Goal: Transaction & Acquisition: Purchase product/service

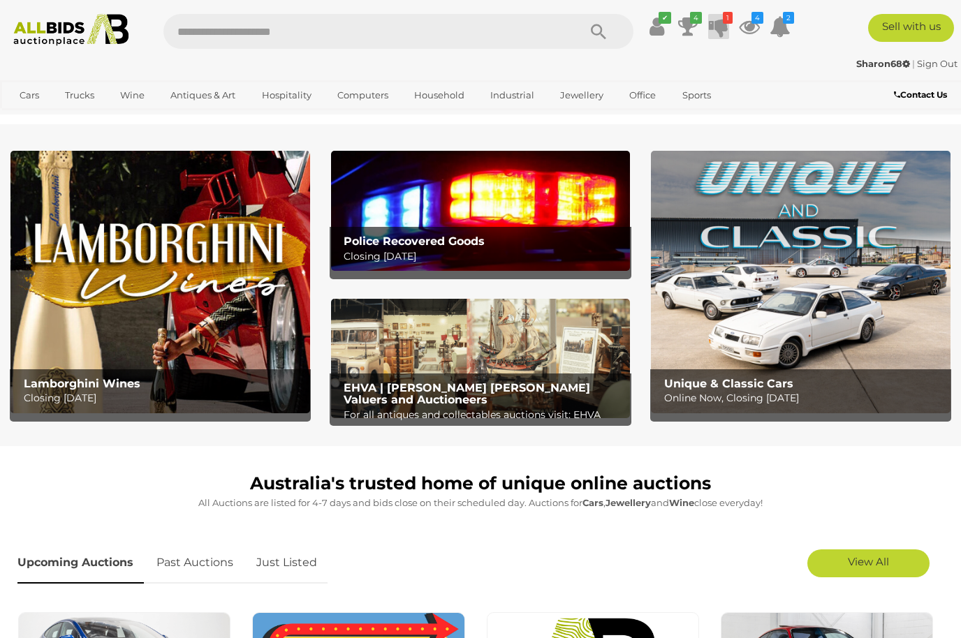
click at [726, 25] on icon at bounding box center [719, 26] width 20 height 25
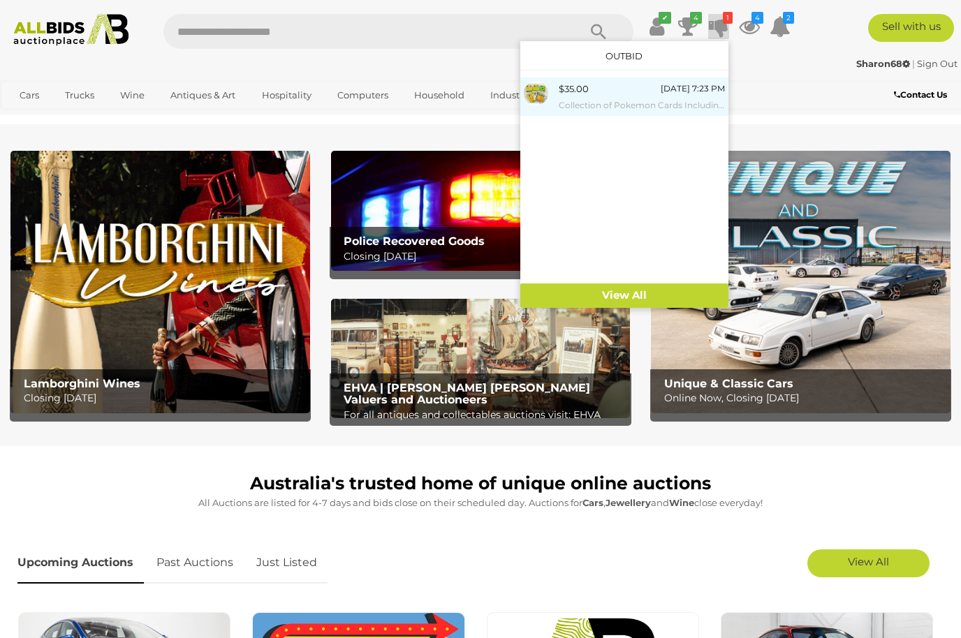
click at [580, 98] on small "Collection of Pokemon Cards Including Energy, Trainer and Basics" at bounding box center [642, 105] width 166 height 15
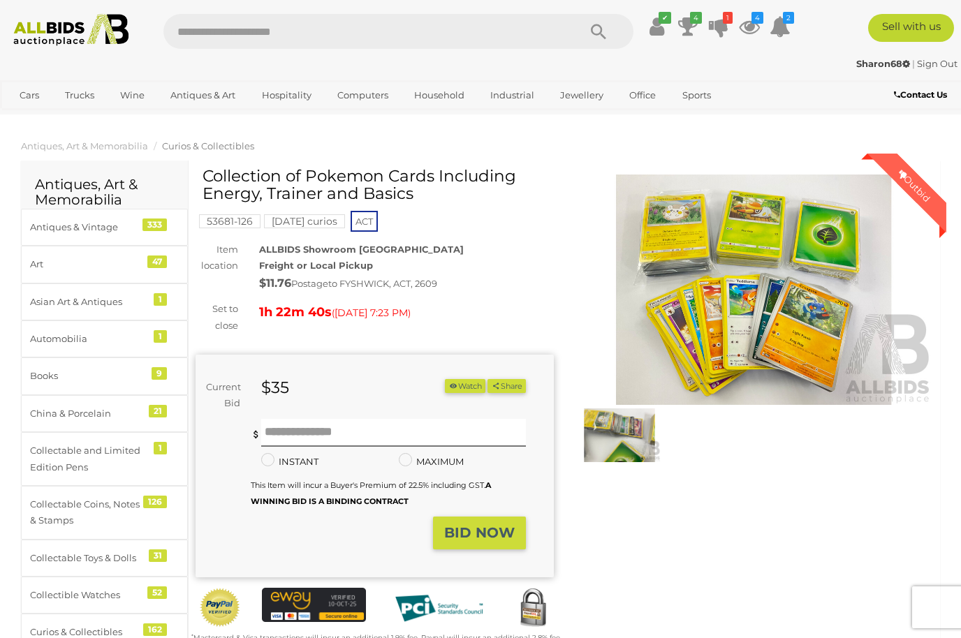
click at [618, 431] on img at bounding box center [619, 434] width 82 height 53
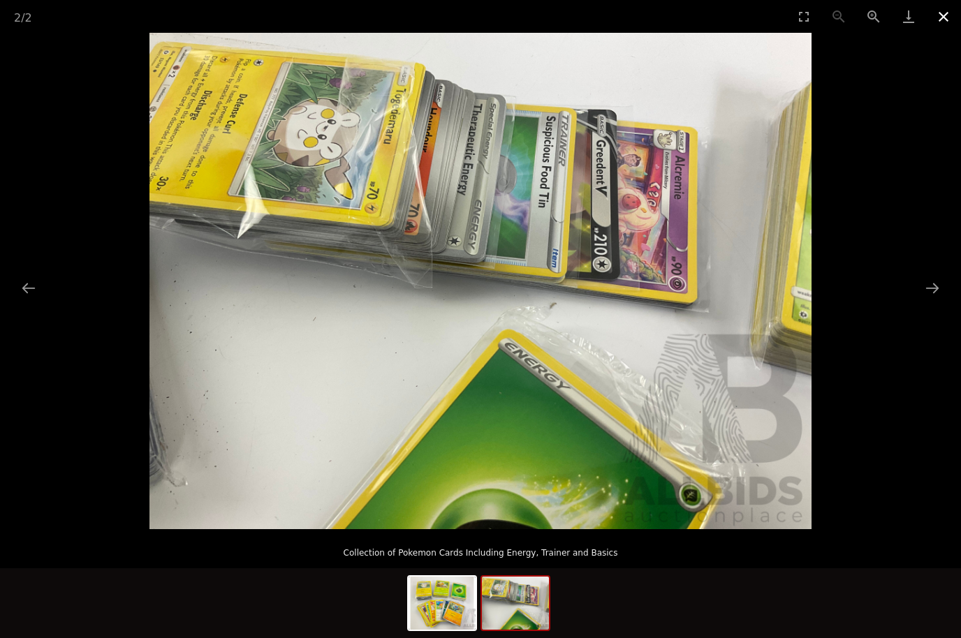
click at [943, 14] on button "Close gallery" at bounding box center [943, 16] width 35 height 33
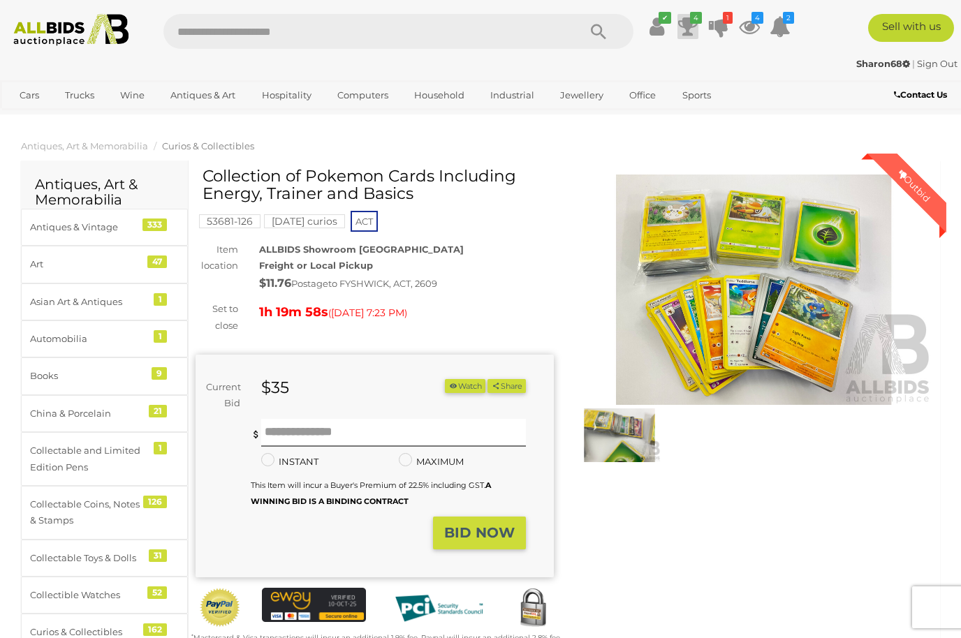
click at [693, 24] on icon at bounding box center [688, 26] width 20 height 25
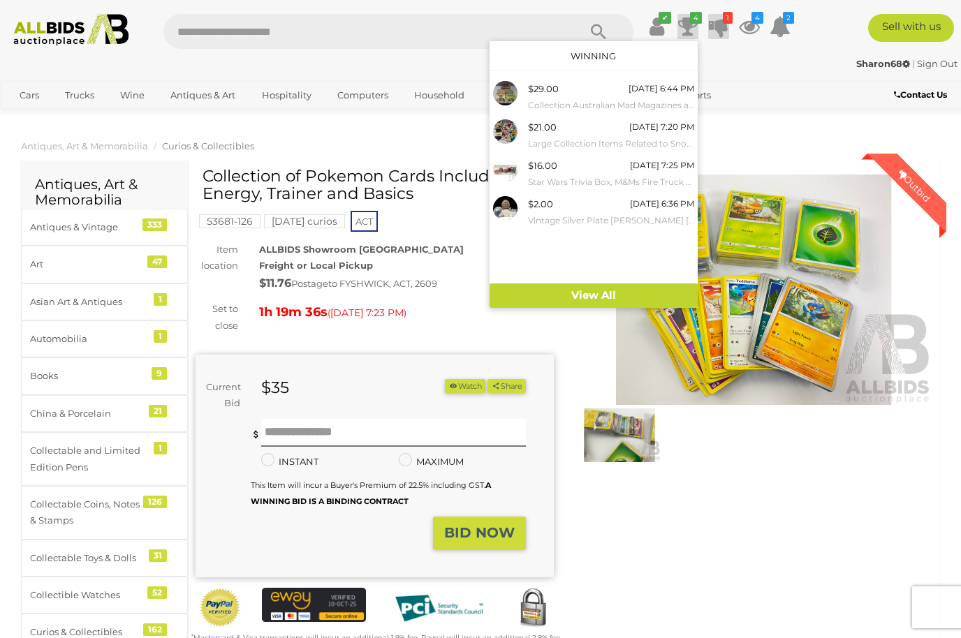
click at [728, 27] on link "1" at bounding box center [718, 26] width 21 height 25
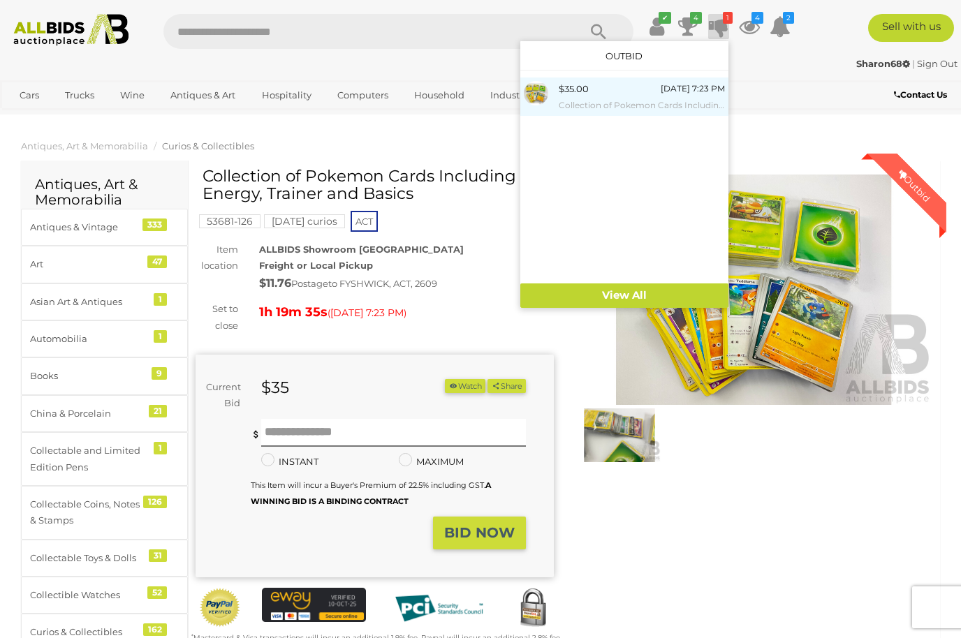
click at [580, 98] on small "Collection of Pokemon Cards Including Energy, Trainer and Basics" at bounding box center [642, 105] width 166 height 15
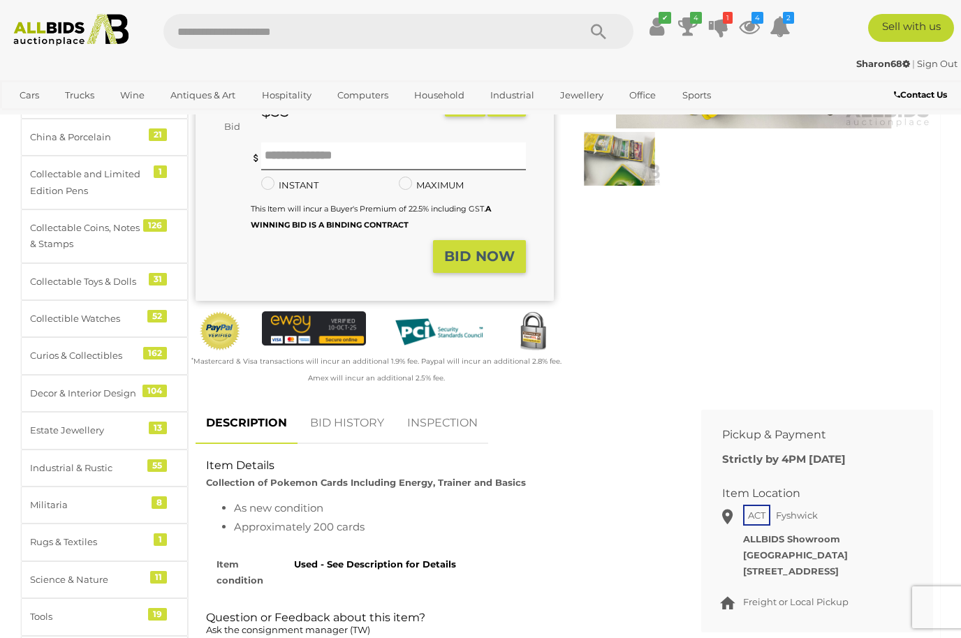
scroll to position [272, 0]
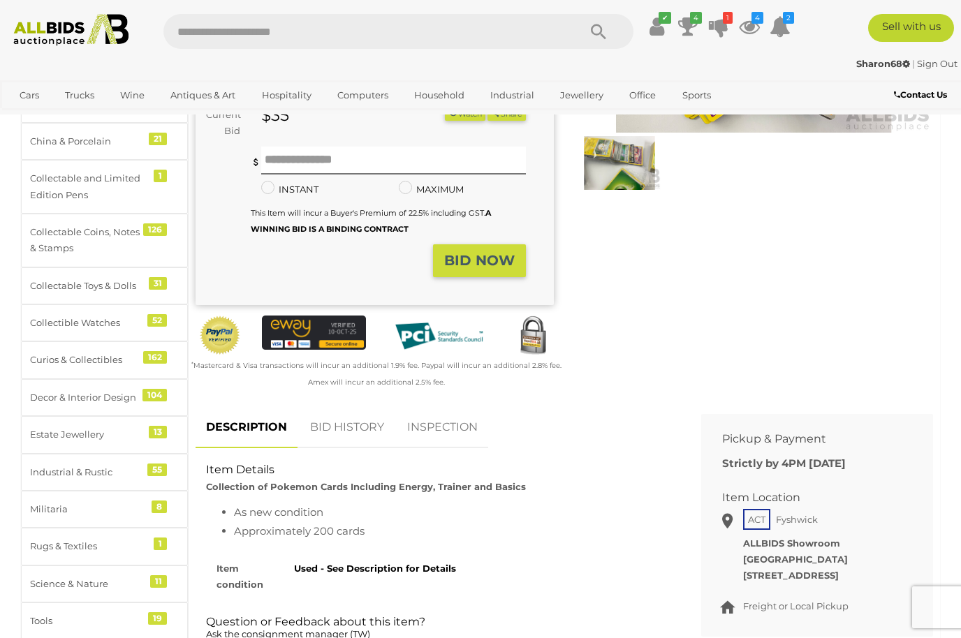
click at [368, 425] on link "BID HISTORY" at bounding box center [347, 427] width 95 height 41
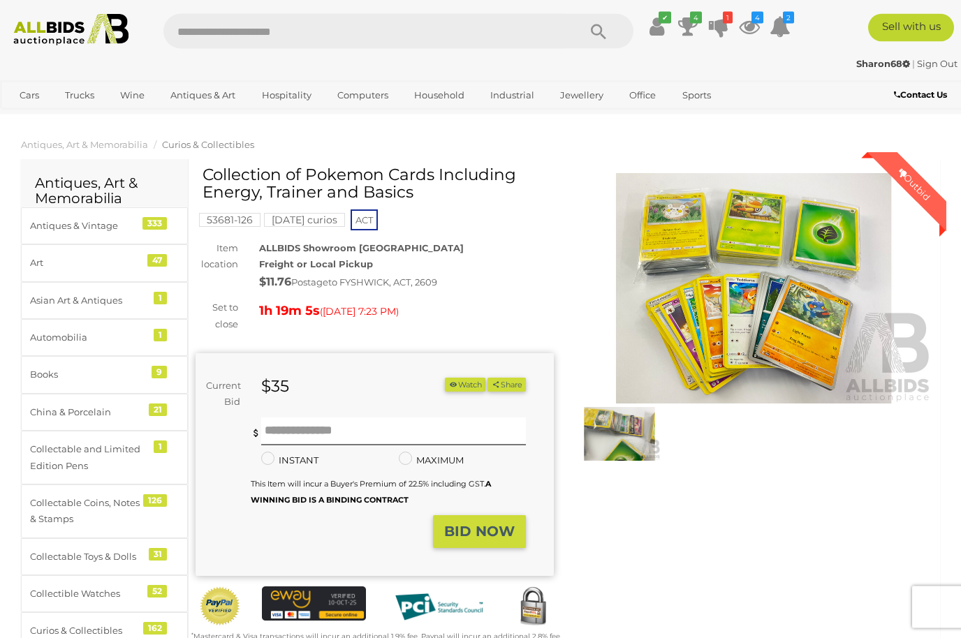
scroll to position [0, 0]
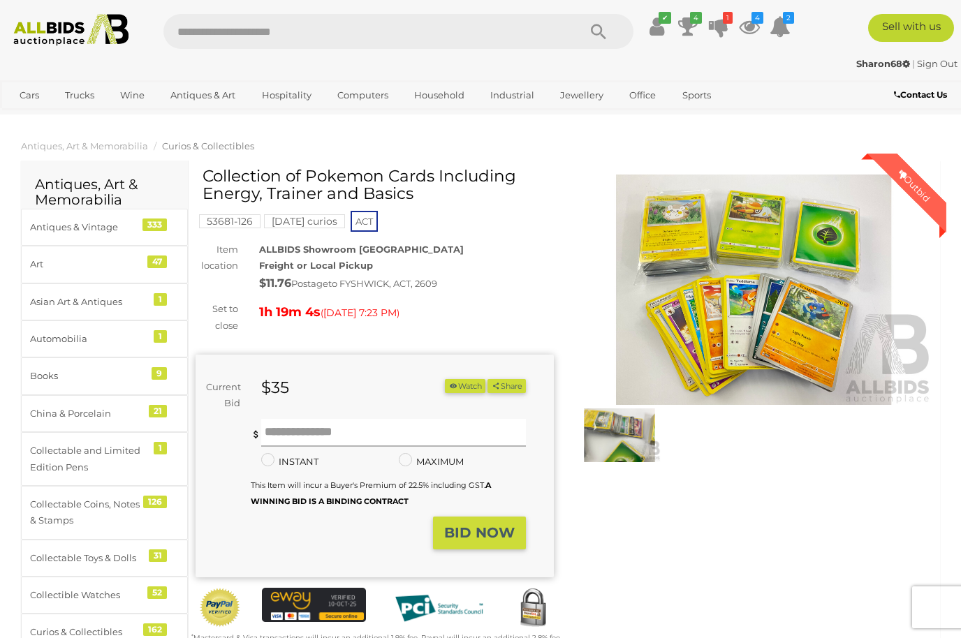
click at [299, 426] on input "text" at bounding box center [393, 433] width 265 height 28
type input "**"
click at [485, 534] on strong "BID NOW" at bounding box center [479, 532] width 71 height 17
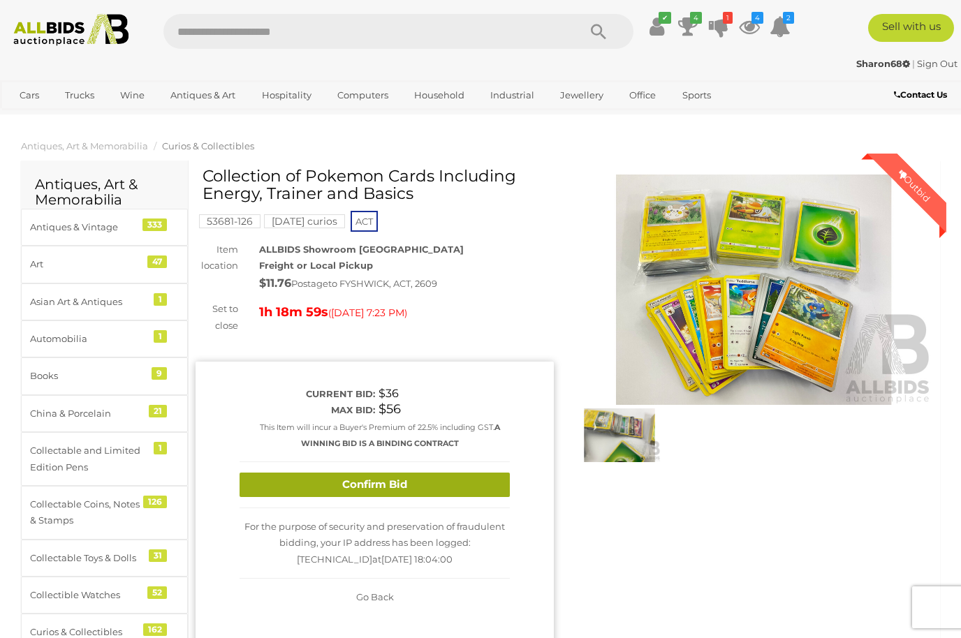
click at [382, 482] on button "Confirm Bid" at bounding box center [374, 485] width 270 height 24
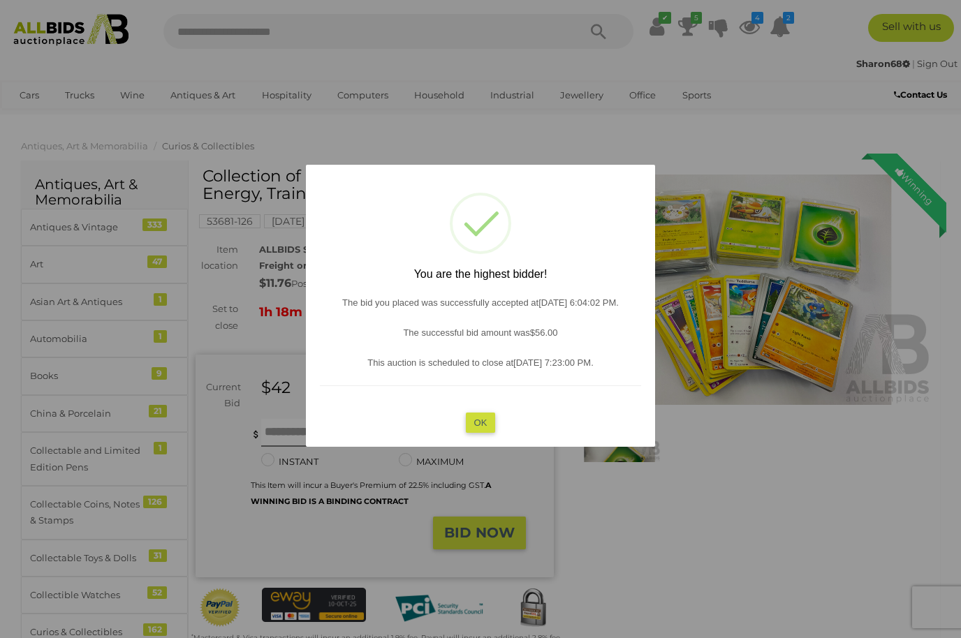
click at [481, 428] on button "OK" at bounding box center [481, 423] width 30 height 20
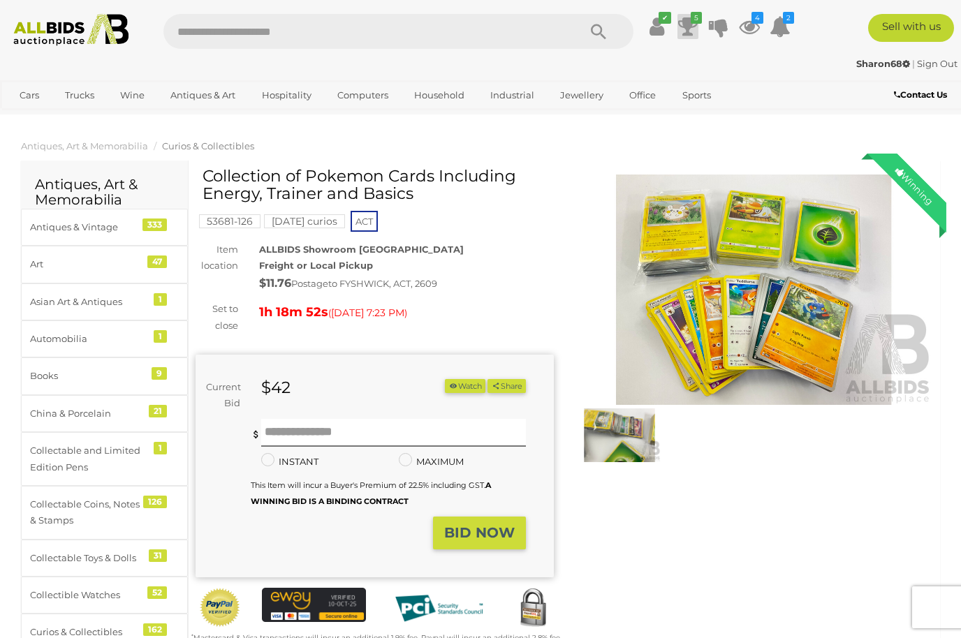
click at [687, 29] on icon at bounding box center [688, 26] width 20 height 25
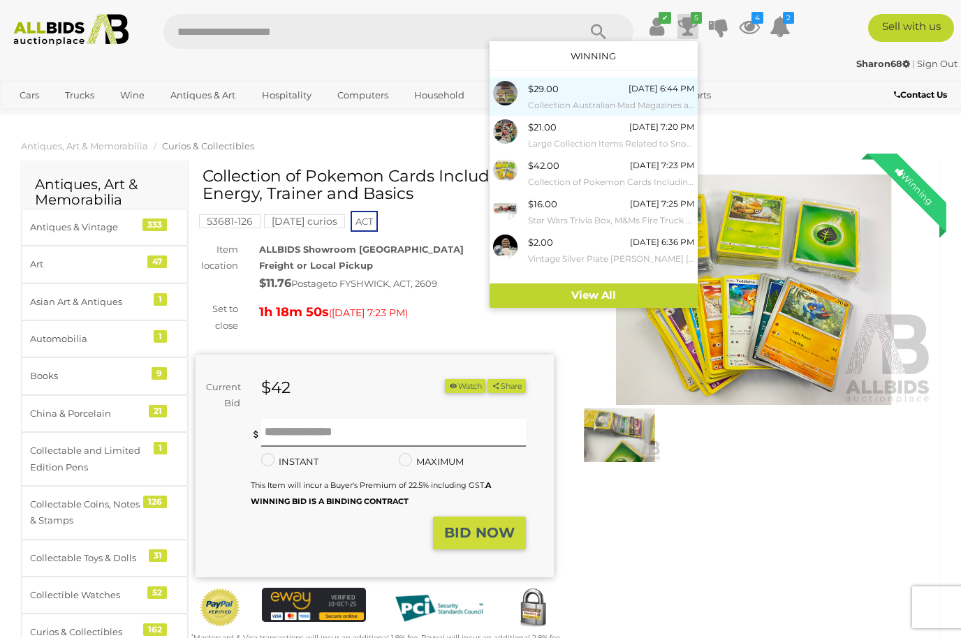
click at [544, 94] on div "$29.00" at bounding box center [543, 89] width 31 height 16
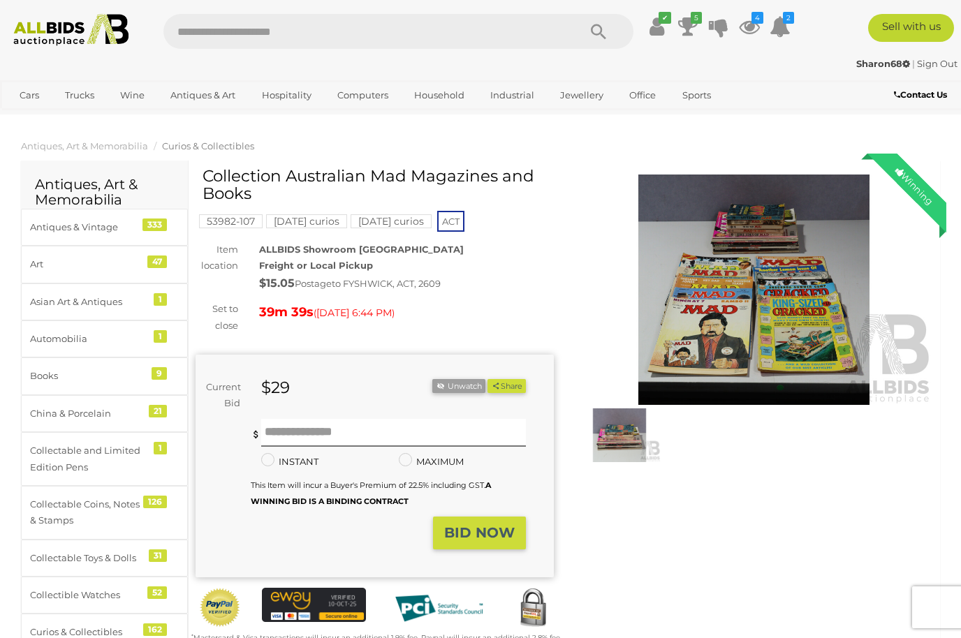
click at [803, 313] on img at bounding box center [754, 290] width 358 height 231
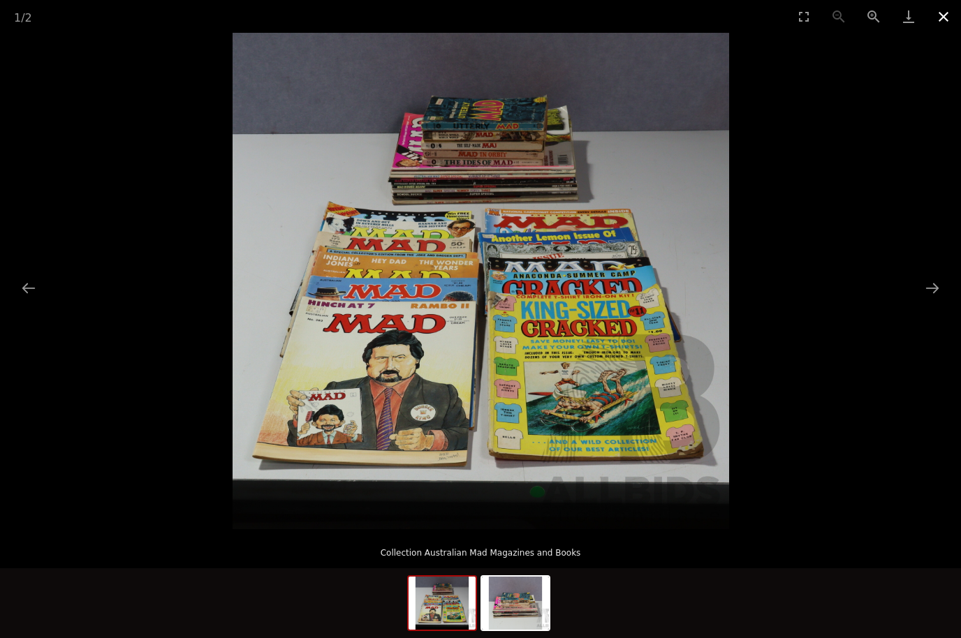
click at [943, 20] on button "Close gallery" at bounding box center [943, 16] width 35 height 33
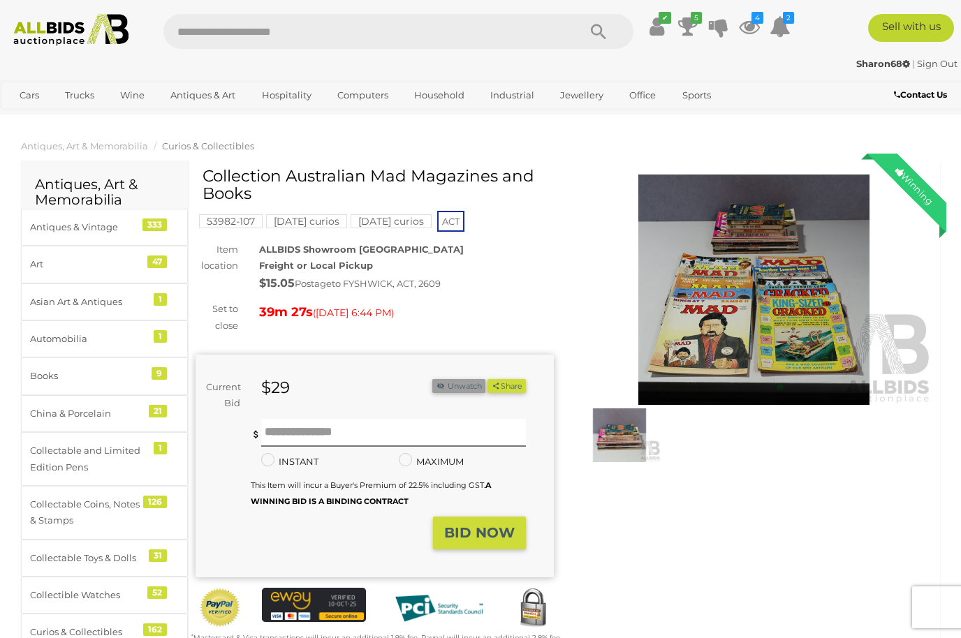
click at [452, 385] on button "Unwatch" at bounding box center [458, 386] width 53 height 15
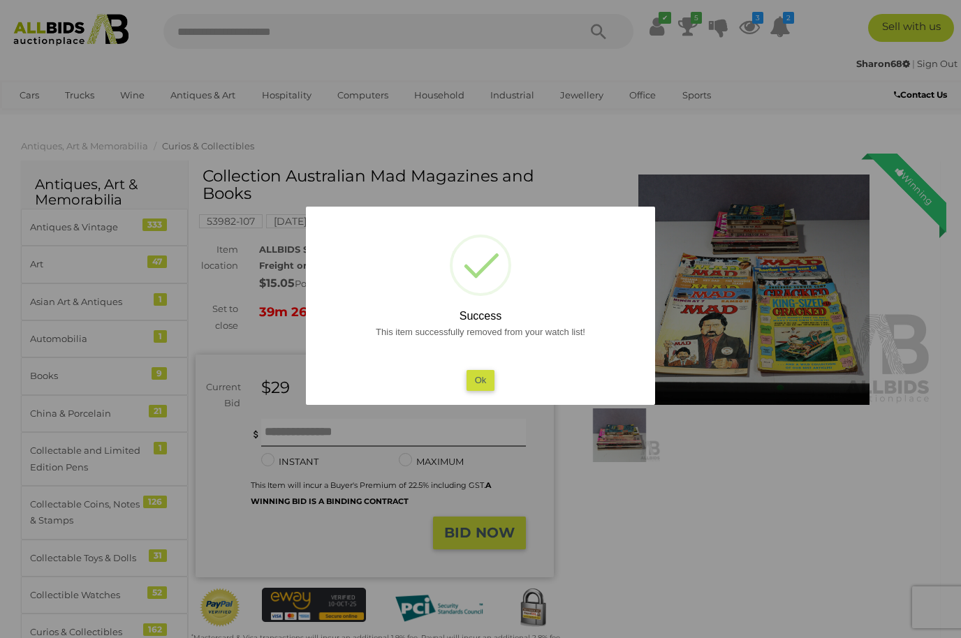
click at [483, 381] on button "Ok" at bounding box center [480, 380] width 29 height 20
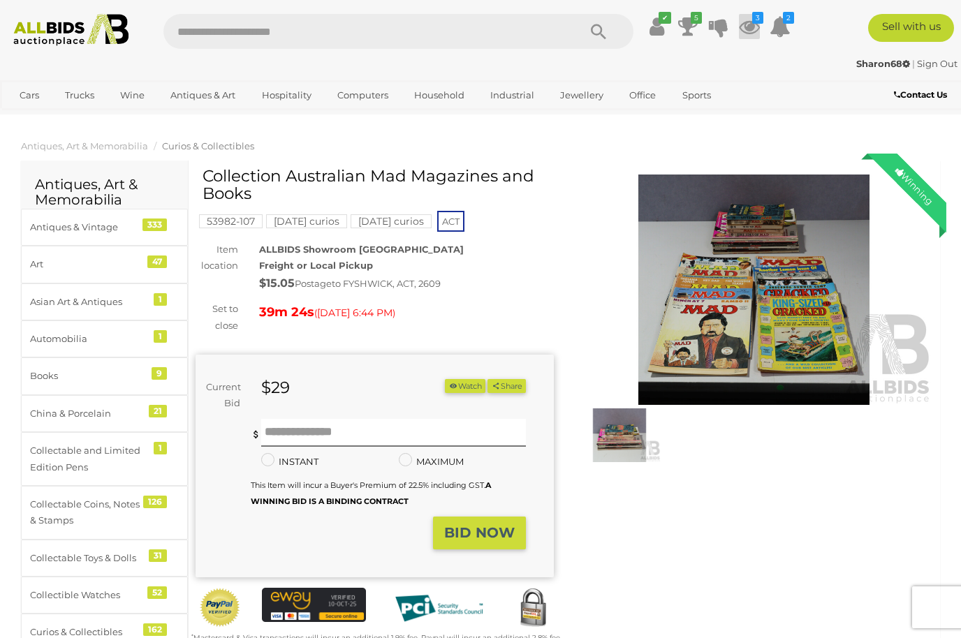
click at [755, 27] on icon at bounding box center [749, 26] width 21 height 25
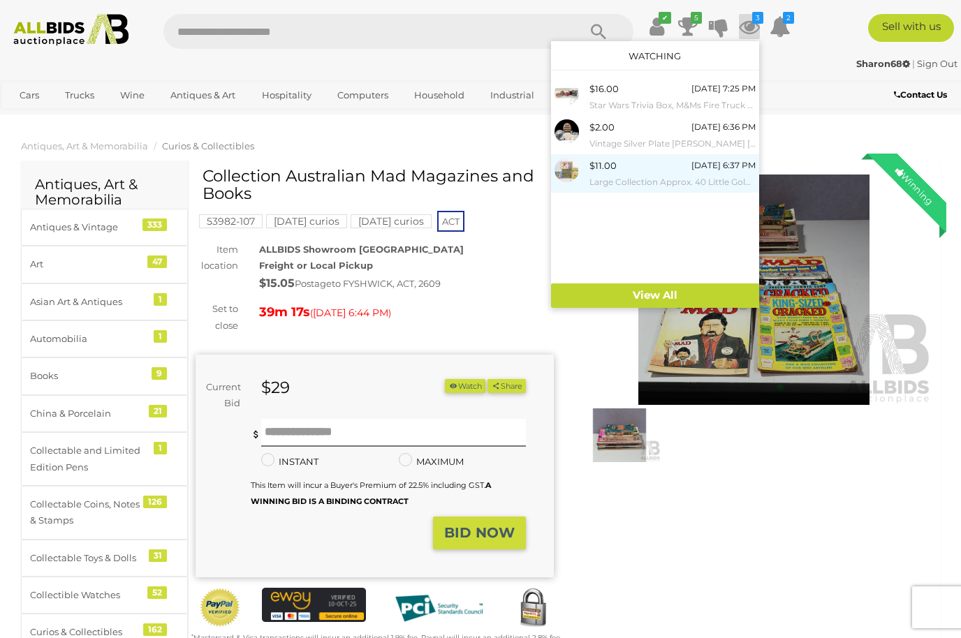
click at [686, 175] on small "Large Collection Approx. 40 Little Golden Books" at bounding box center [672, 182] width 166 height 15
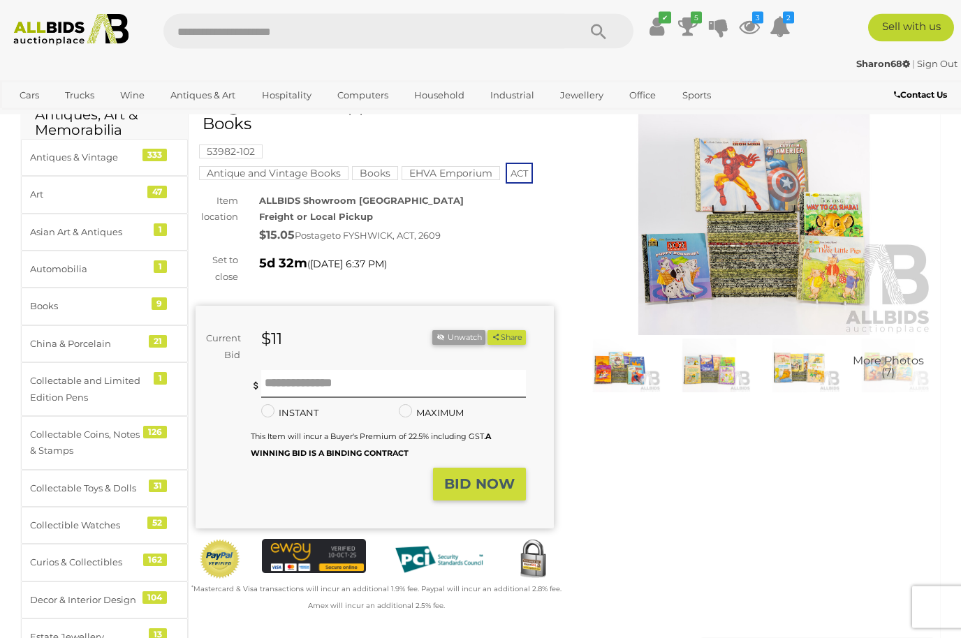
scroll to position [61, 0]
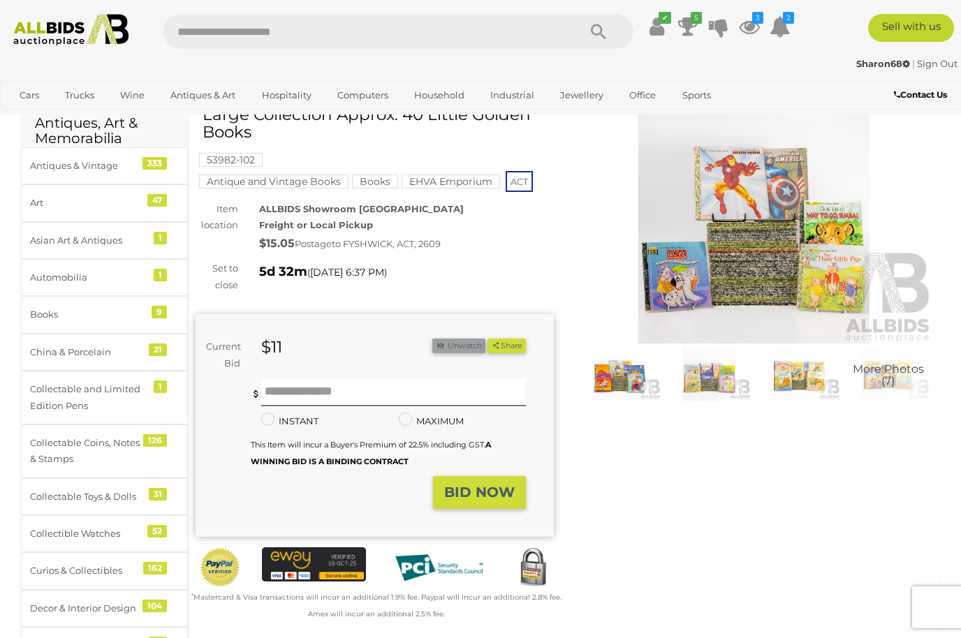
click at [450, 346] on button "Unwatch" at bounding box center [458, 346] width 53 height 15
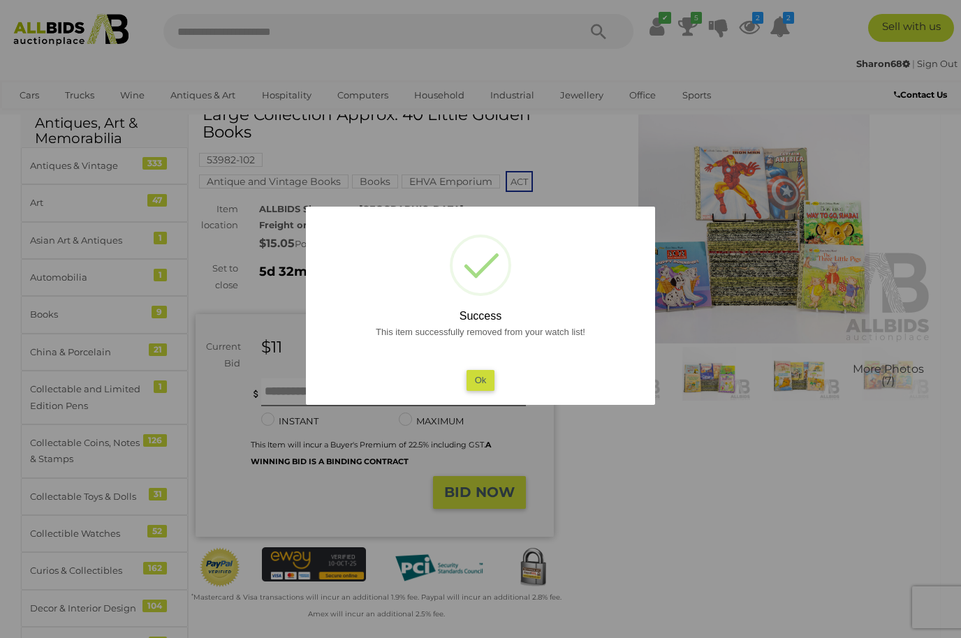
click at [480, 379] on button "Ok" at bounding box center [480, 380] width 29 height 20
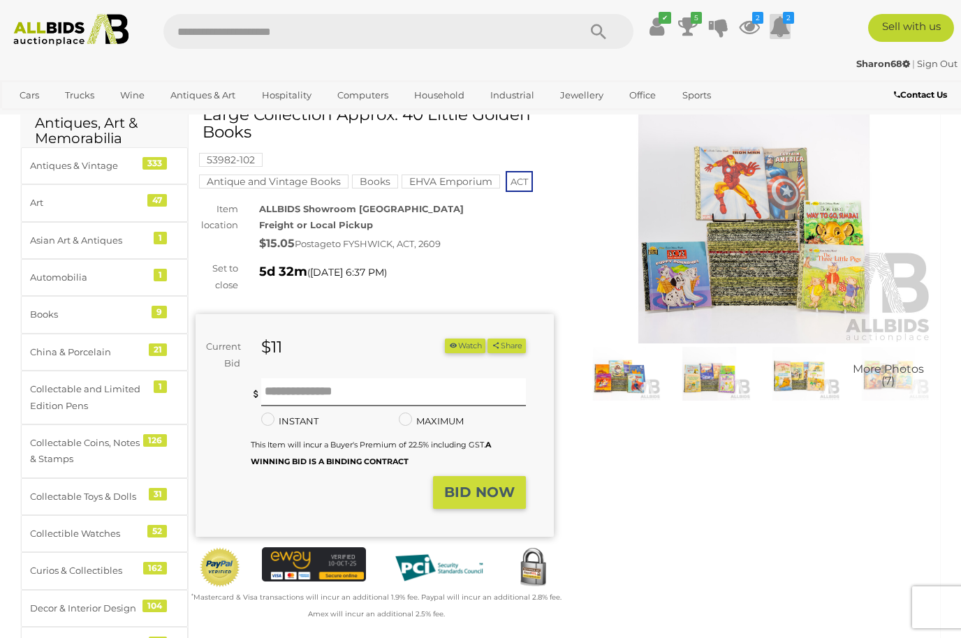
click at [783, 26] on icon at bounding box center [779, 26] width 21 height 25
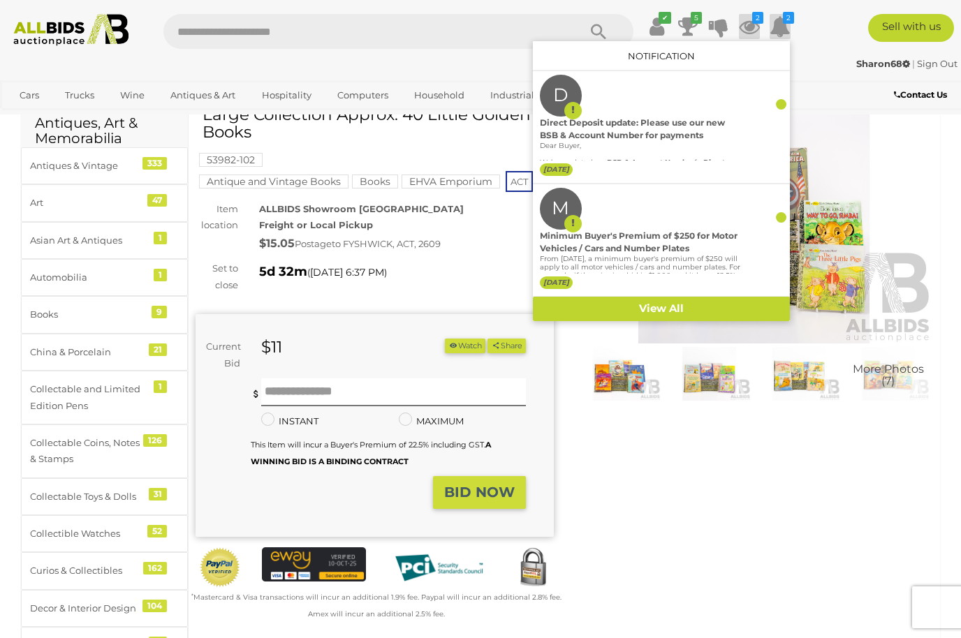
click at [753, 27] on icon at bounding box center [749, 26] width 21 height 25
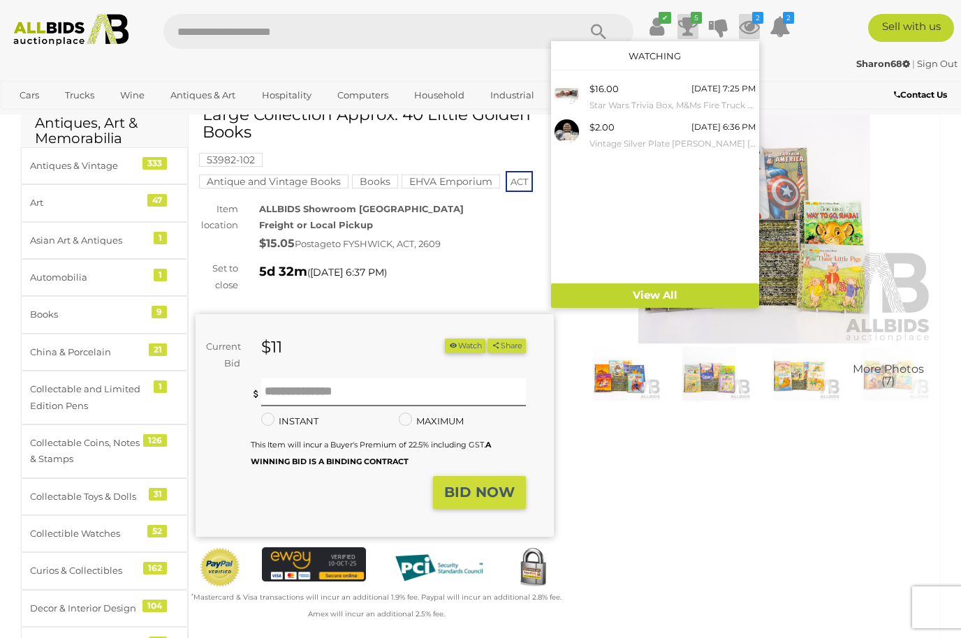
click at [691, 29] on icon at bounding box center [688, 26] width 20 height 25
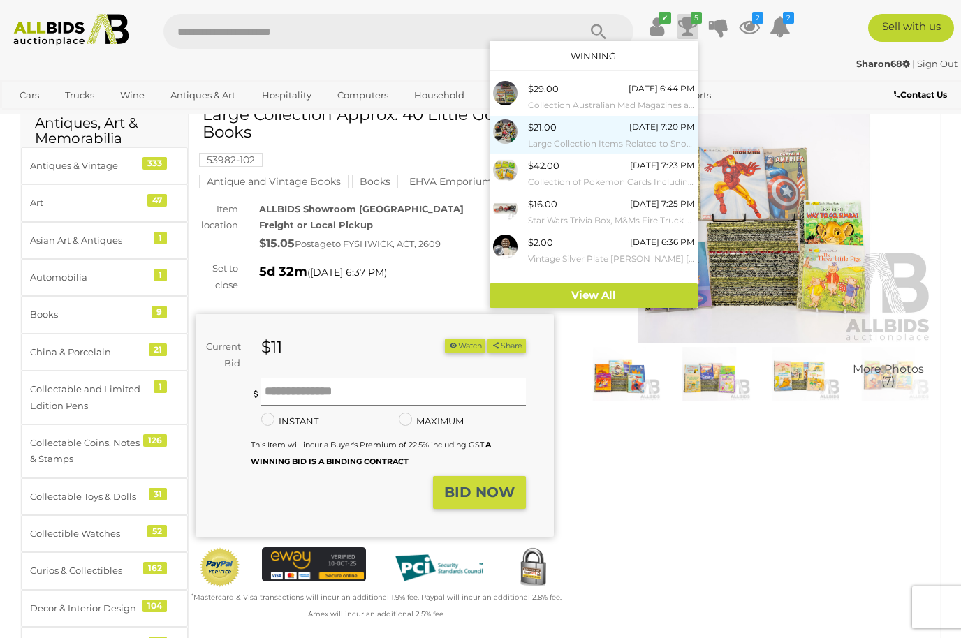
click at [549, 133] on div "$21.00" at bounding box center [542, 127] width 29 height 16
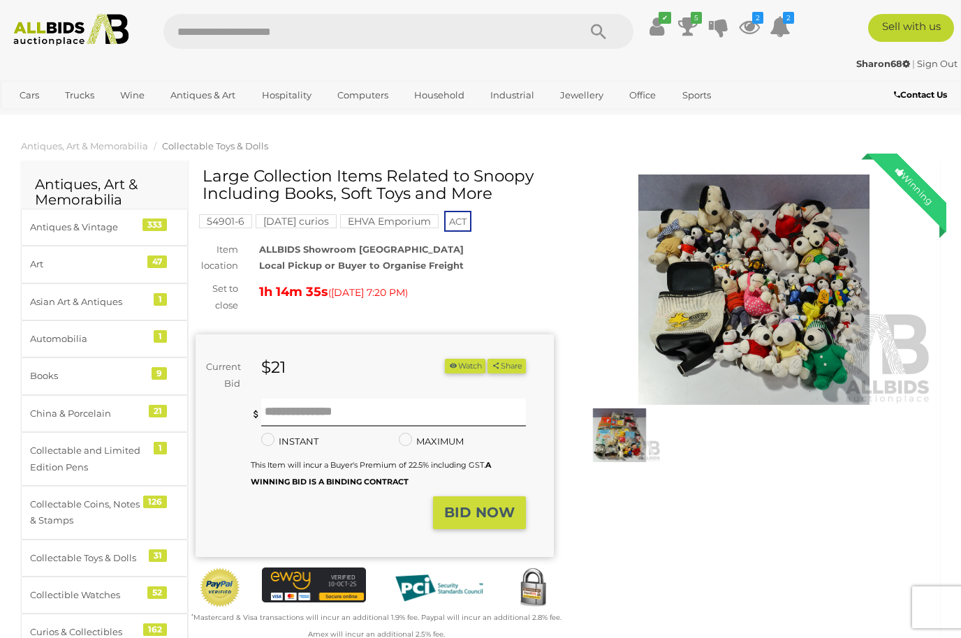
click at [809, 312] on img at bounding box center [754, 290] width 358 height 231
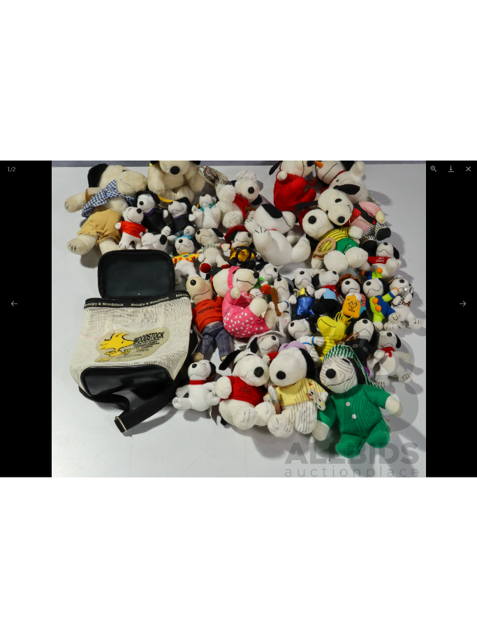
scroll to position [2, 0]
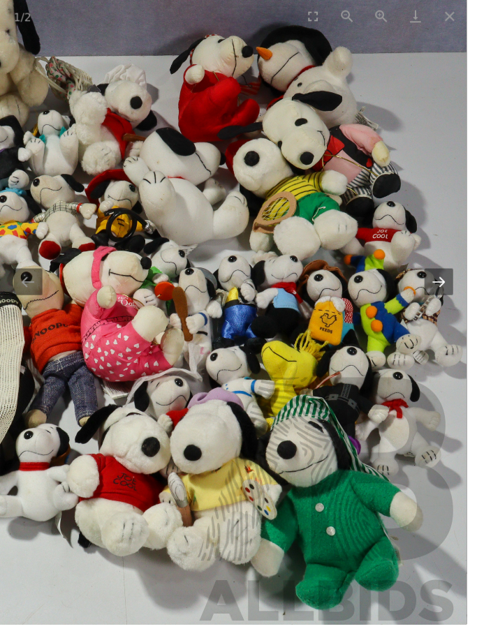
click at [463, 295] on button "Next slide" at bounding box center [448, 287] width 29 height 27
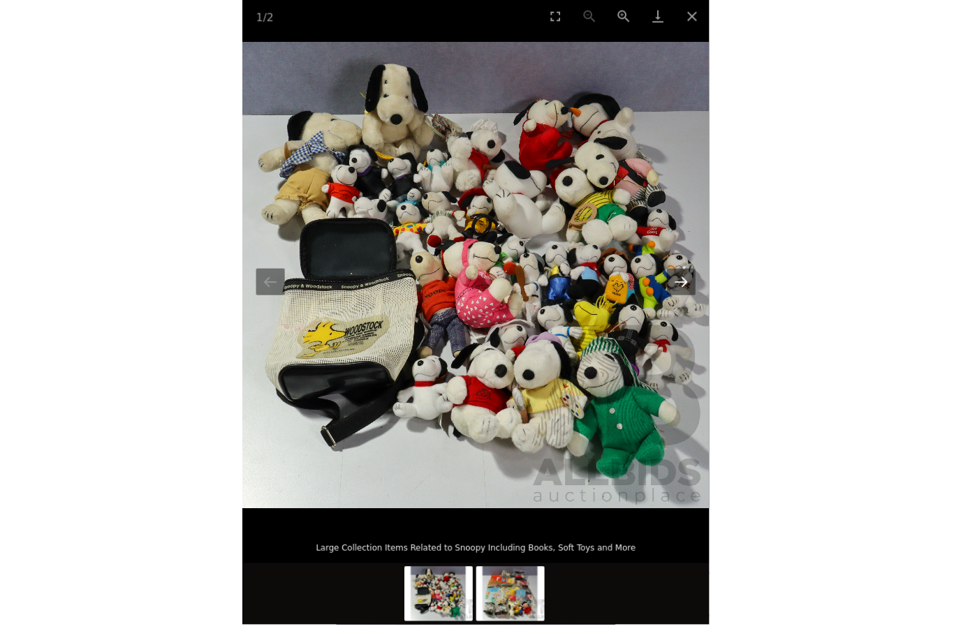
scroll to position [9, 0]
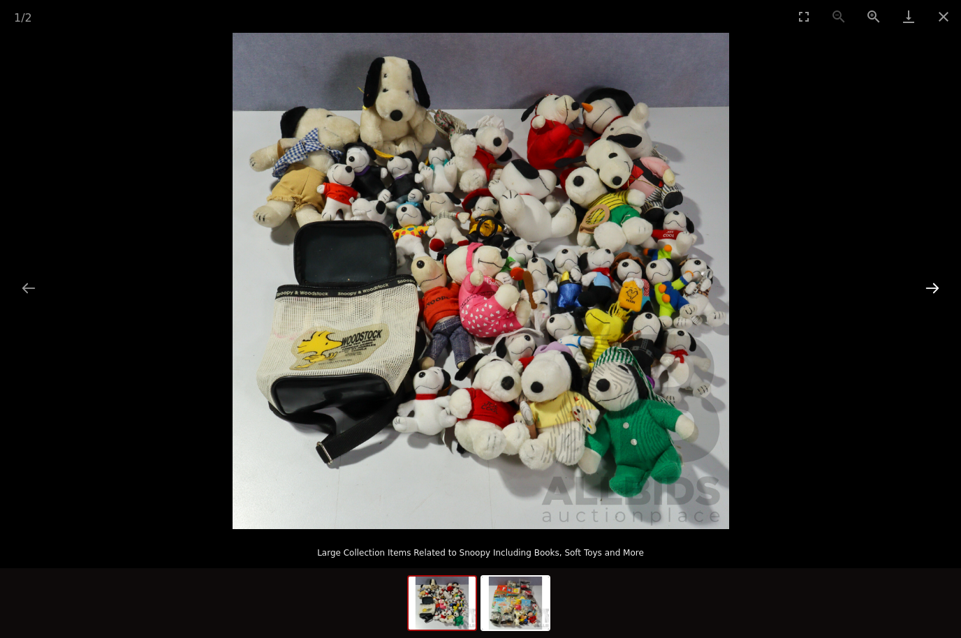
click at [931, 293] on button "Next slide" at bounding box center [931, 287] width 29 height 27
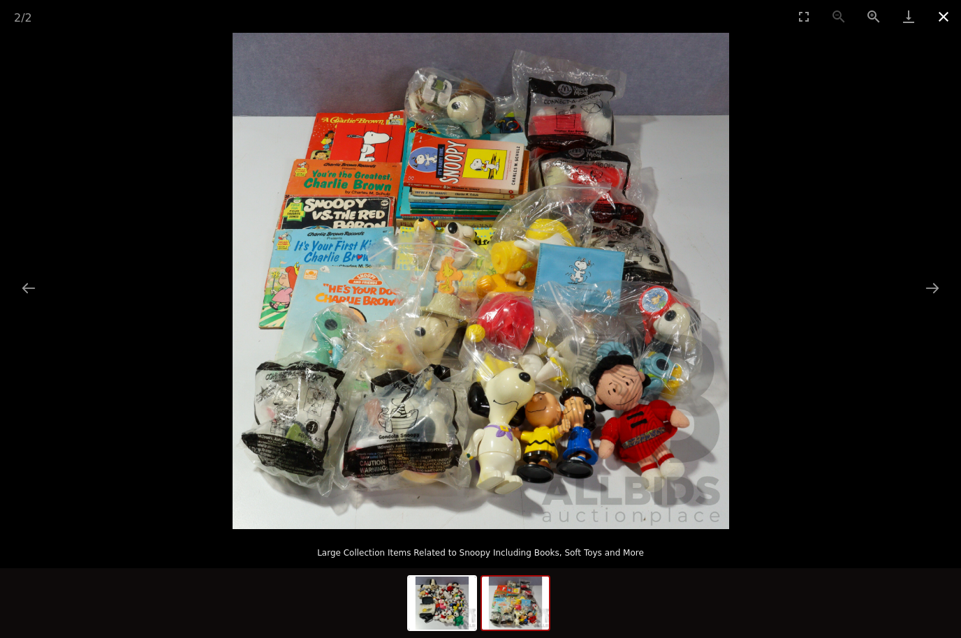
click at [945, 20] on button "Close gallery" at bounding box center [943, 16] width 35 height 33
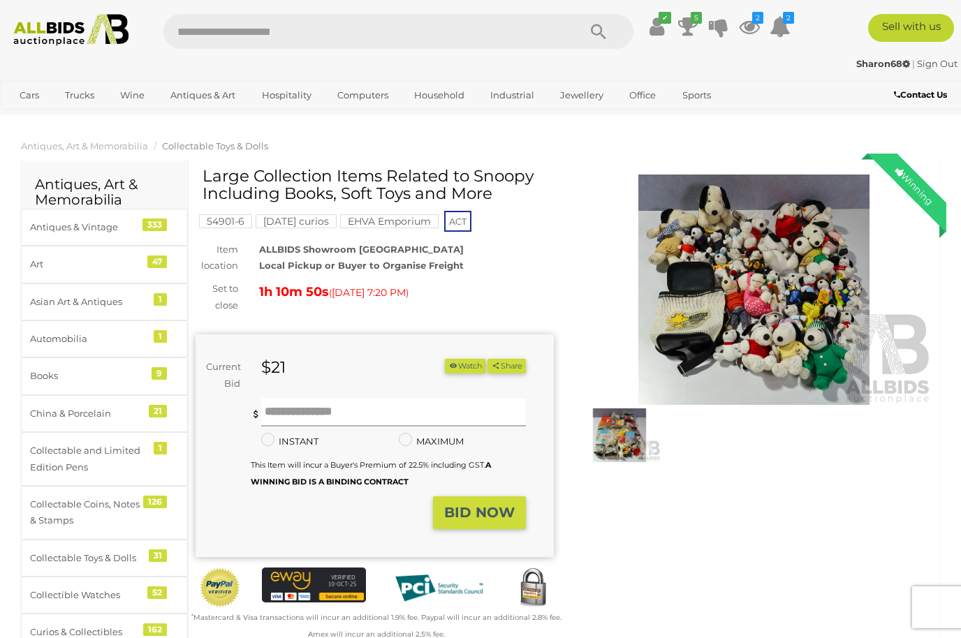
click at [317, 414] on input "text" at bounding box center [393, 413] width 265 height 28
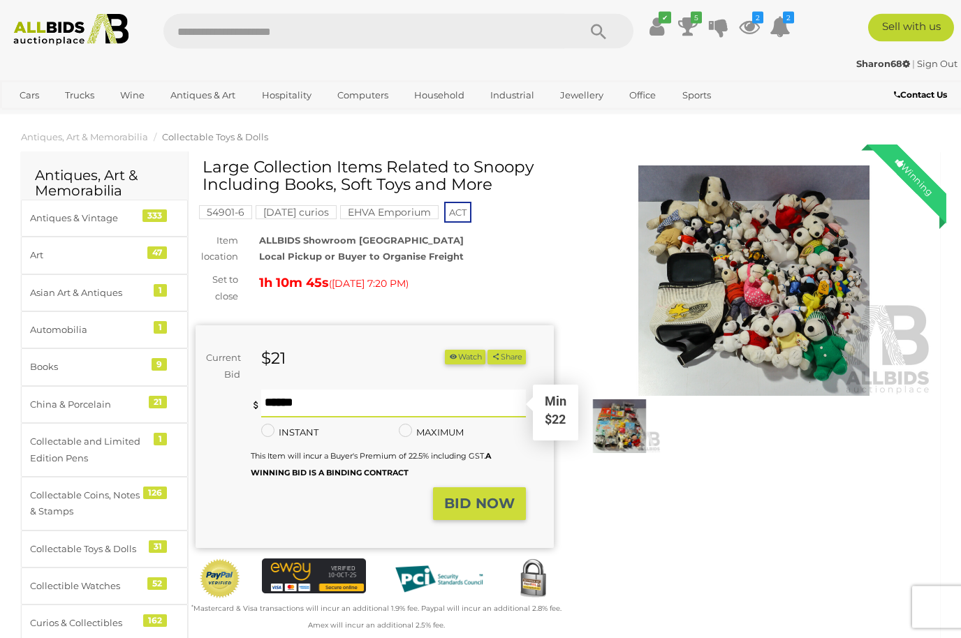
type input "**"
click at [478, 502] on strong "BID NOW" at bounding box center [479, 504] width 71 height 17
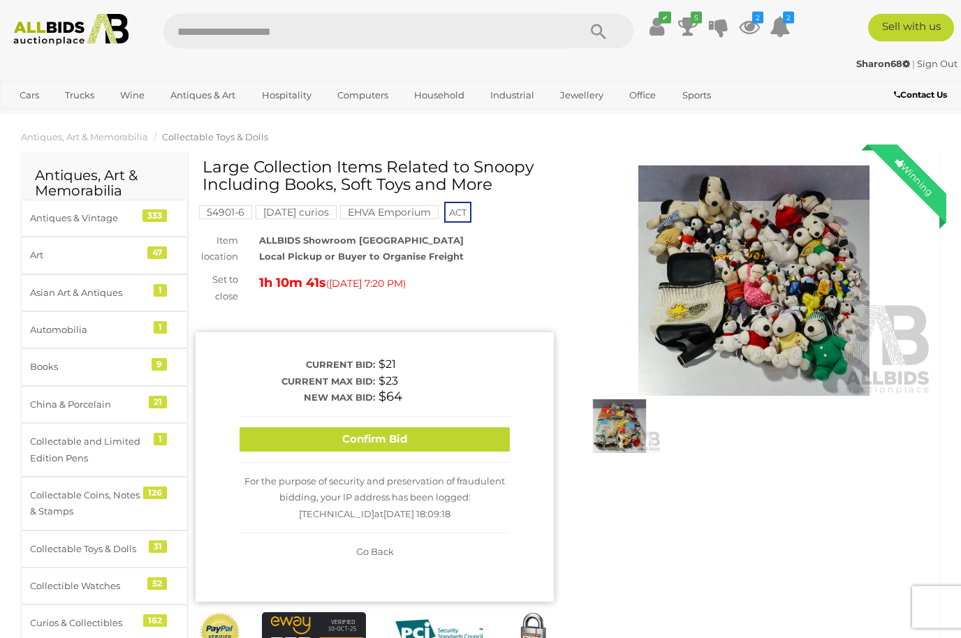
scroll to position [9, 0]
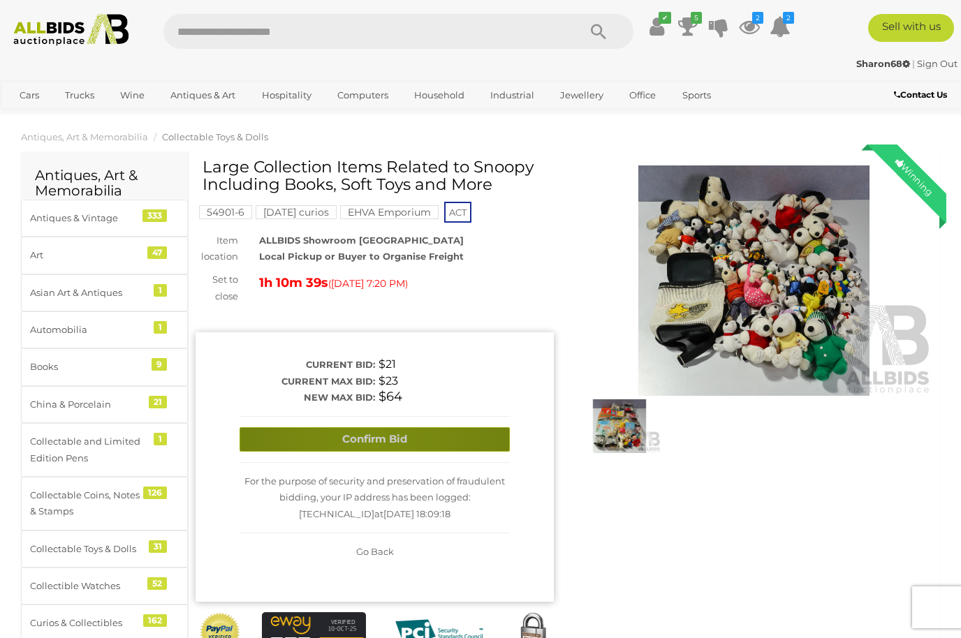
click at [372, 441] on button "Confirm Bid" at bounding box center [374, 439] width 270 height 24
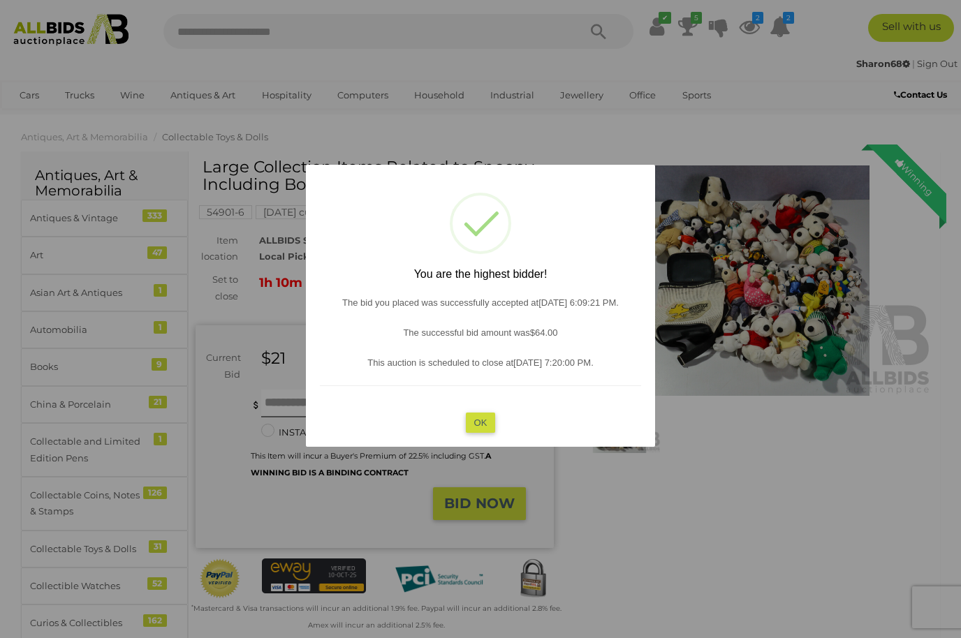
click at [485, 424] on button "OK" at bounding box center [481, 423] width 30 height 20
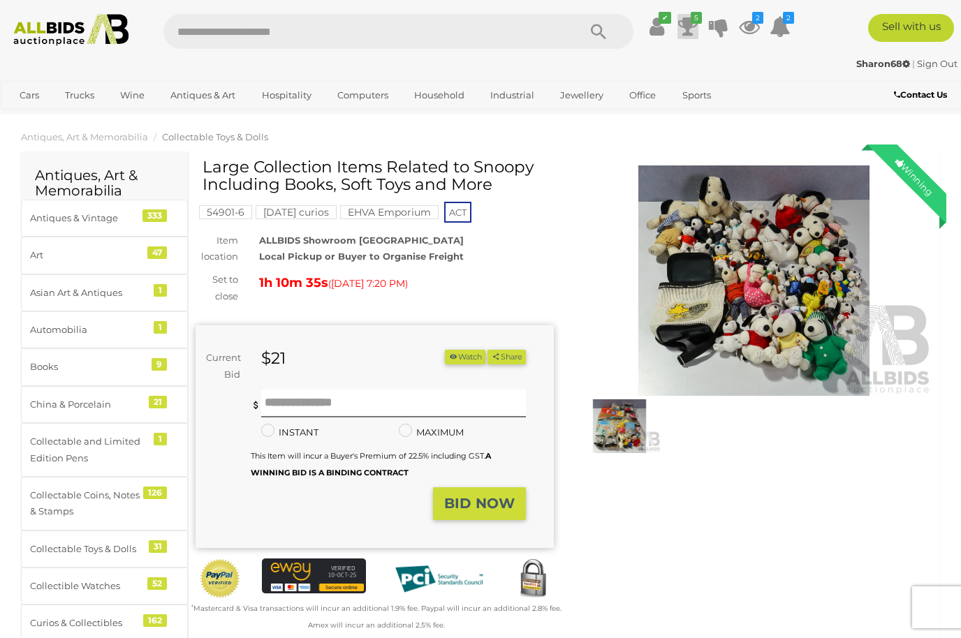
click at [690, 27] on icon at bounding box center [688, 26] width 20 height 25
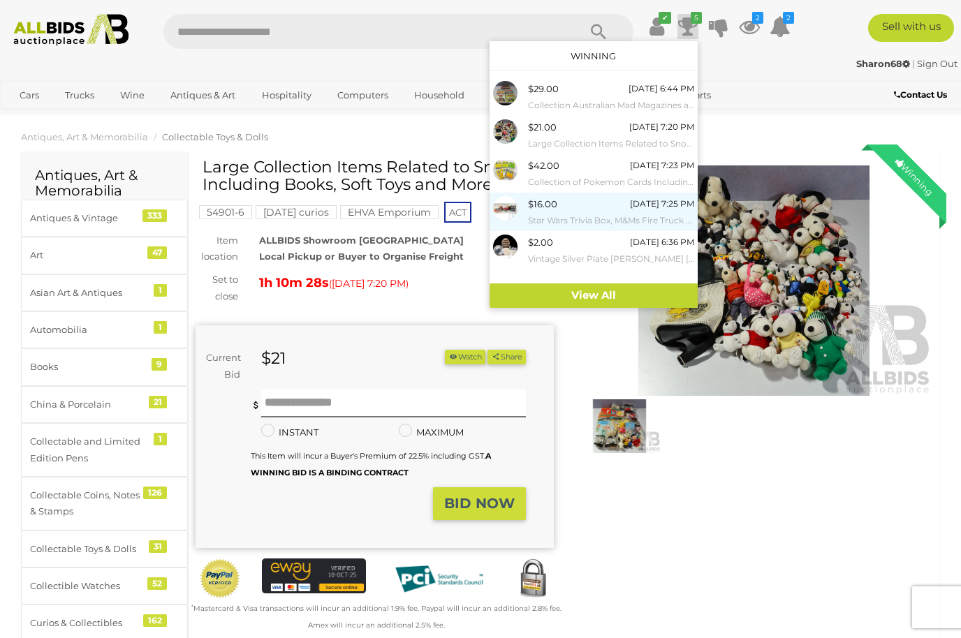
click at [640, 215] on small "Star Wars Trivia Box, M&Ms Fire Truck and Cincinnati Mini Helmet and Ball" at bounding box center [611, 220] width 166 height 15
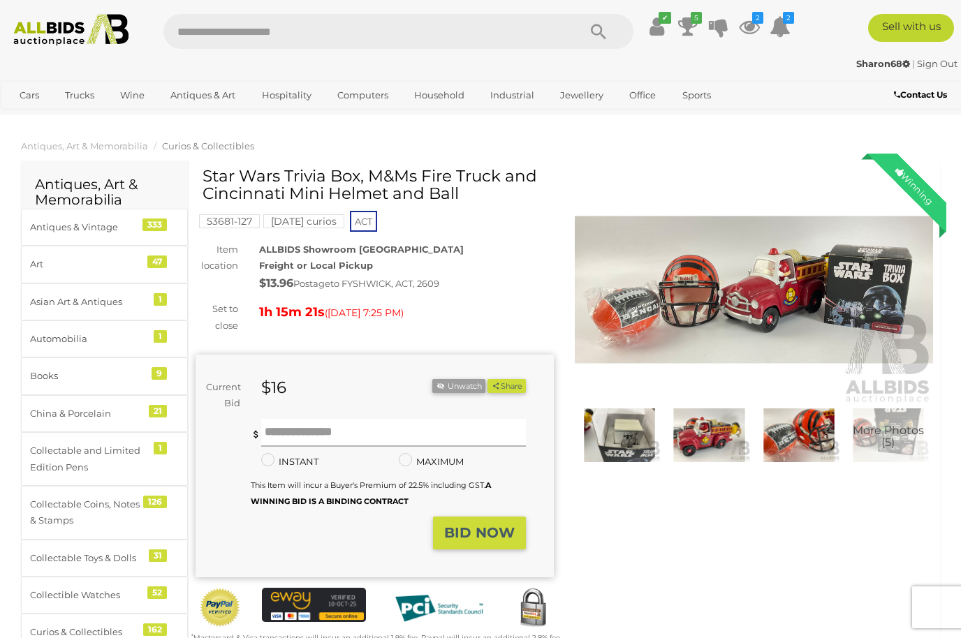
click at [338, 435] on input "text" at bounding box center [393, 433] width 265 height 28
type input "**"
click at [466, 533] on strong "BID NOW" at bounding box center [479, 532] width 71 height 17
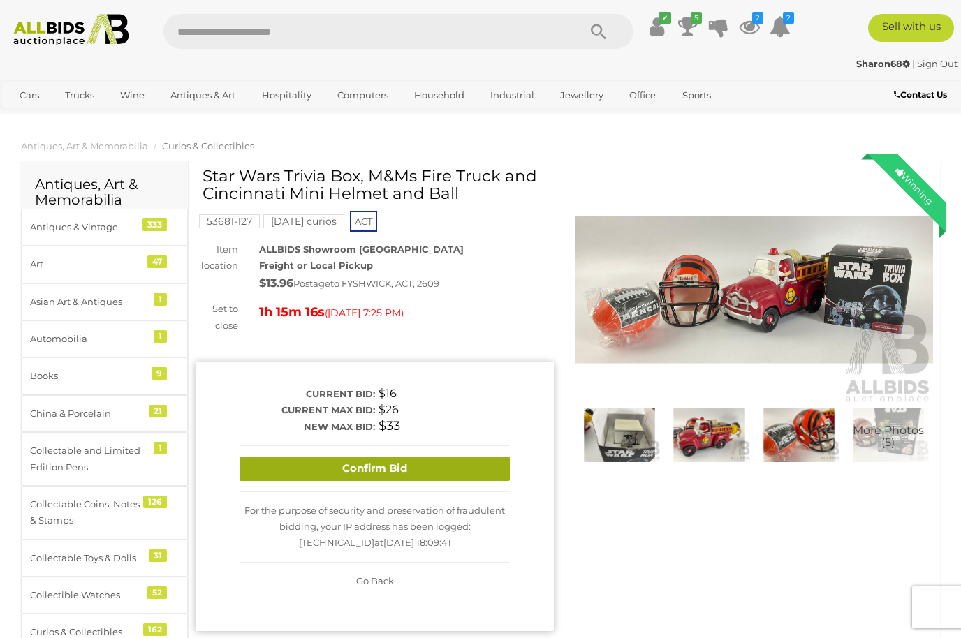
click at [380, 471] on button "Confirm Bid" at bounding box center [374, 469] width 270 height 24
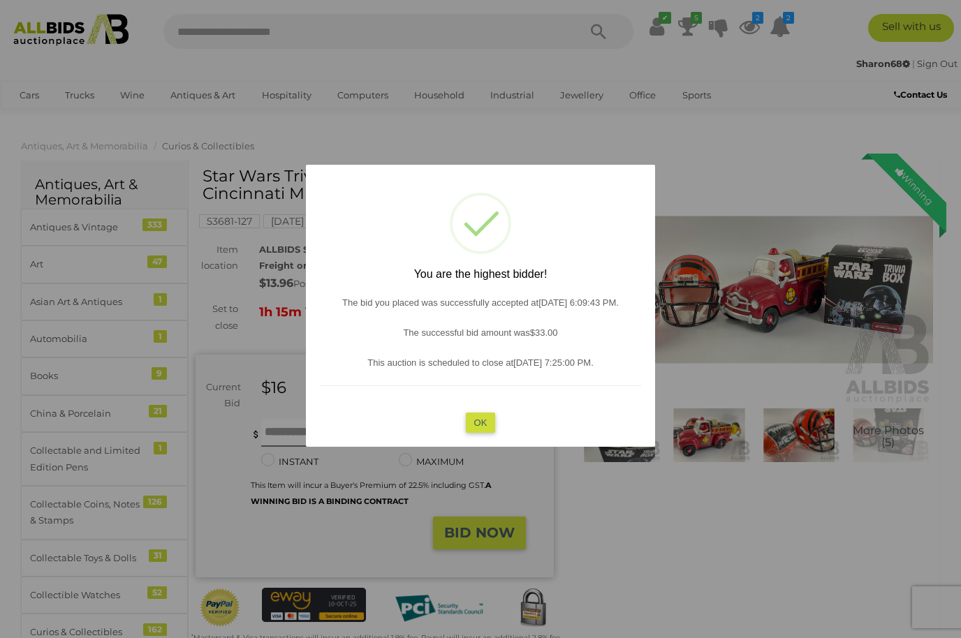
click at [480, 422] on button "OK" at bounding box center [481, 423] width 30 height 20
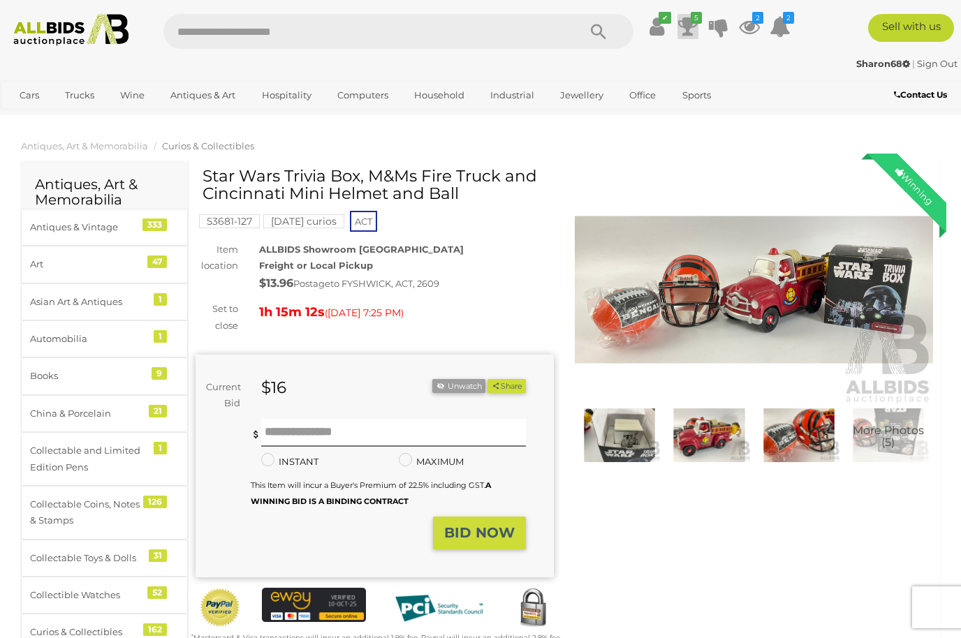
click at [691, 25] on icon at bounding box center [688, 26] width 20 height 25
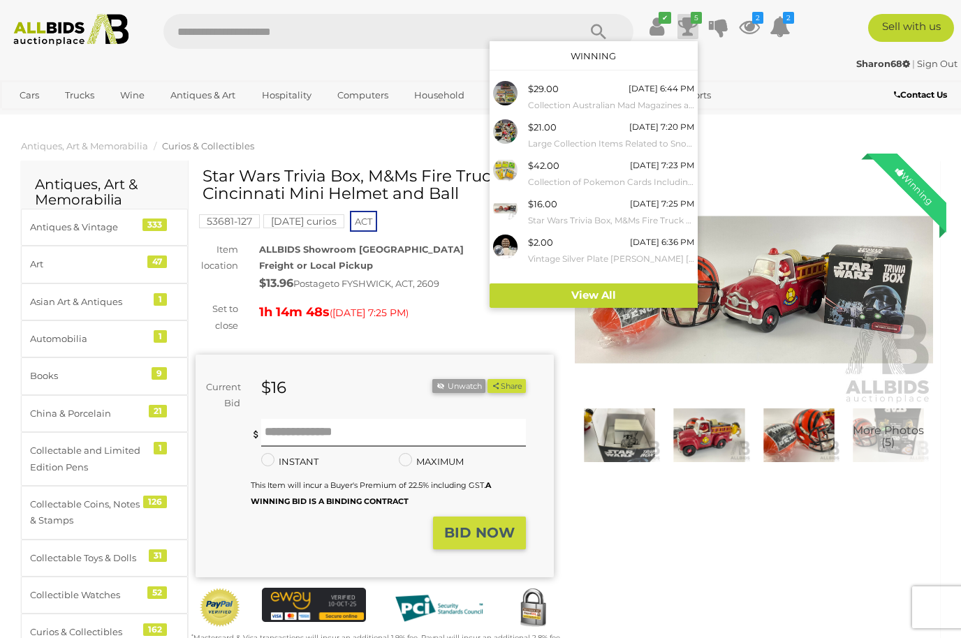
click at [783, 184] on div at bounding box center [480, 319] width 961 height 638
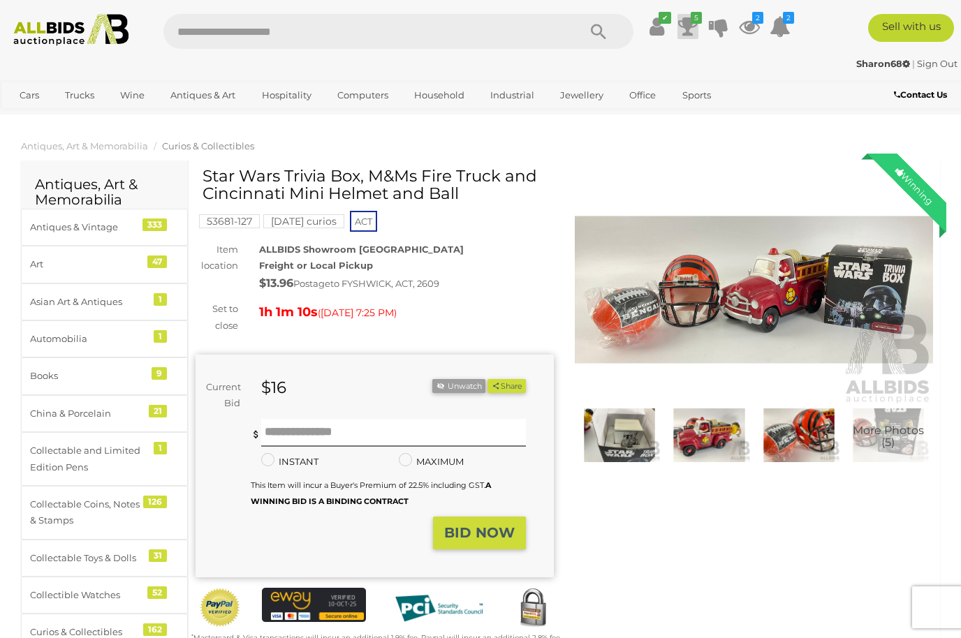
click at [690, 29] on icon at bounding box center [688, 26] width 20 height 25
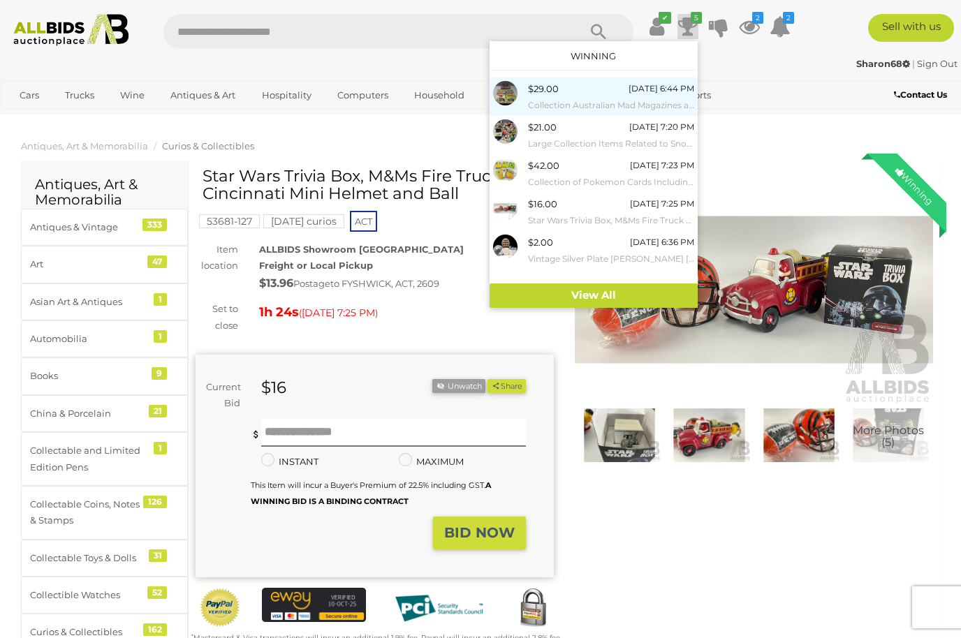
click at [548, 96] on div "$29.00" at bounding box center [543, 89] width 31 height 16
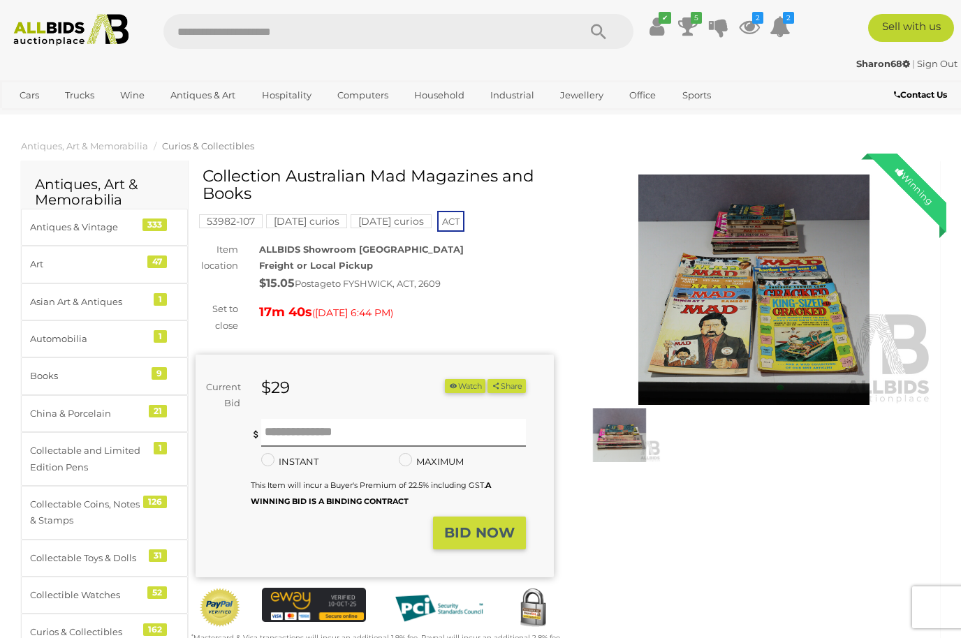
click at [691, 28] on icon at bounding box center [688, 26] width 20 height 25
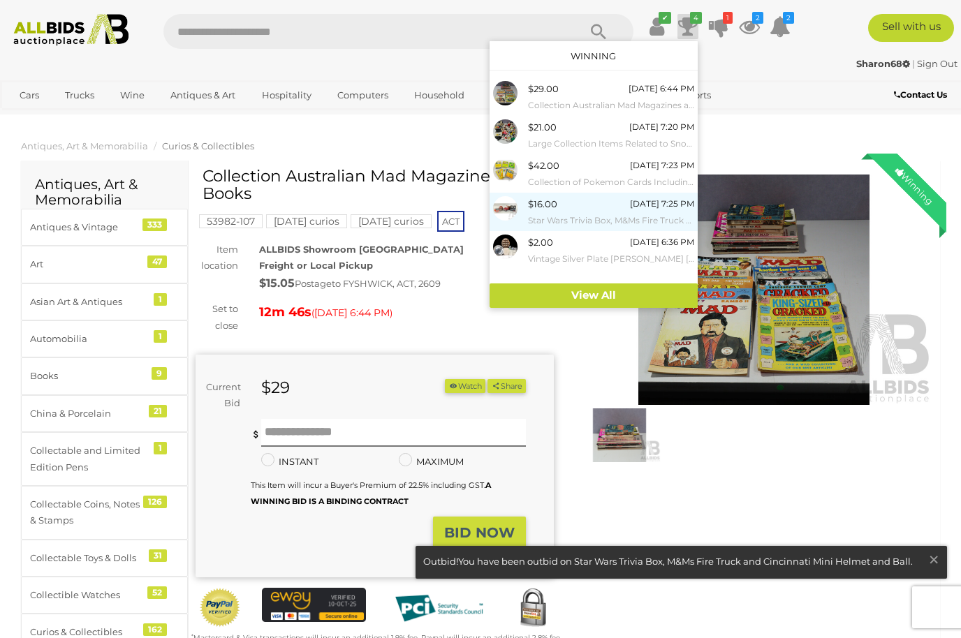
click at [655, 213] on small "Star Wars Trivia Box, M&Ms Fire Truck and Cincinnati Mini Helmet and Ball" at bounding box center [611, 220] width 166 height 15
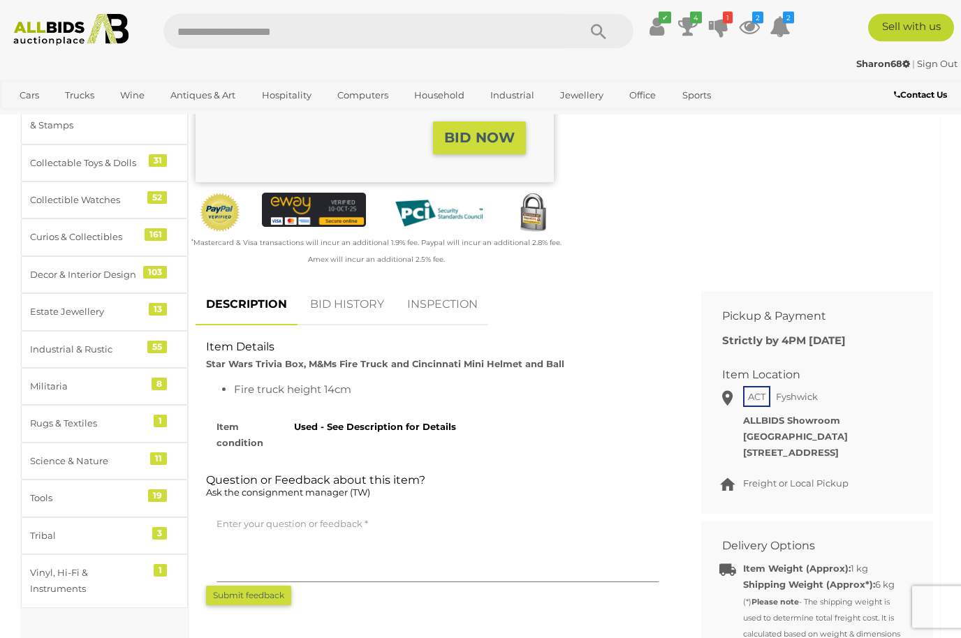
scroll to position [395, 0]
click at [332, 302] on link "BID HISTORY" at bounding box center [347, 304] width 95 height 41
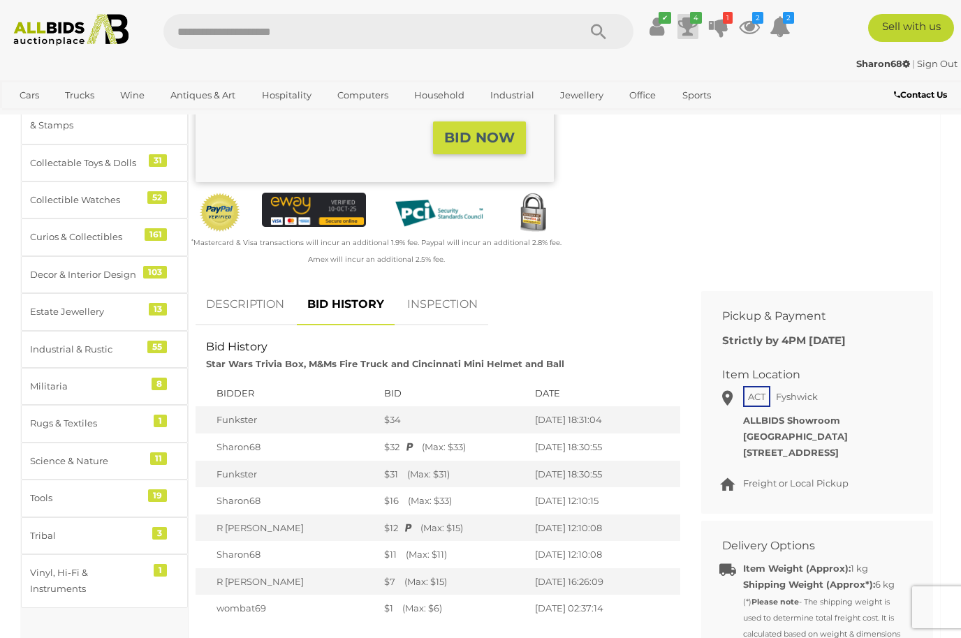
click at [697, 24] on link "4" at bounding box center [687, 26] width 21 height 25
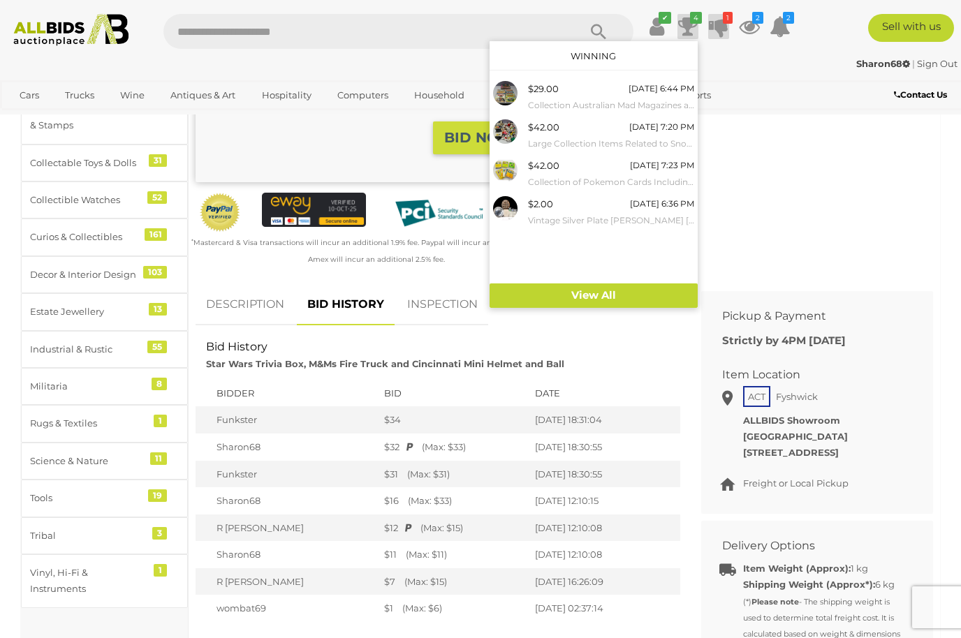
click at [728, 20] on icon "1" at bounding box center [728, 18] width 10 height 12
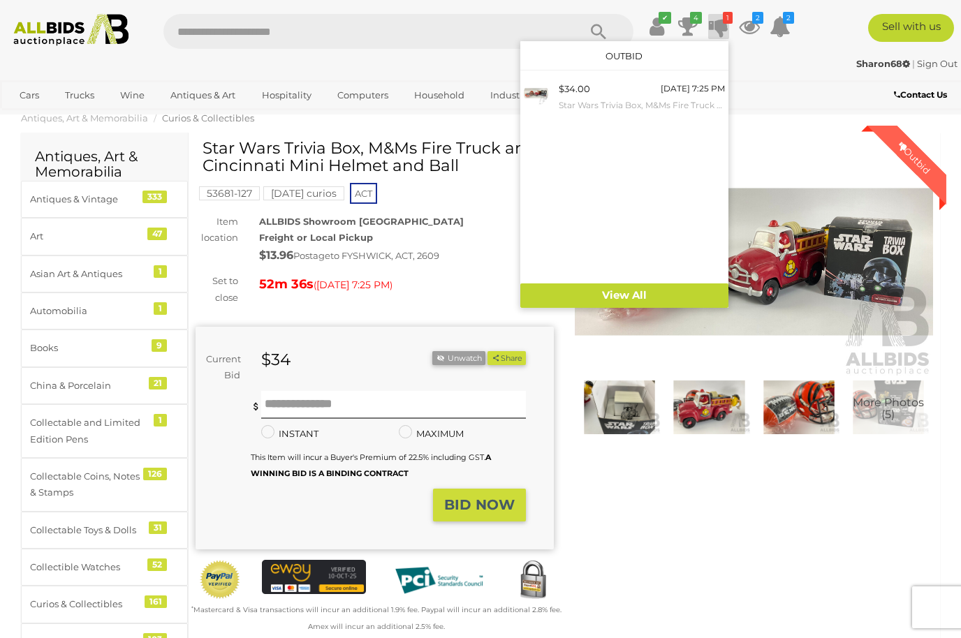
scroll to position [32, 0]
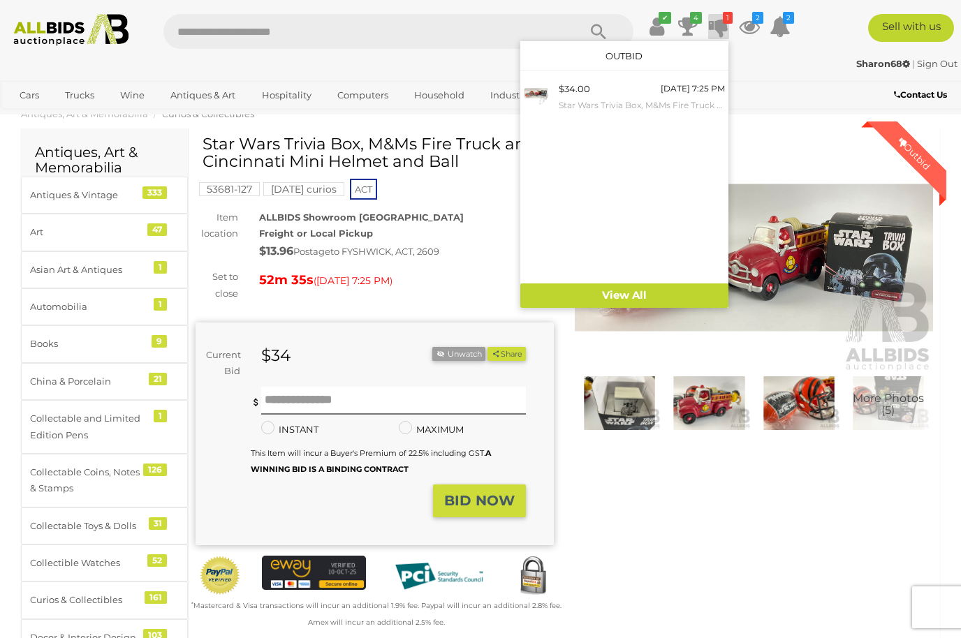
click at [625, 405] on div at bounding box center [480, 319] width 961 height 638
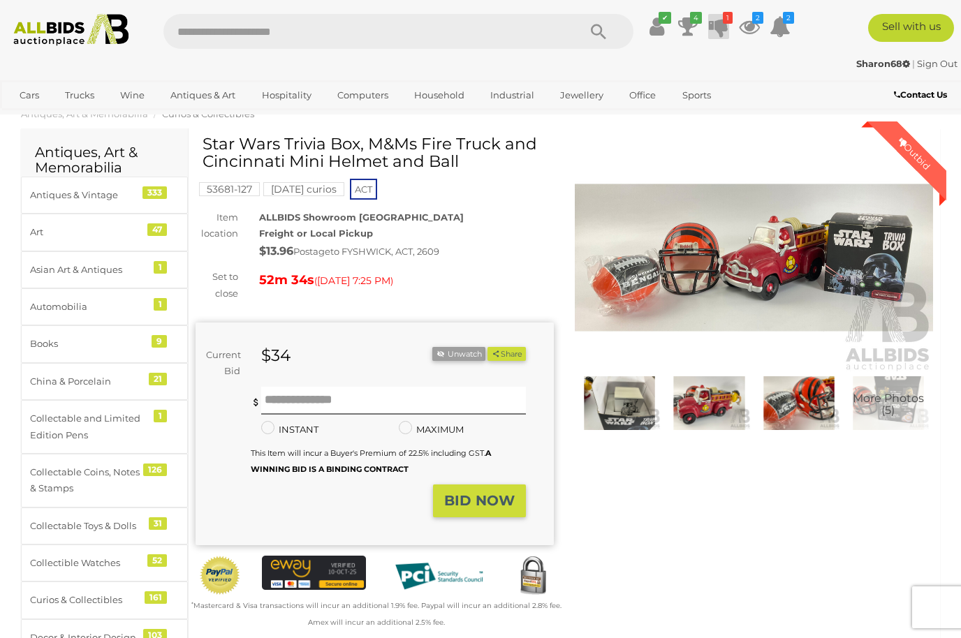
click at [625, 411] on img at bounding box center [619, 402] width 82 height 53
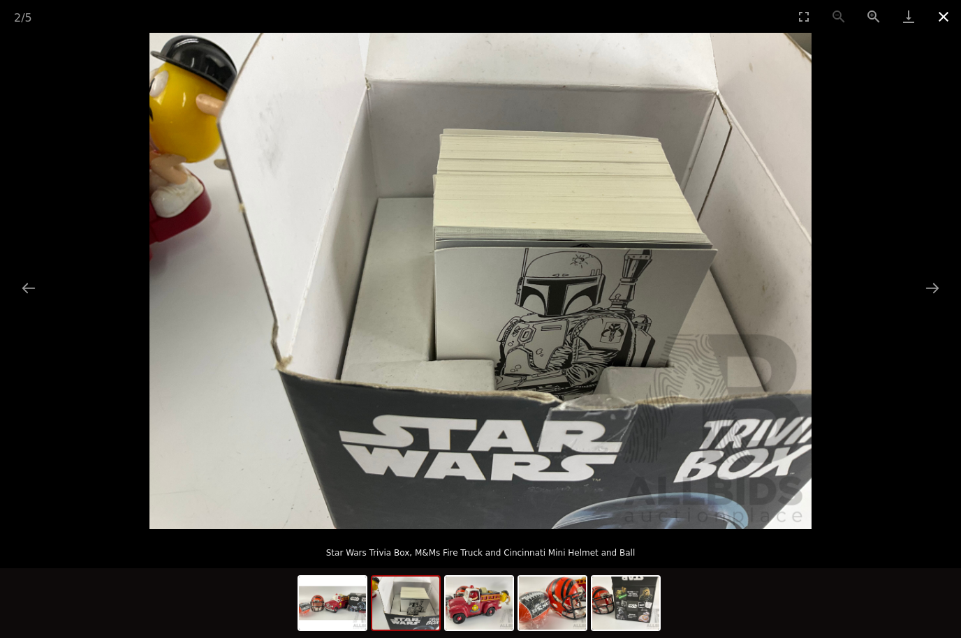
click at [950, 22] on button "Close gallery" at bounding box center [943, 16] width 35 height 33
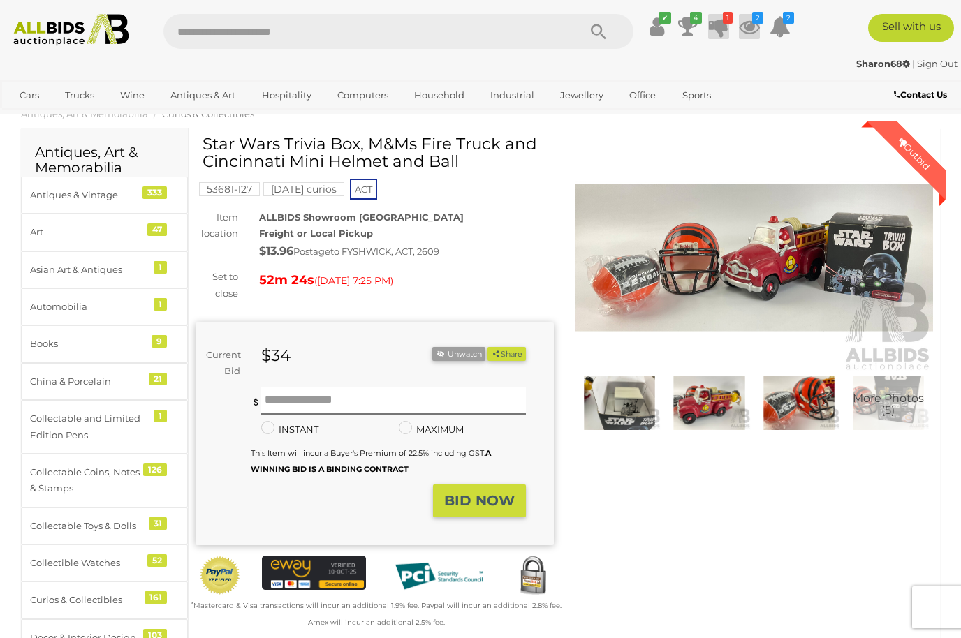
click at [757, 24] on icon at bounding box center [749, 26] width 21 height 25
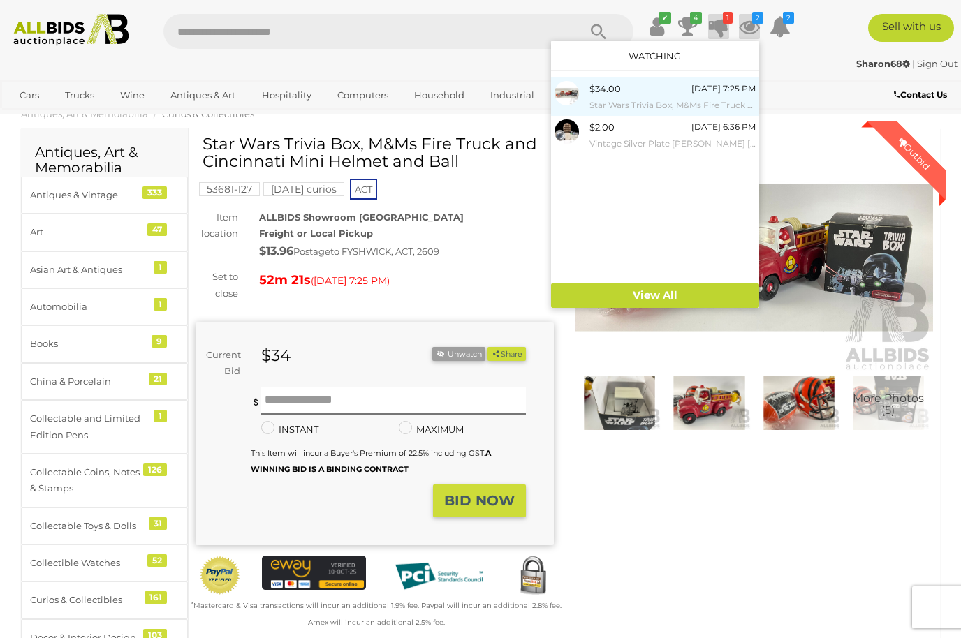
click at [612, 93] on span "$34.00" at bounding box center [604, 88] width 31 height 11
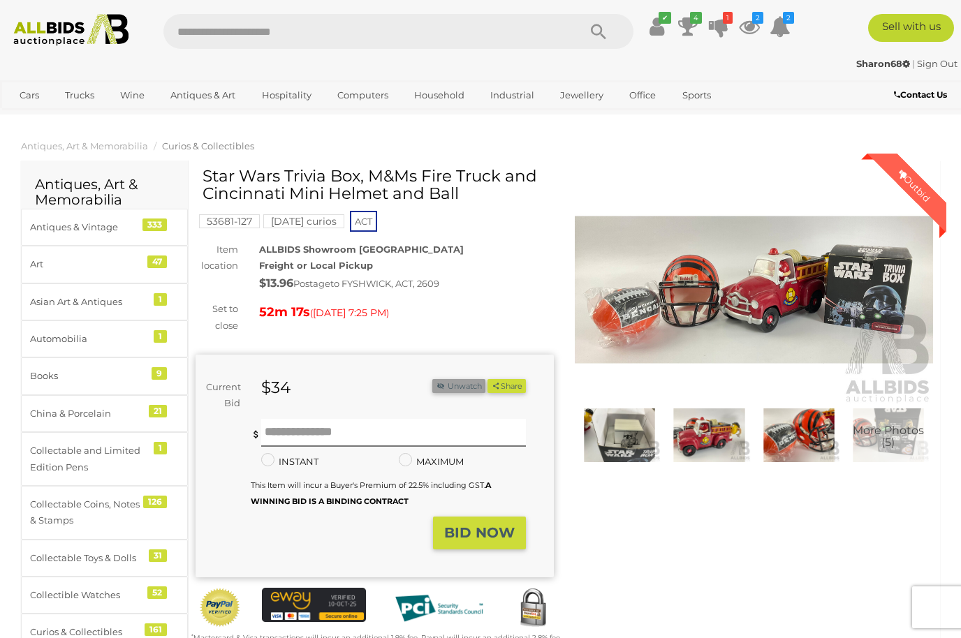
click at [453, 387] on button "Unwatch" at bounding box center [458, 386] width 53 height 15
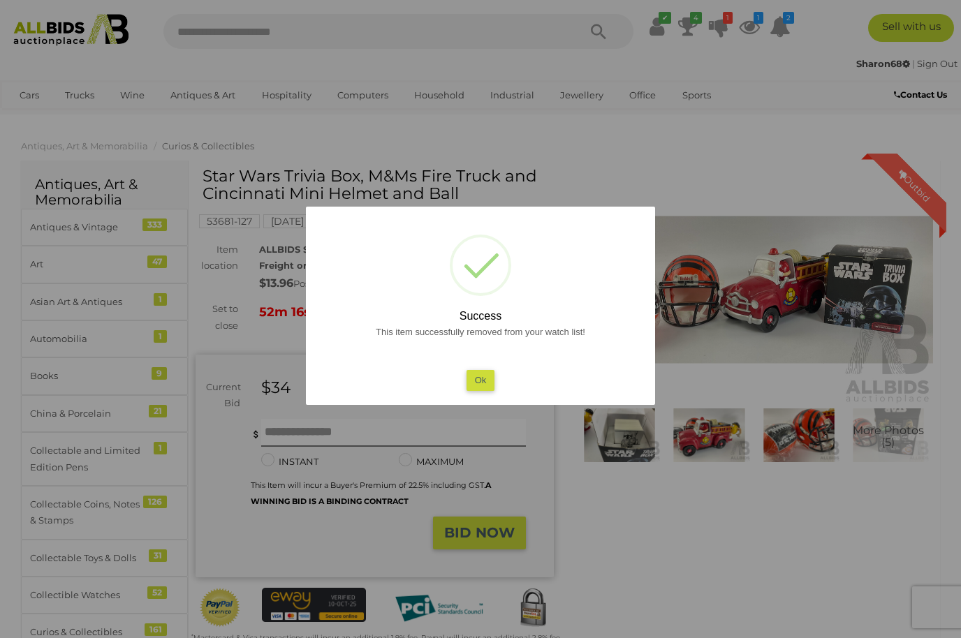
click at [481, 385] on button "Ok" at bounding box center [480, 380] width 29 height 20
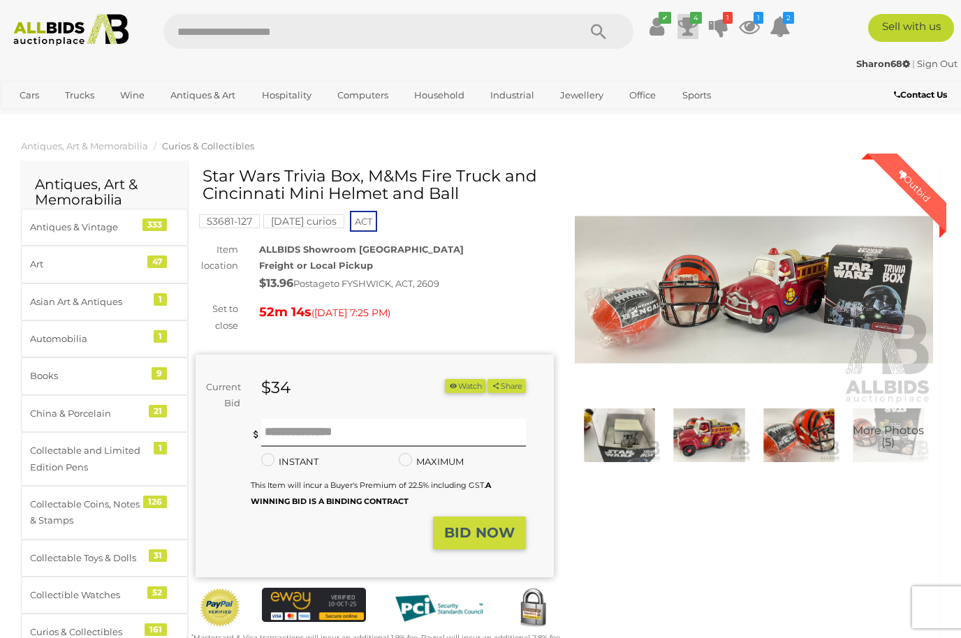
click at [693, 27] on icon at bounding box center [688, 26] width 20 height 25
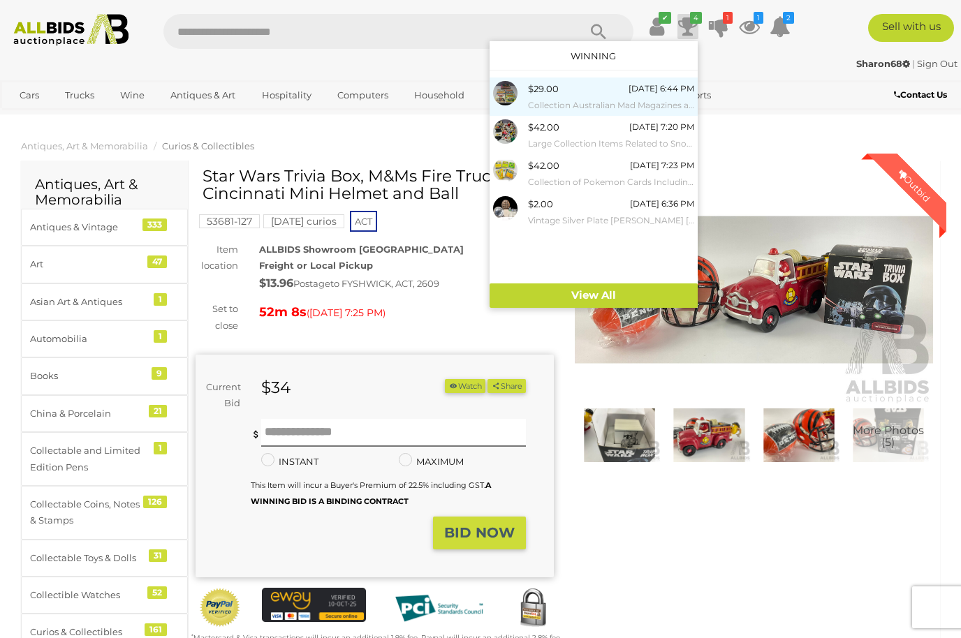
click at [651, 100] on small "Collection Australian Mad Magazines and Books" at bounding box center [611, 105] width 166 height 15
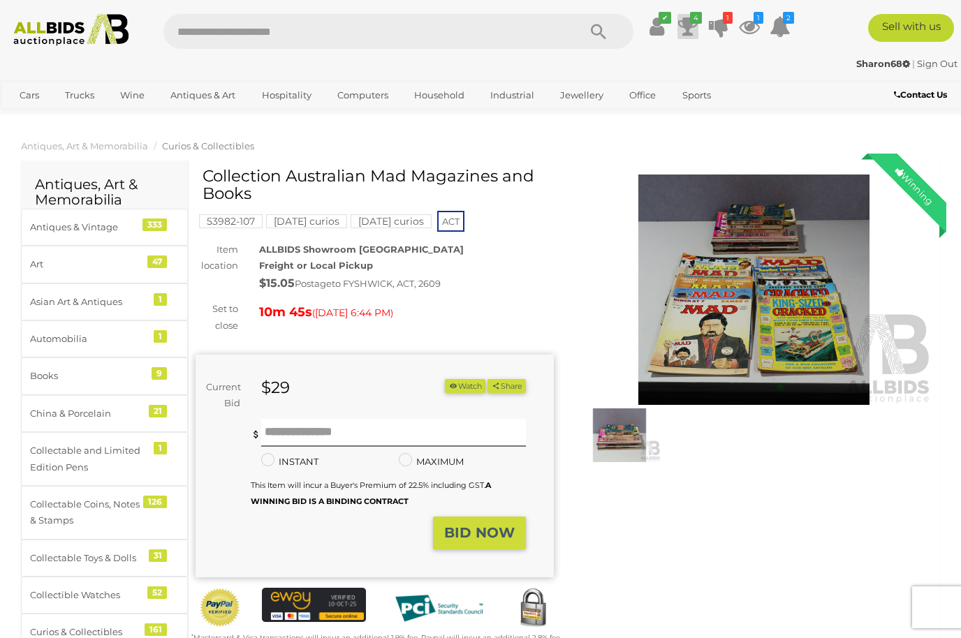
click at [692, 24] on icon at bounding box center [688, 26] width 20 height 25
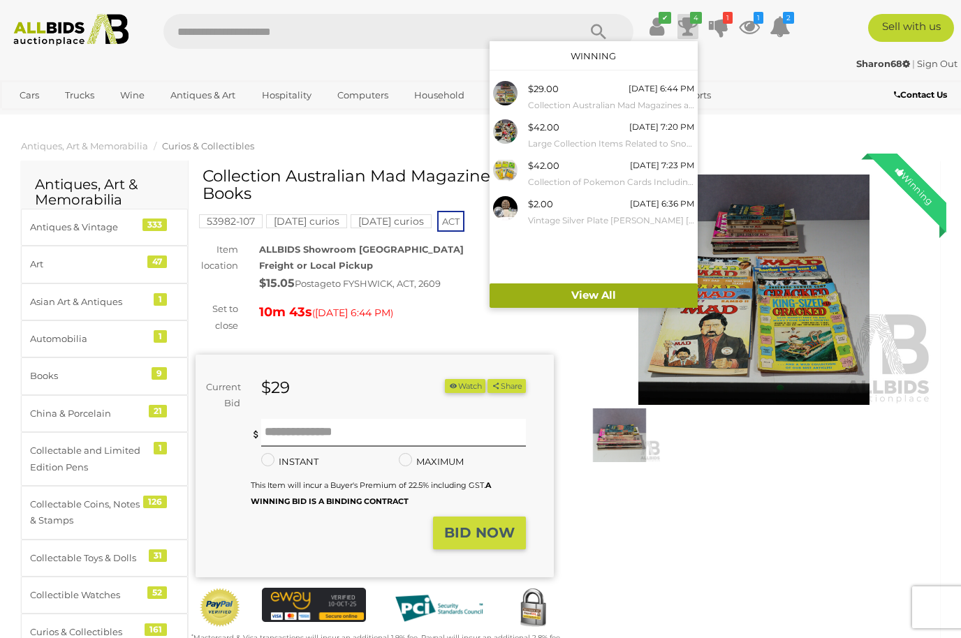
click at [589, 300] on link "View All" at bounding box center [593, 295] width 208 height 24
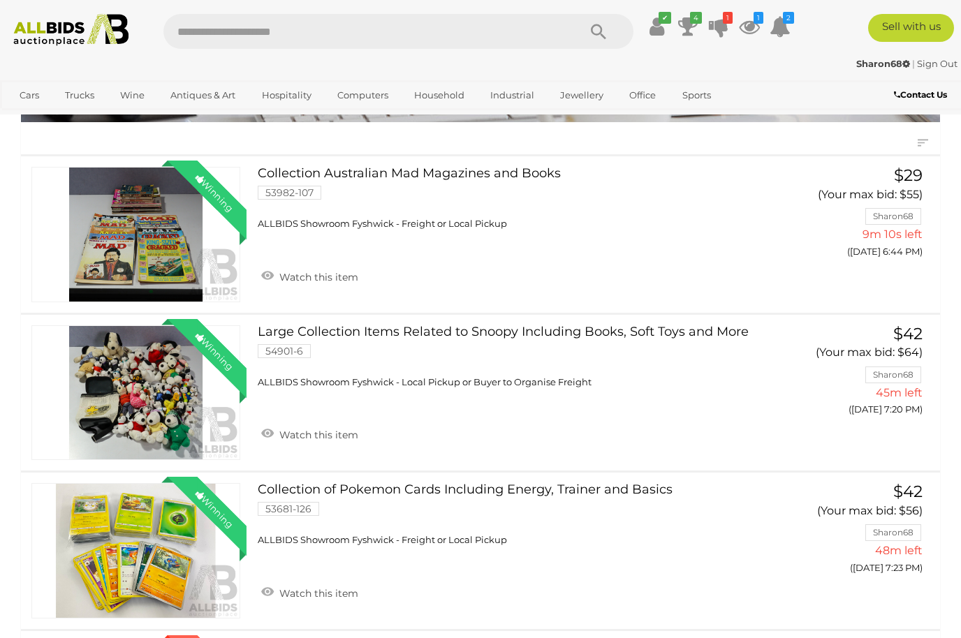
scroll to position [137, 0]
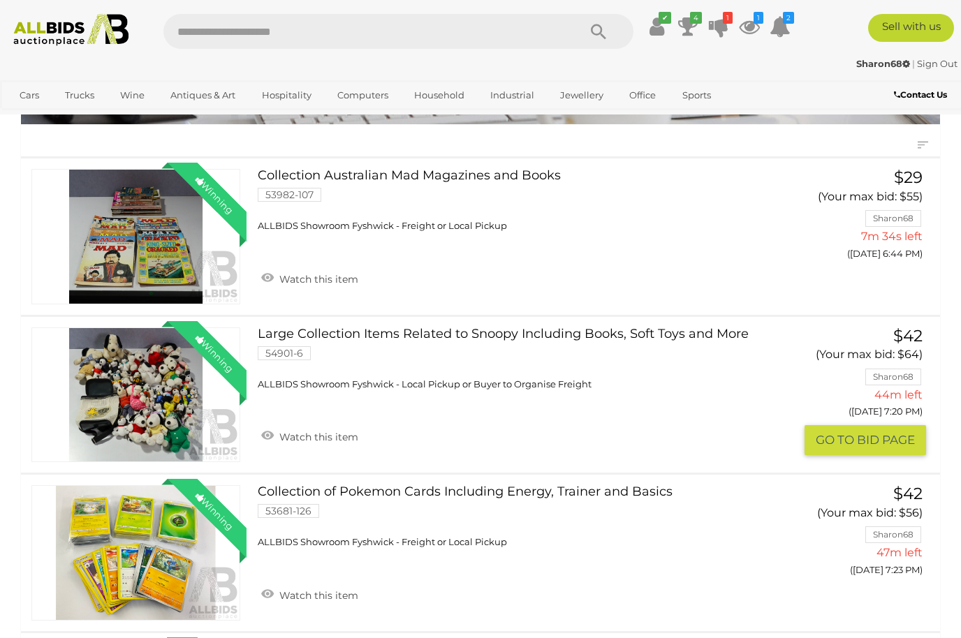
click at [568, 341] on link "Large Collection Items Related to Snoopy Including Books, Soft Toys and More 54…" at bounding box center [522, 358] width 508 height 63
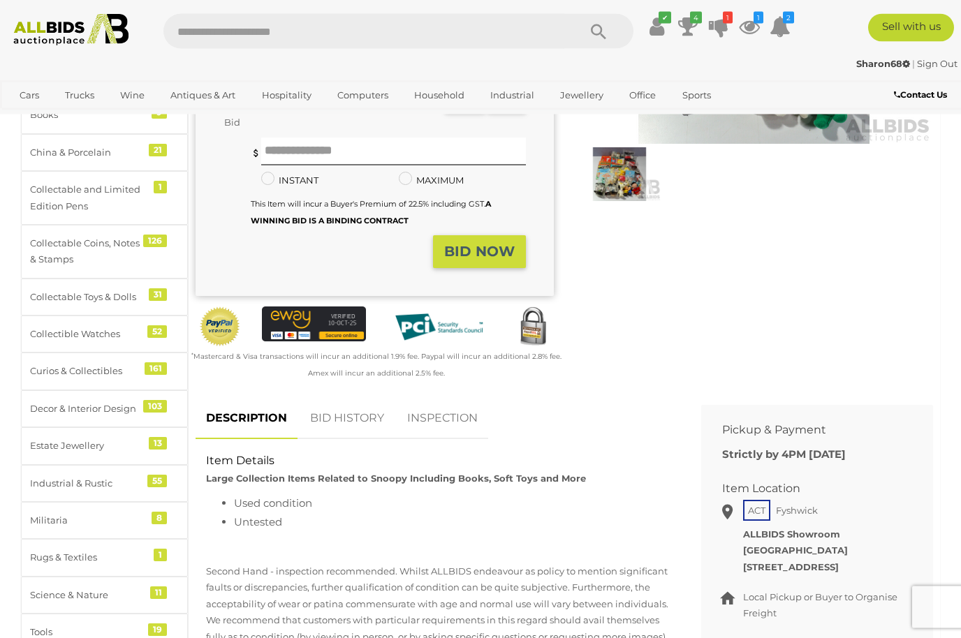
scroll to position [261, 0]
click at [346, 413] on link "BID HISTORY" at bounding box center [347, 418] width 95 height 41
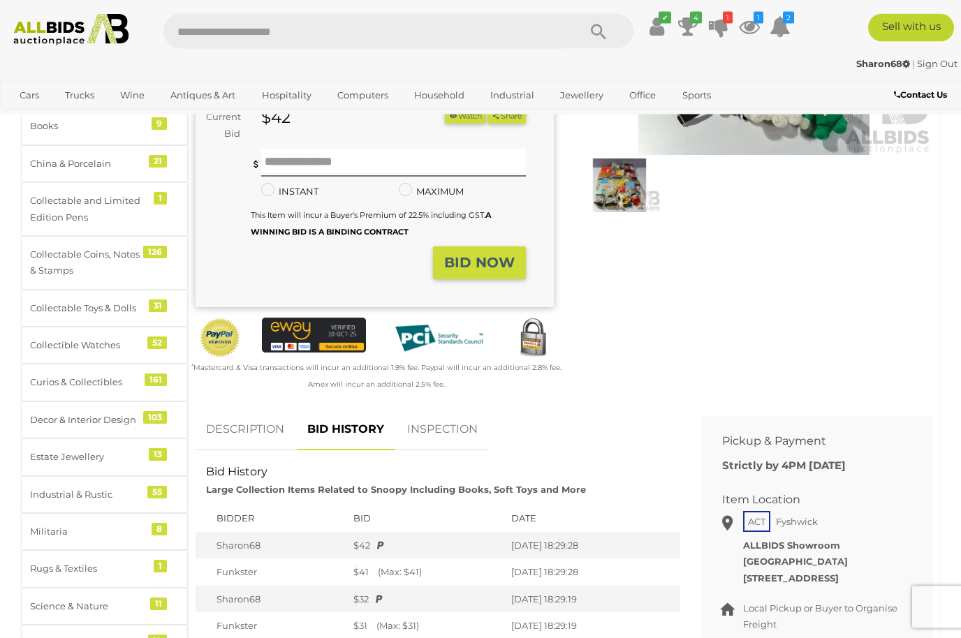
scroll to position [0, 0]
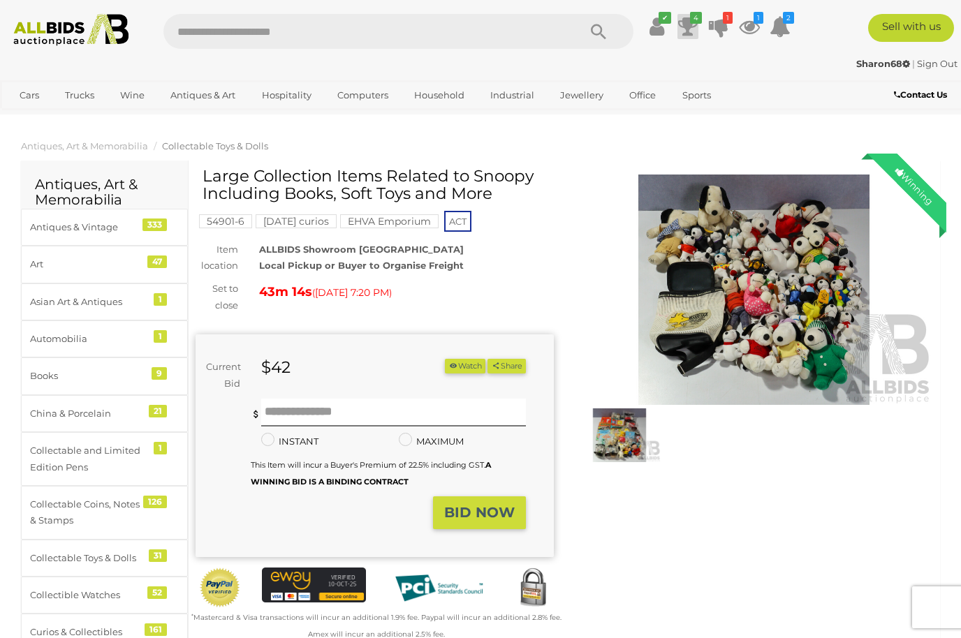
click at [695, 24] on icon at bounding box center [688, 26] width 20 height 25
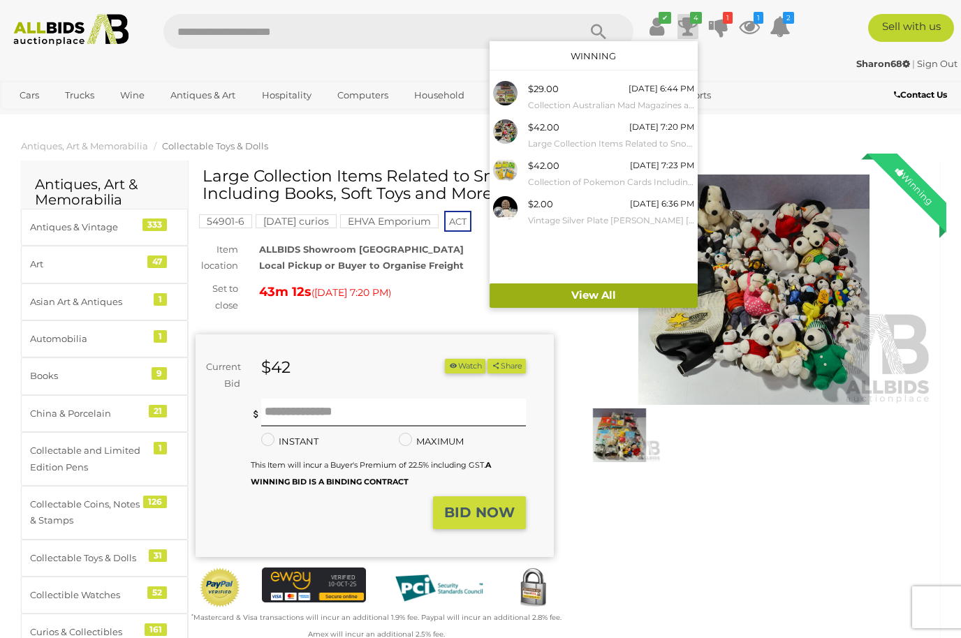
click at [595, 297] on link "View All" at bounding box center [593, 295] width 208 height 24
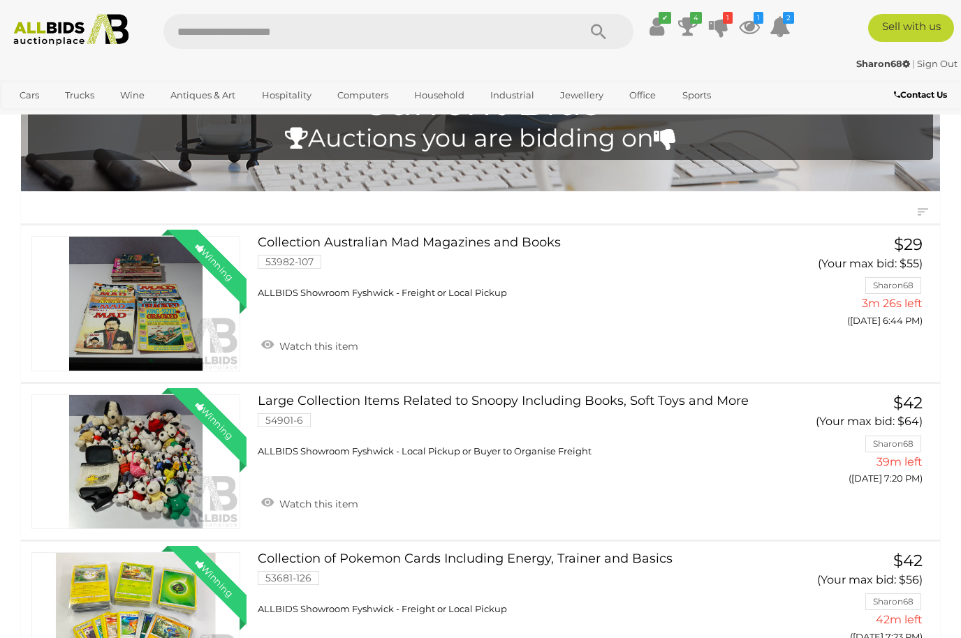
scroll to position [71, 0]
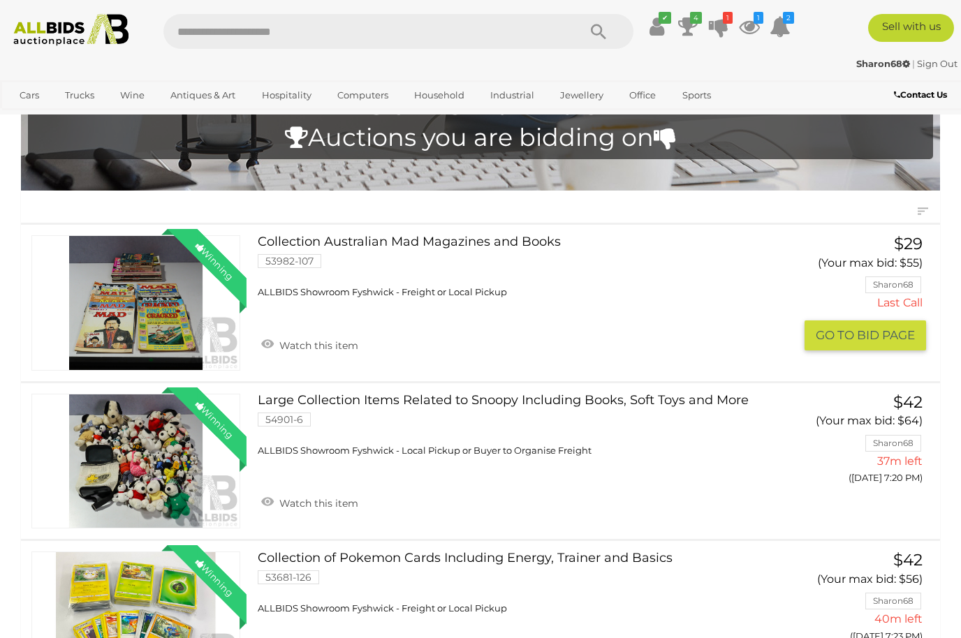
click at [189, 295] on link "Winning Outbid" at bounding box center [135, 302] width 209 height 135
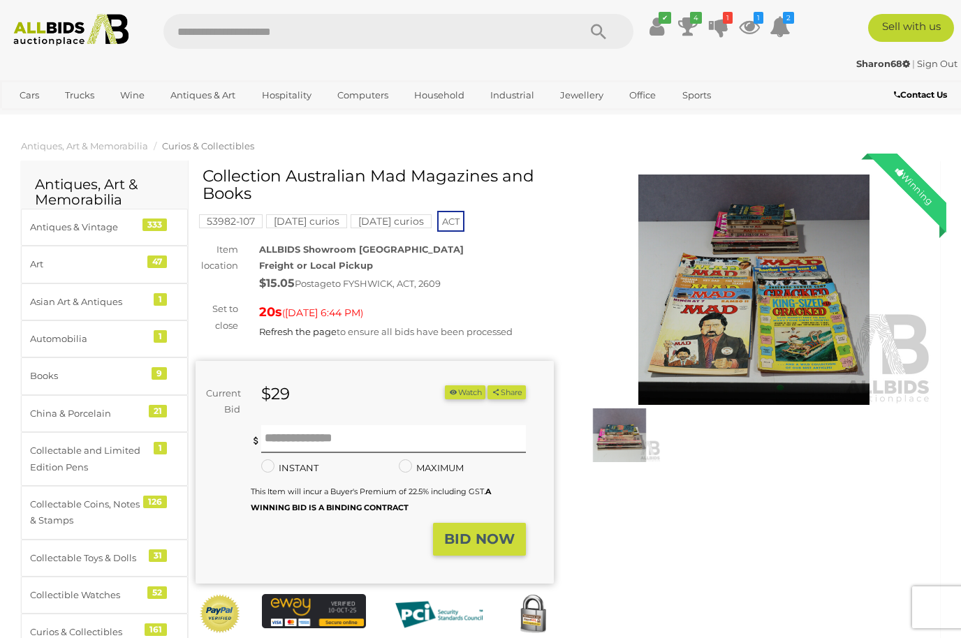
click at [800, 283] on img at bounding box center [754, 290] width 358 height 231
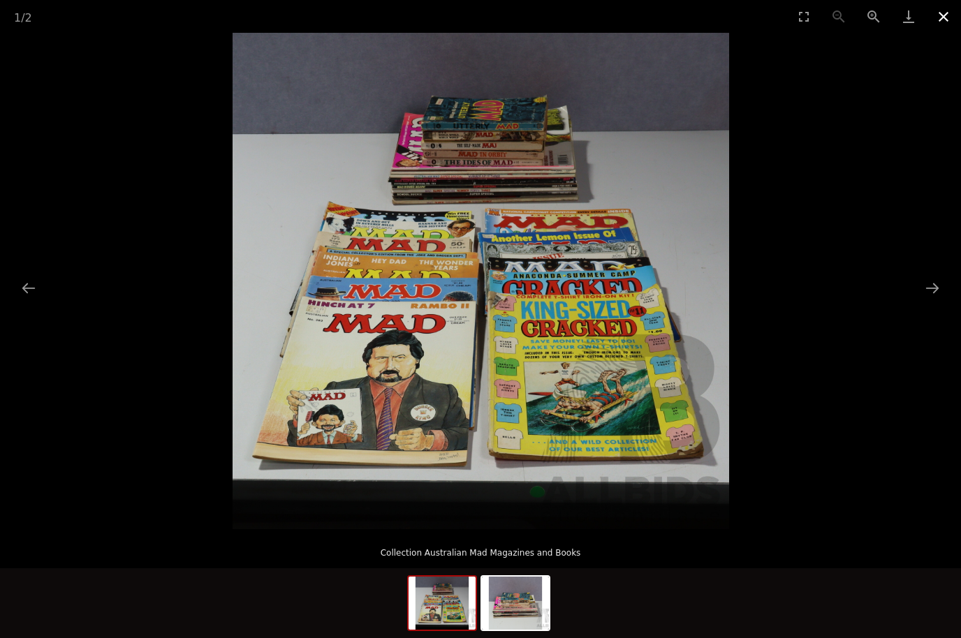
click at [952, 21] on button "Close gallery" at bounding box center [943, 16] width 35 height 33
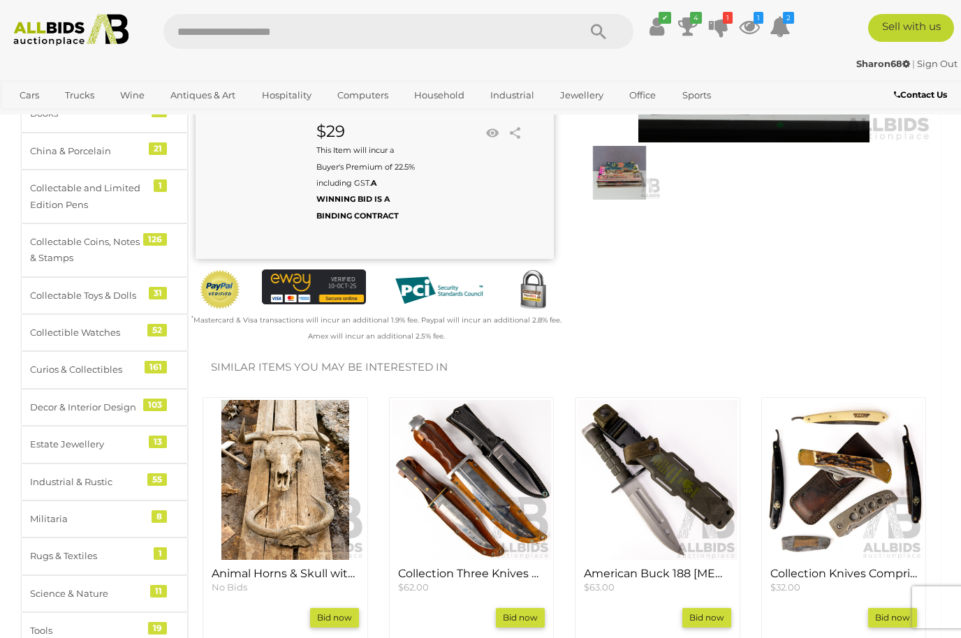
scroll to position [260, 0]
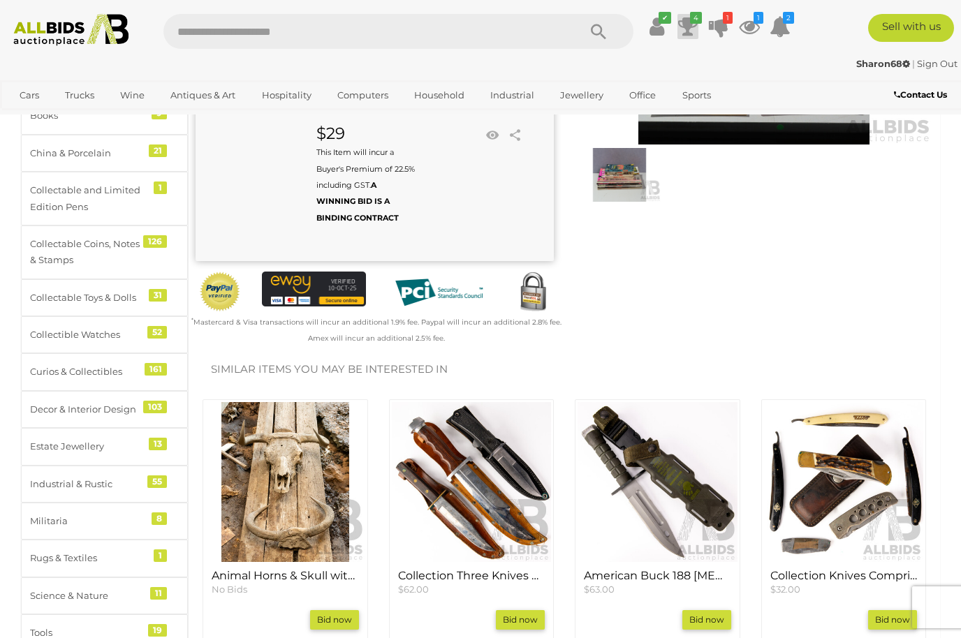
click at [696, 22] on icon "4" at bounding box center [696, 18] width 12 height 12
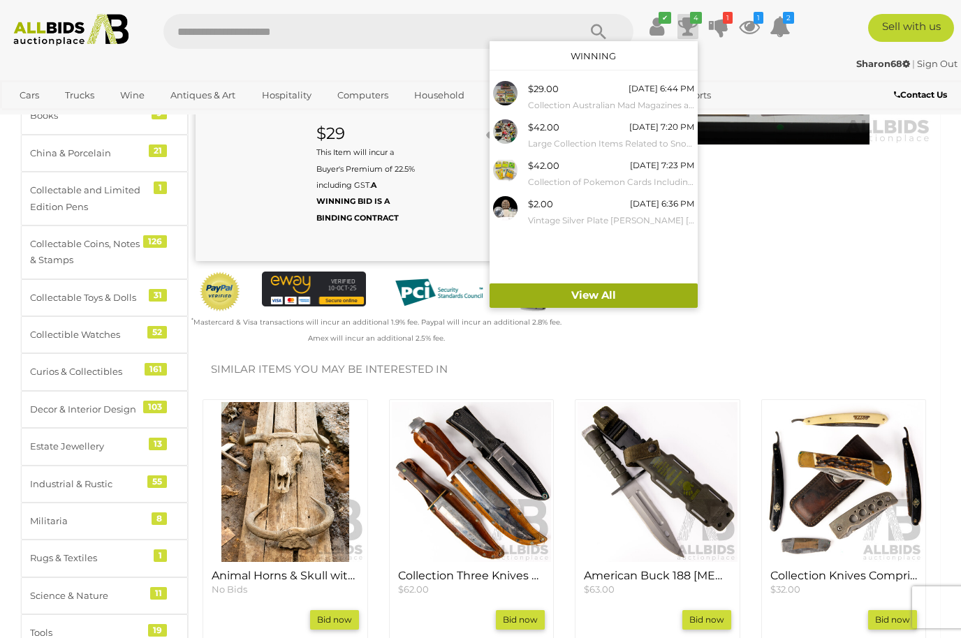
click at [605, 296] on link "View All" at bounding box center [593, 295] width 208 height 24
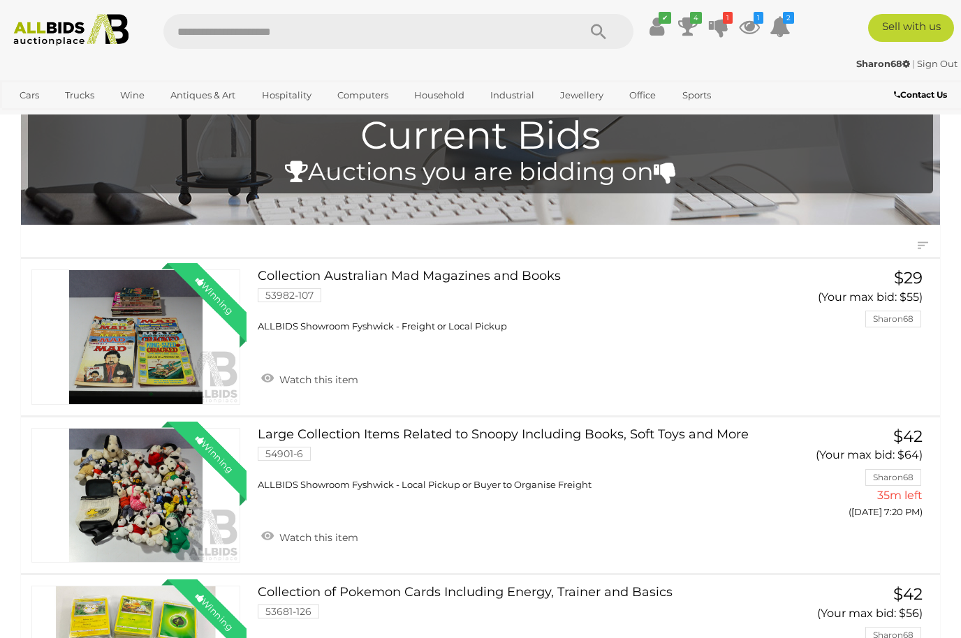
scroll to position [47, 0]
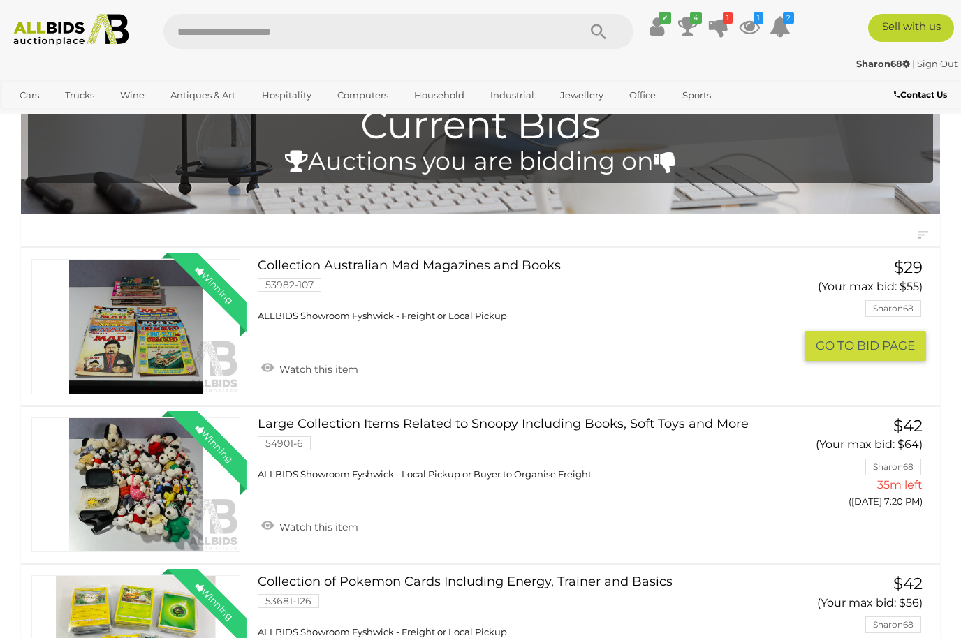
click at [103, 320] on link "Winning Outbid" at bounding box center [135, 326] width 209 height 135
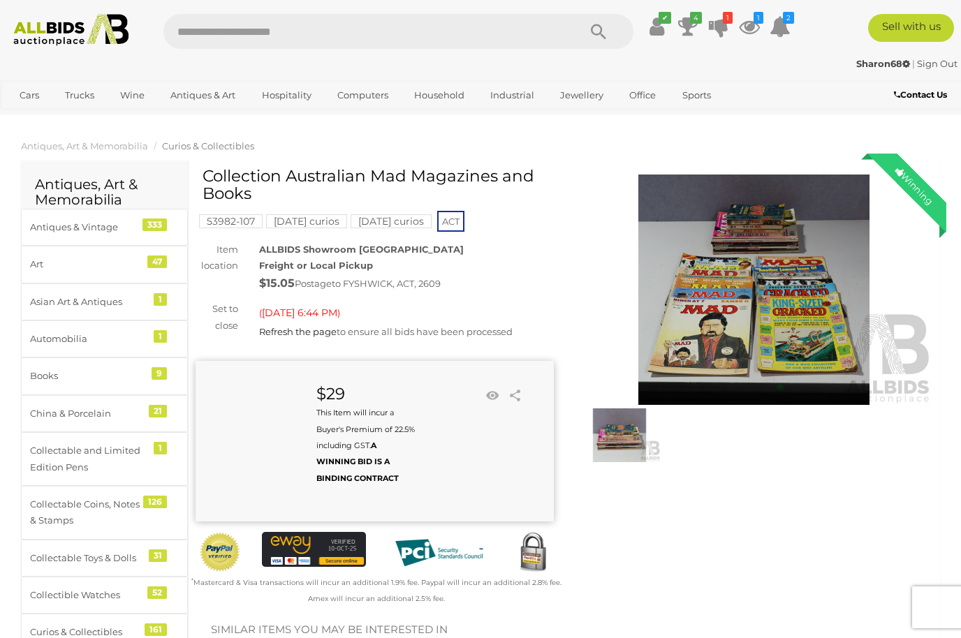
click at [617, 437] on img at bounding box center [619, 434] width 82 height 53
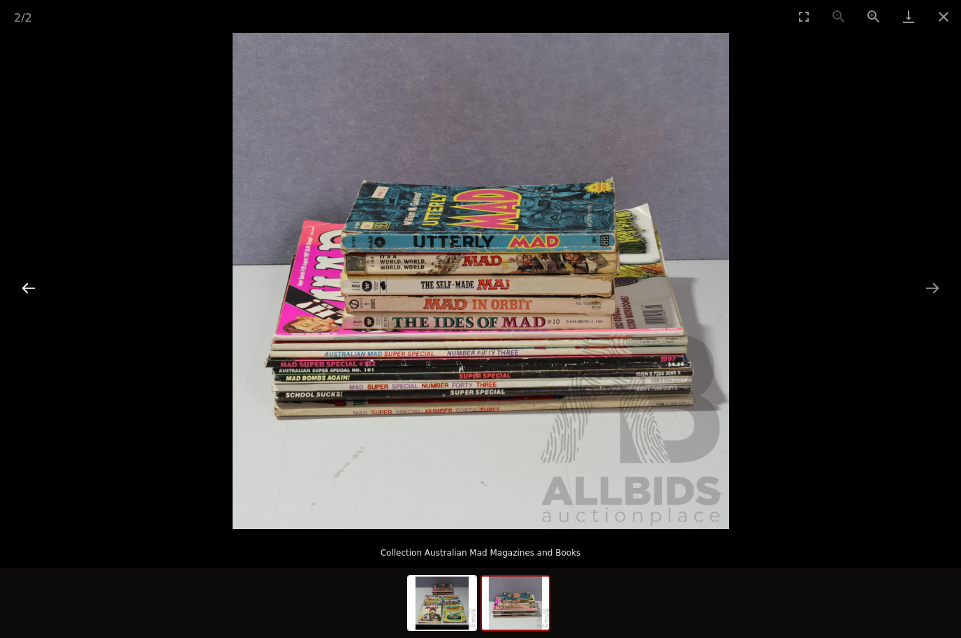
click at [40, 293] on button "Previous slide" at bounding box center [28, 287] width 29 height 27
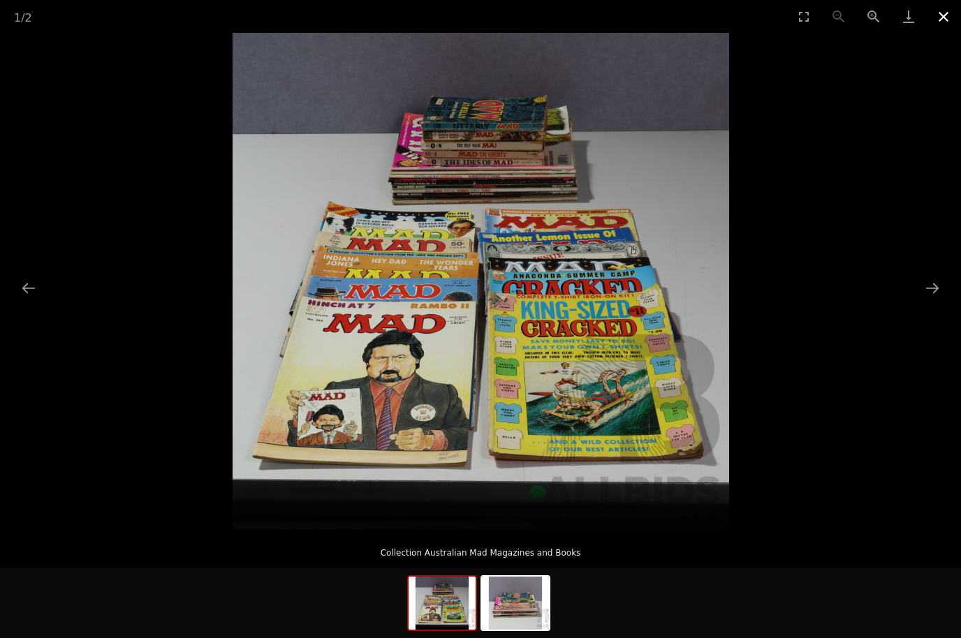
click at [947, 22] on button "Close gallery" at bounding box center [943, 16] width 35 height 33
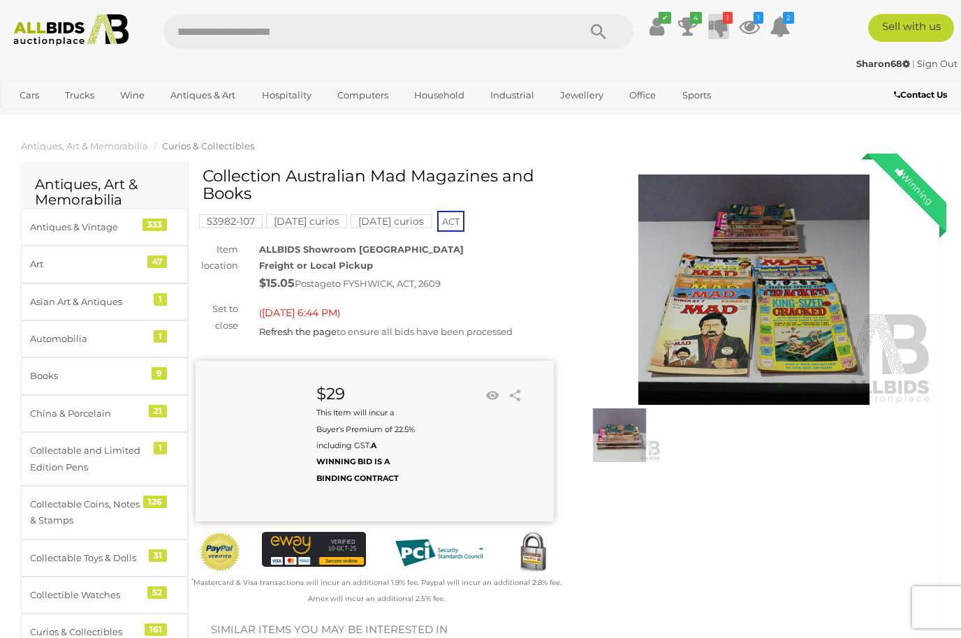
click at [726, 27] on icon at bounding box center [719, 26] width 20 height 25
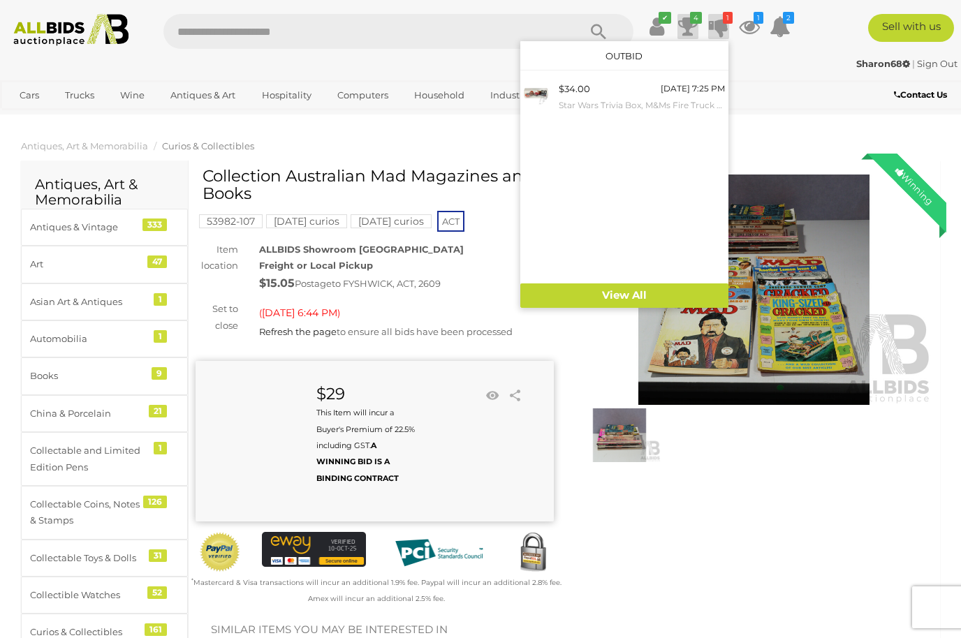
click at [692, 24] on icon at bounding box center [688, 26] width 20 height 25
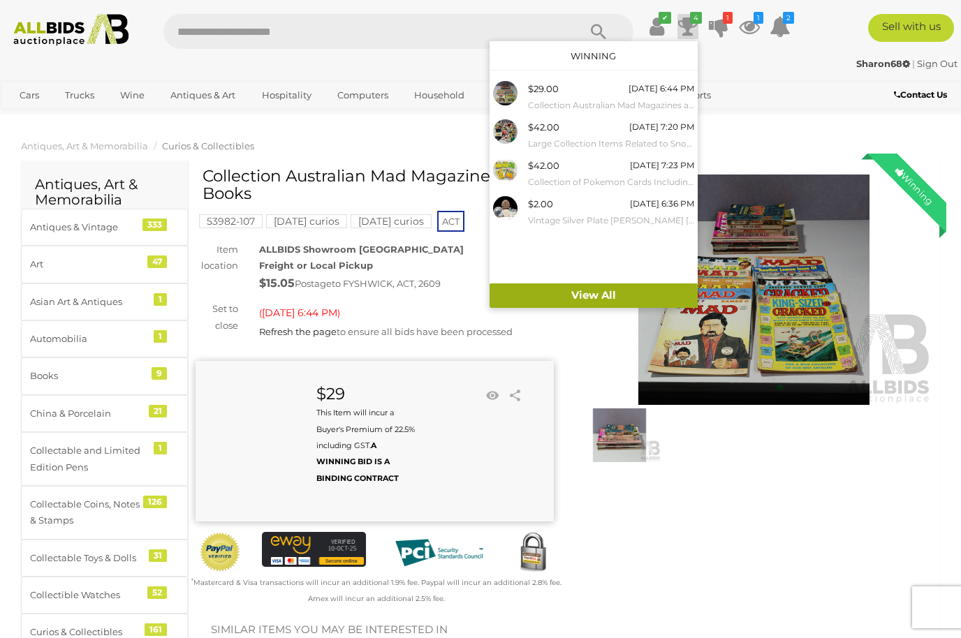
click at [591, 299] on link "View All" at bounding box center [593, 295] width 208 height 24
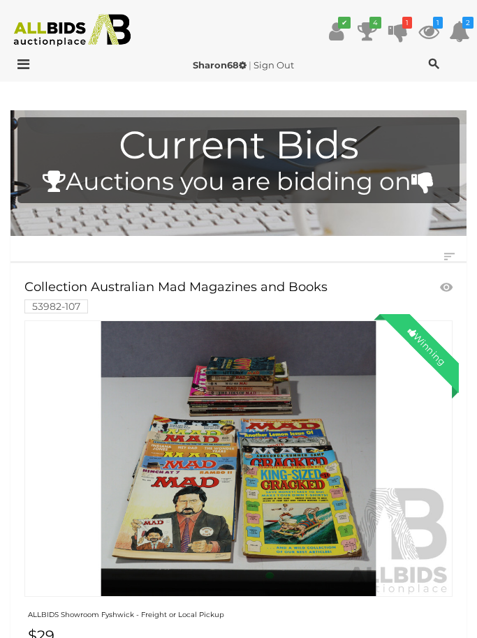
click at [362, 32] on icon at bounding box center [367, 31] width 20 height 25
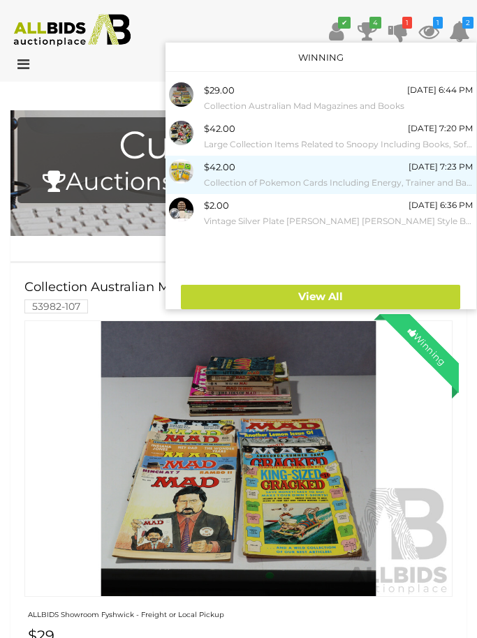
click at [280, 176] on small "Collection of Pokemon Cards Including Energy, Trainer and Basics" at bounding box center [338, 182] width 269 height 15
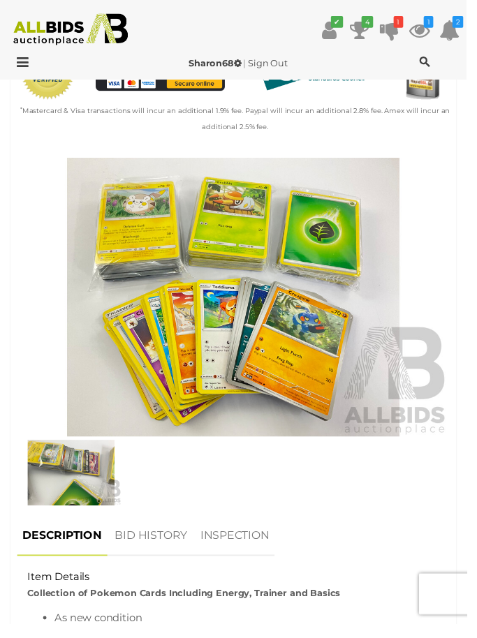
scroll to position [488, 0]
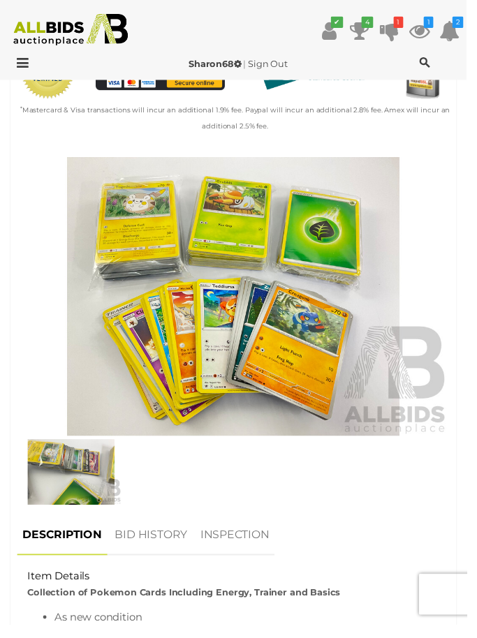
click at [76, 475] on img at bounding box center [72, 482] width 103 height 67
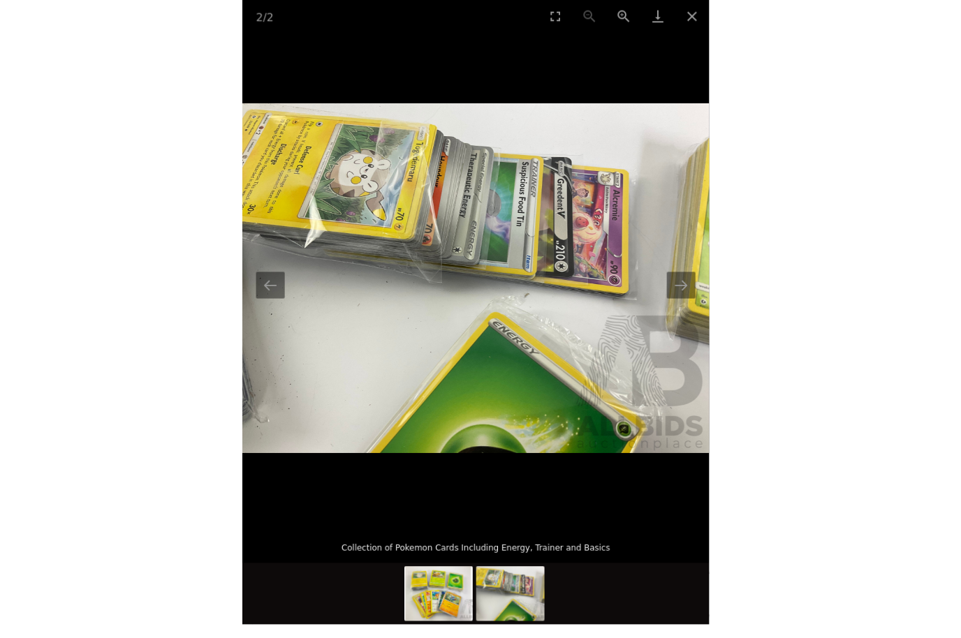
scroll to position [496, 0]
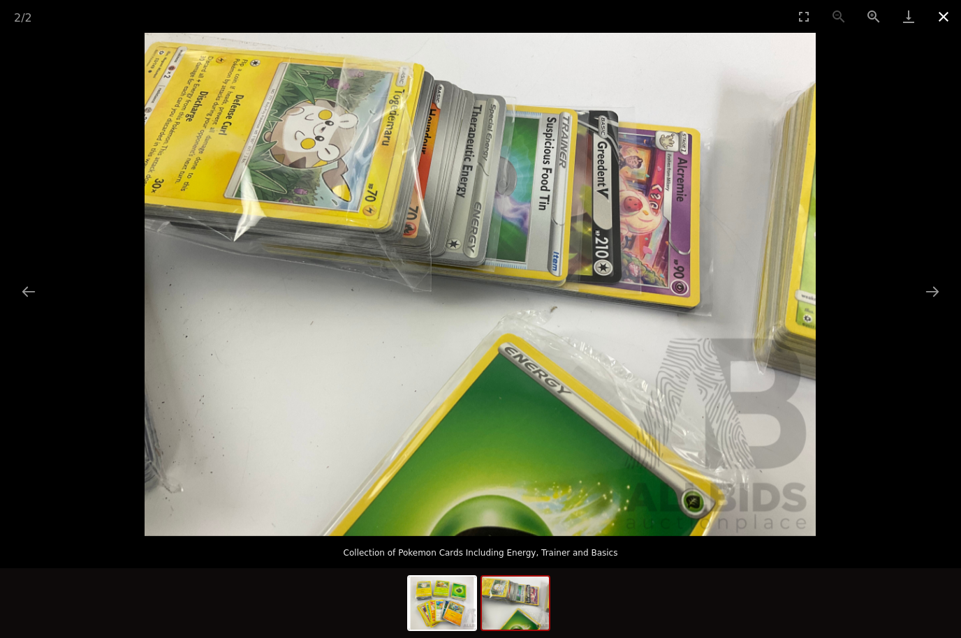
click at [476, 25] on button "Close gallery" at bounding box center [943, 16] width 35 height 33
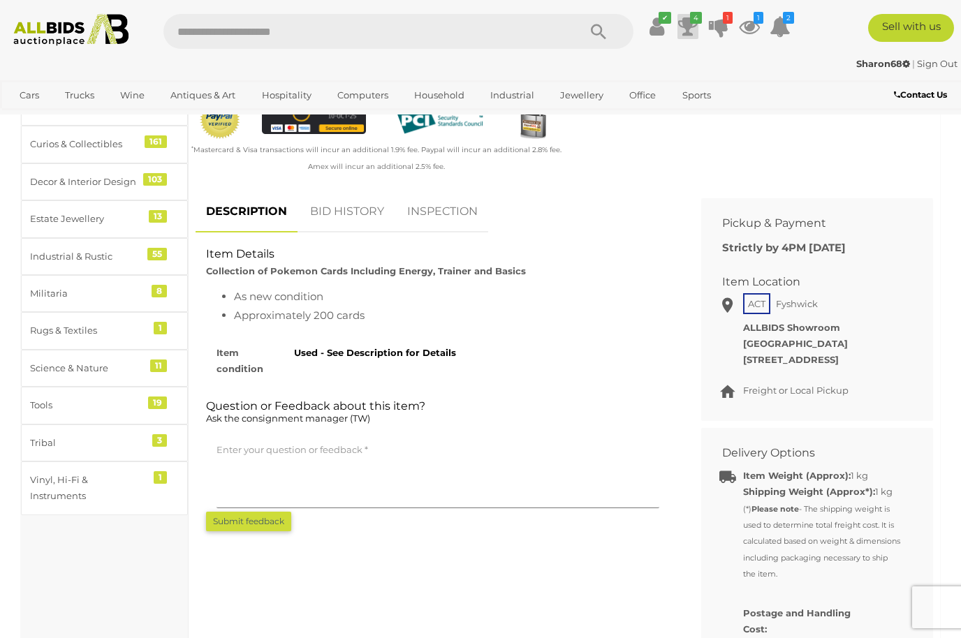
click at [476, 24] on icon at bounding box center [688, 26] width 20 height 25
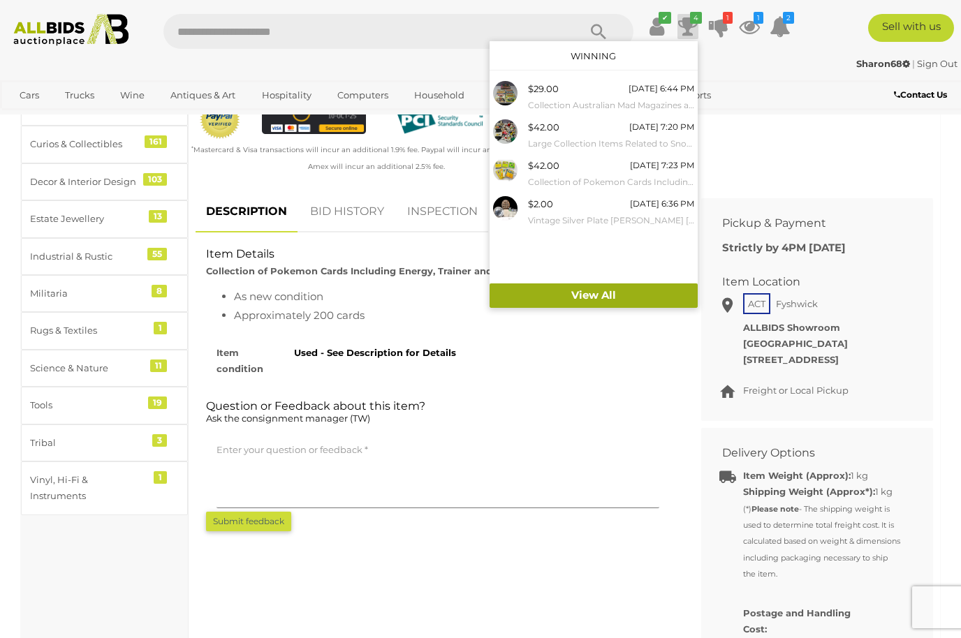
click at [476, 298] on link "View All" at bounding box center [593, 295] width 208 height 24
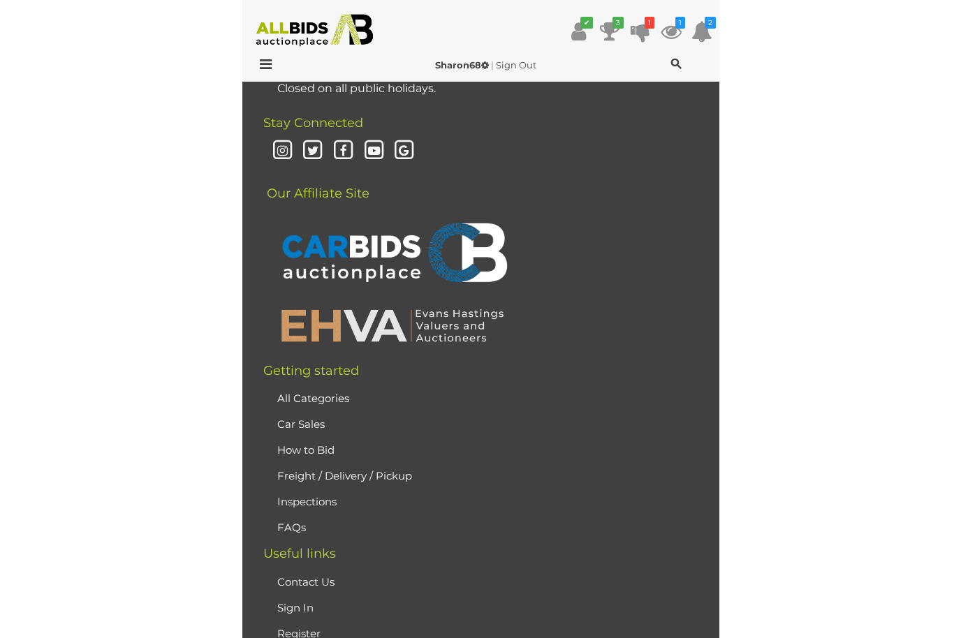
scroll to position [1143, 0]
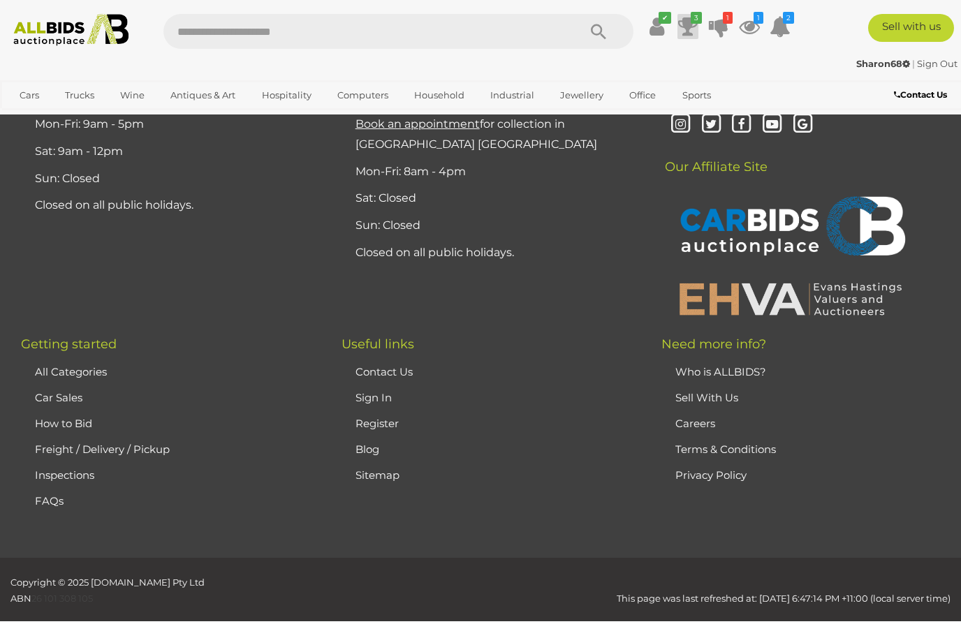
click at [700, 18] on icon "3" at bounding box center [696, 18] width 11 height 12
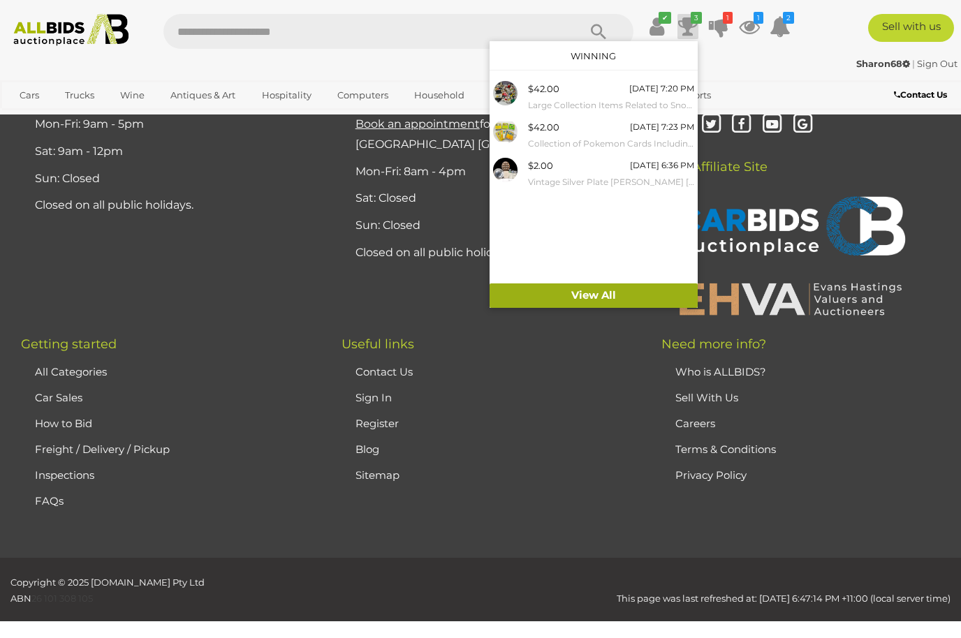
click at [602, 300] on link "View All" at bounding box center [593, 295] width 208 height 24
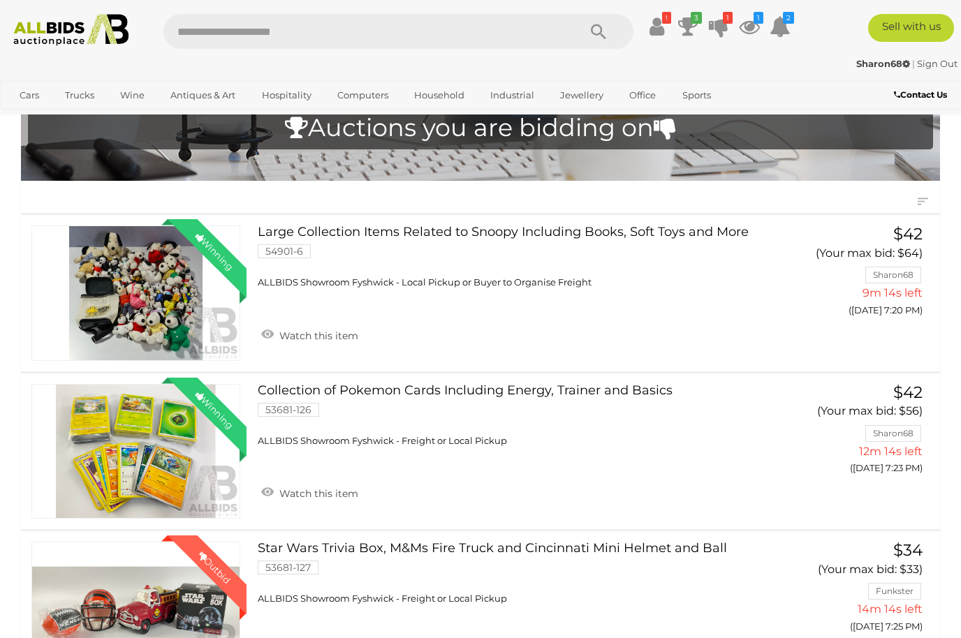
scroll to position [78, 0]
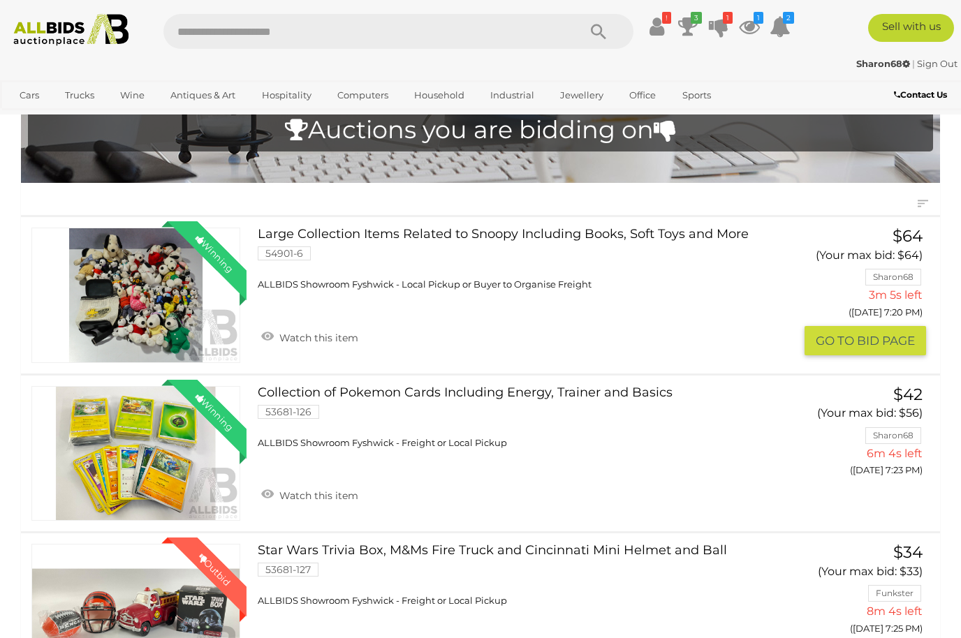
click at [846, 342] on button "GO TO BID PAGE" at bounding box center [864, 341] width 121 height 30
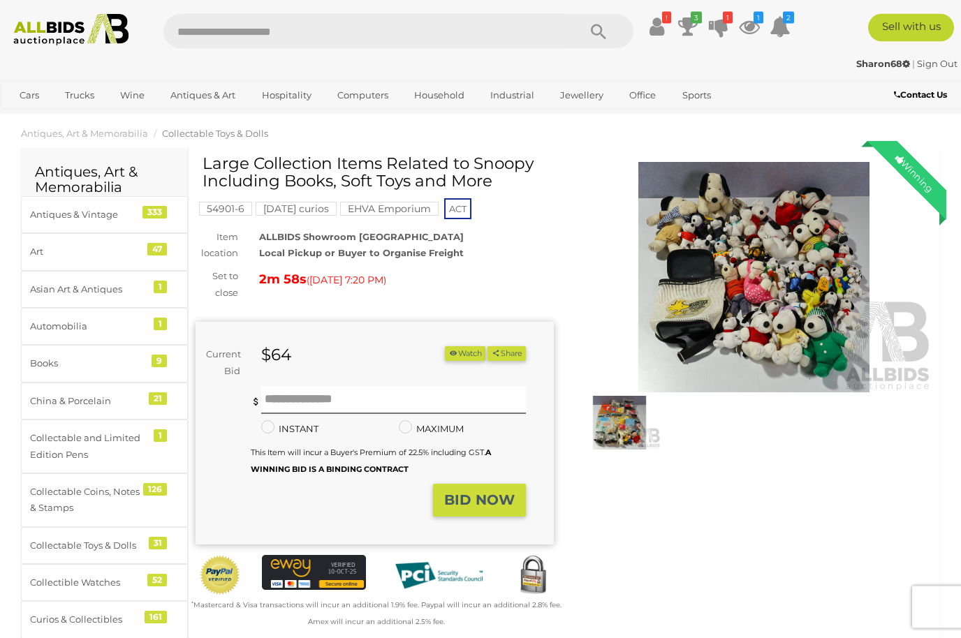
scroll to position [13, 0]
click at [283, 402] on input "text" at bounding box center [393, 400] width 265 height 28
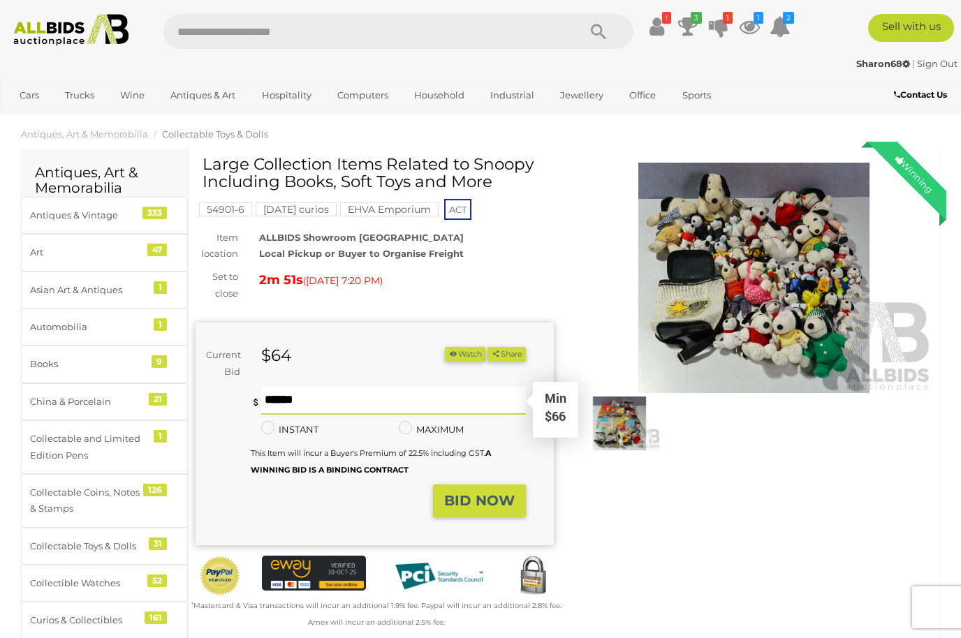
type input "**"
click at [473, 502] on strong "BID NOW" at bounding box center [479, 500] width 71 height 17
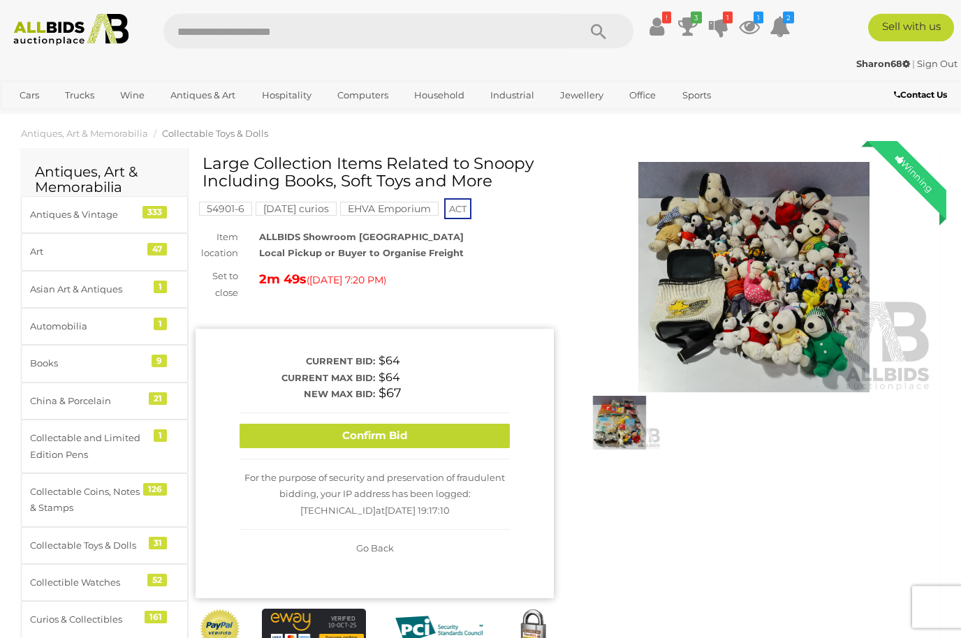
scroll to position [13, 0]
click at [380, 434] on button "Confirm Bid" at bounding box center [374, 436] width 270 height 24
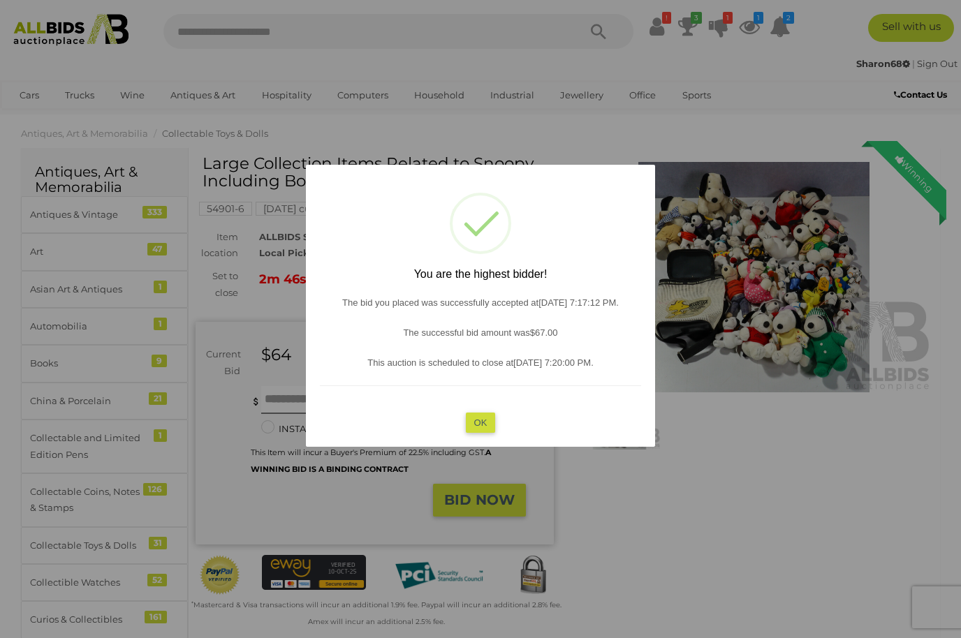
click at [476, 433] on button "OK" at bounding box center [481, 423] width 30 height 20
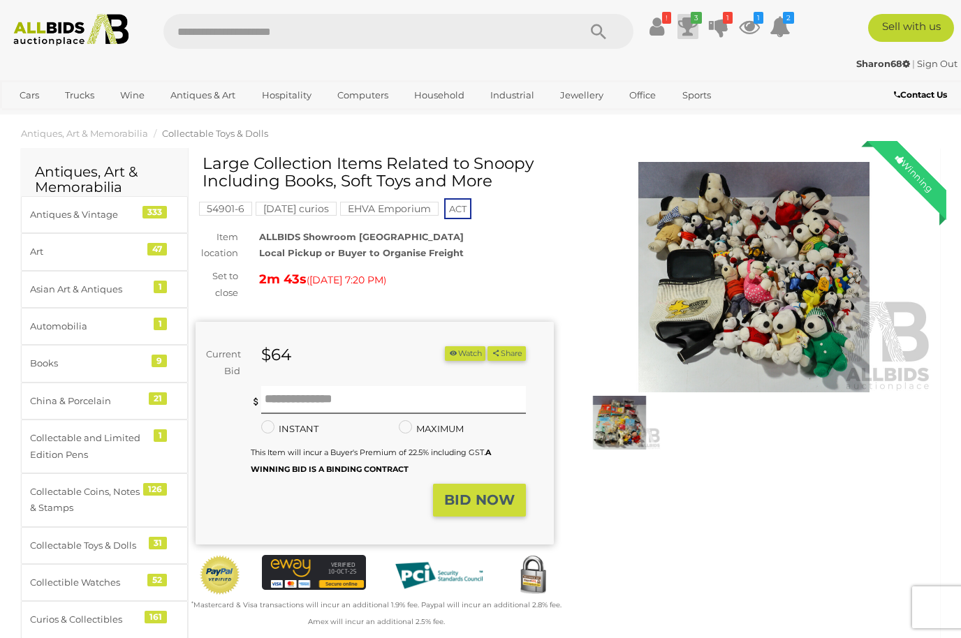
click at [694, 24] on icon at bounding box center [688, 26] width 20 height 25
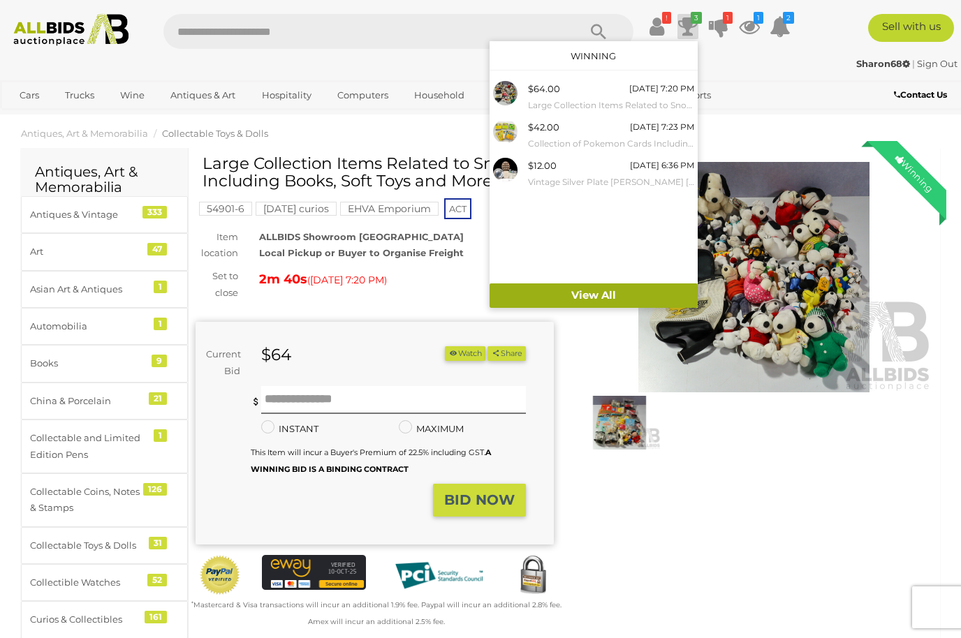
click at [596, 295] on link "View All" at bounding box center [593, 295] width 208 height 24
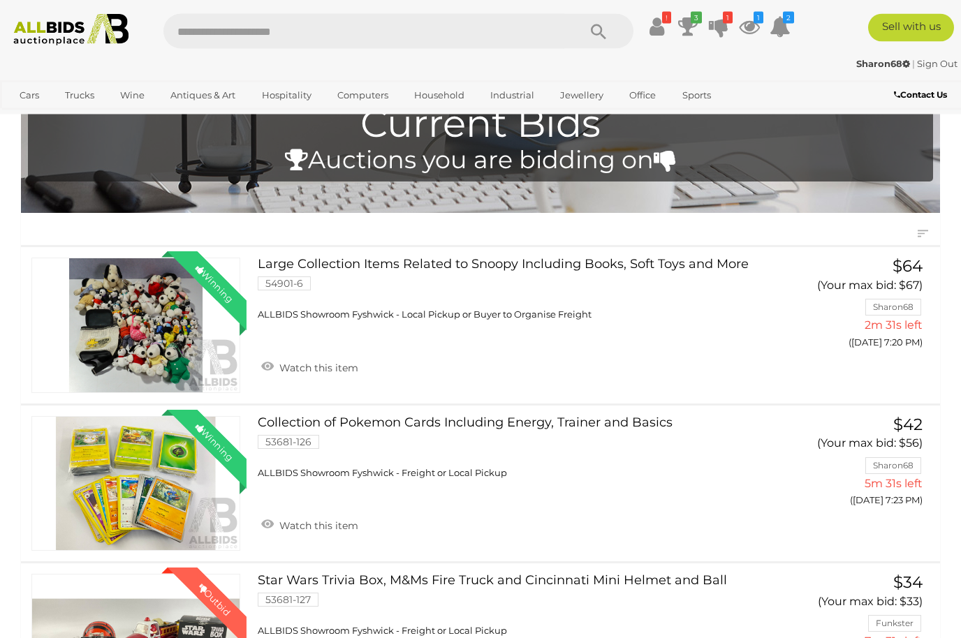
scroll to position [48, 0]
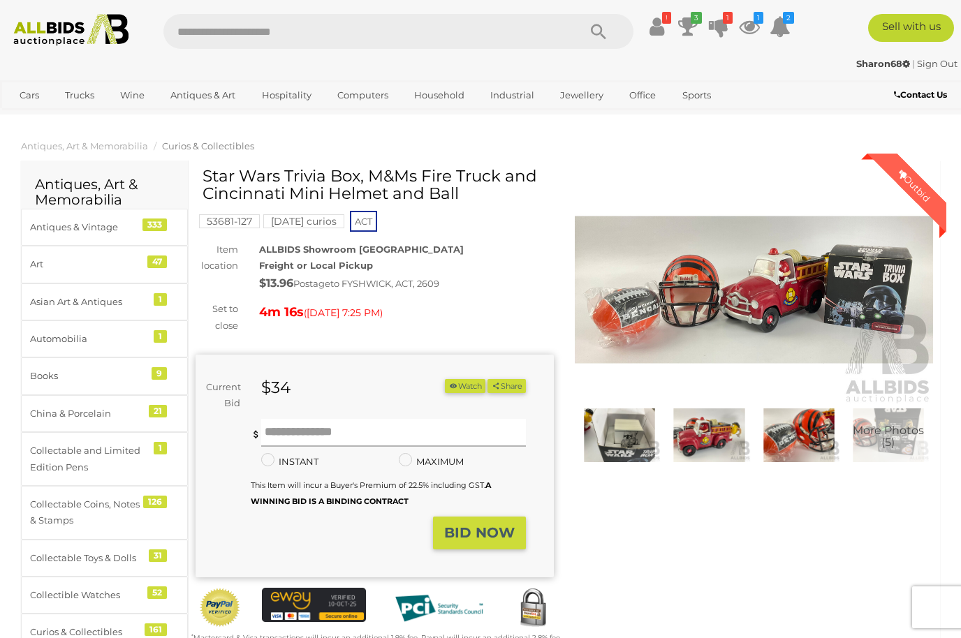
click at [305, 432] on input "text" at bounding box center [393, 433] width 265 height 28
type input "**"
click at [492, 536] on strong "BID NOW" at bounding box center [479, 532] width 71 height 17
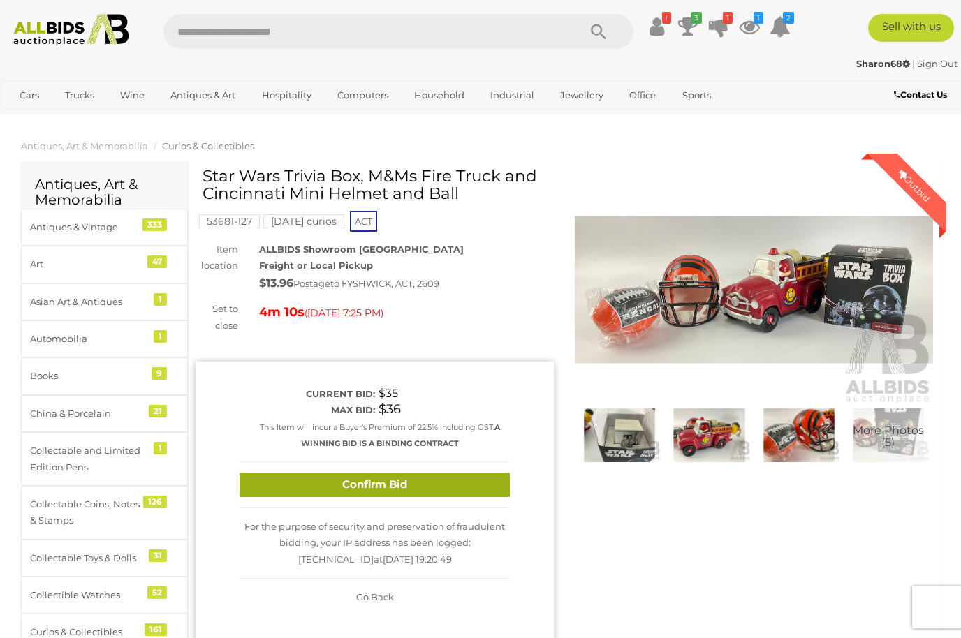
click at [384, 480] on button "Confirm Bid" at bounding box center [374, 485] width 270 height 24
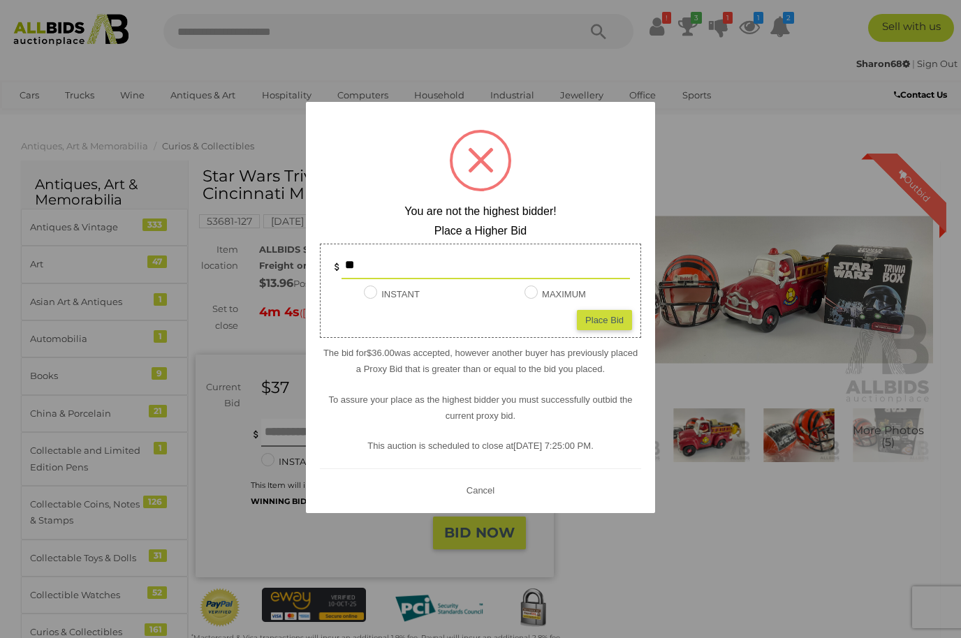
type input "*"
type input "**"
click at [600, 321] on div "Place Bid" at bounding box center [604, 320] width 55 height 20
type input "**"
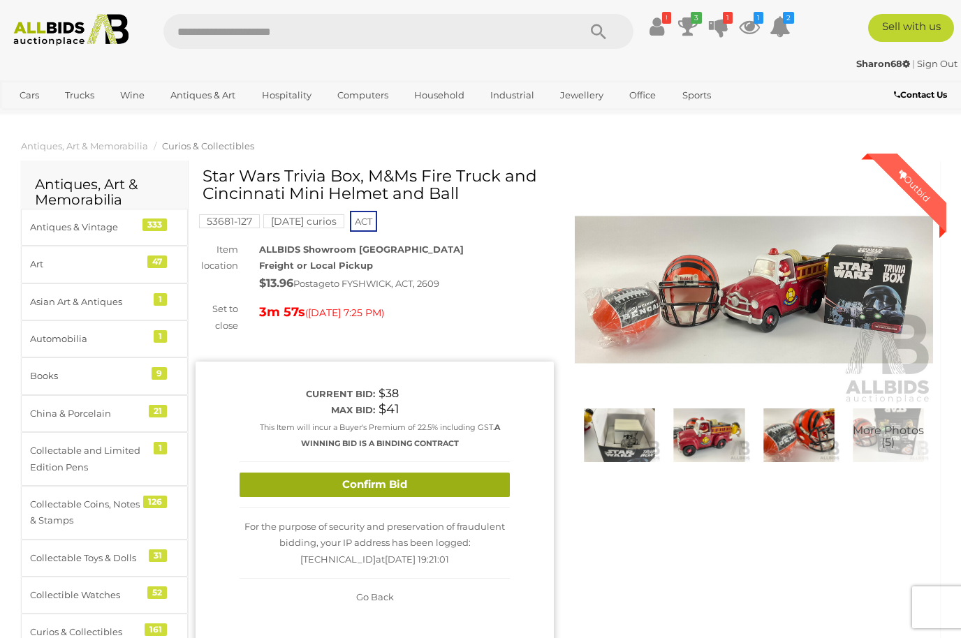
click at [383, 488] on button "Confirm Bid" at bounding box center [374, 485] width 270 height 24
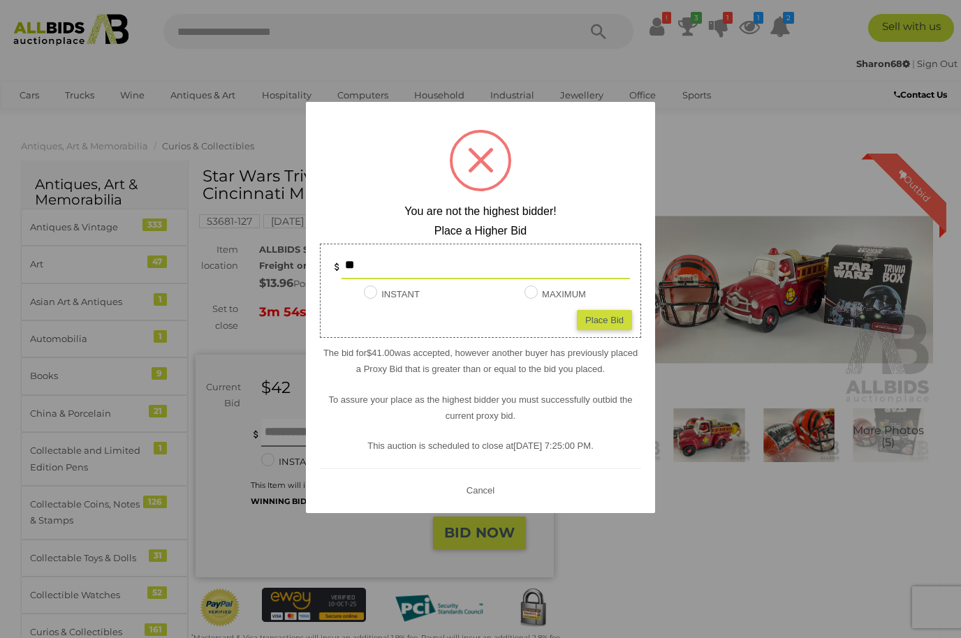
click at [768, 159] on div at bounding box center [480, 319] width 961 height 638
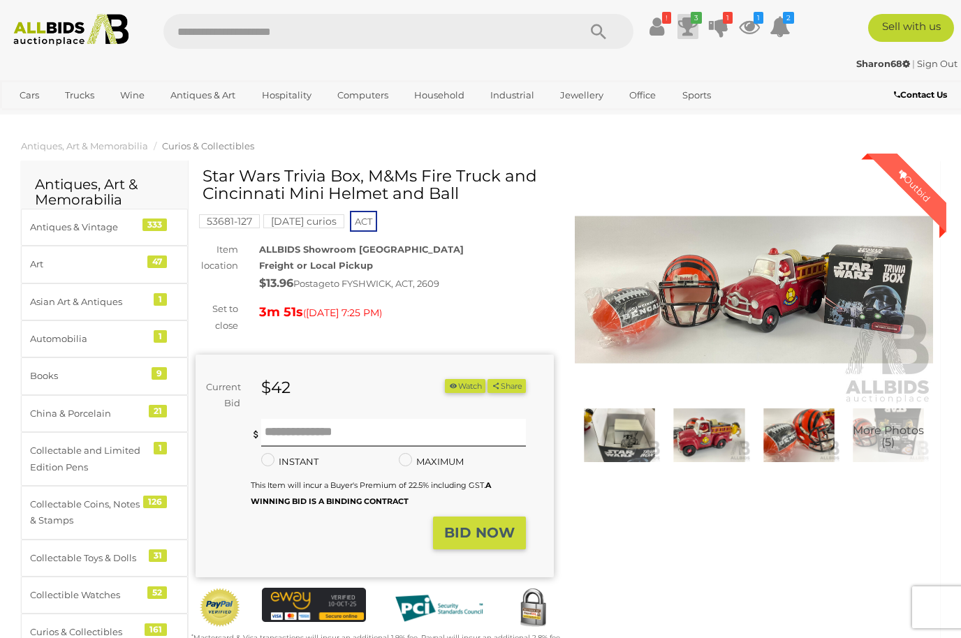
click at [694, 29] on icon at bounding box center [688, 26] width 20 height 25
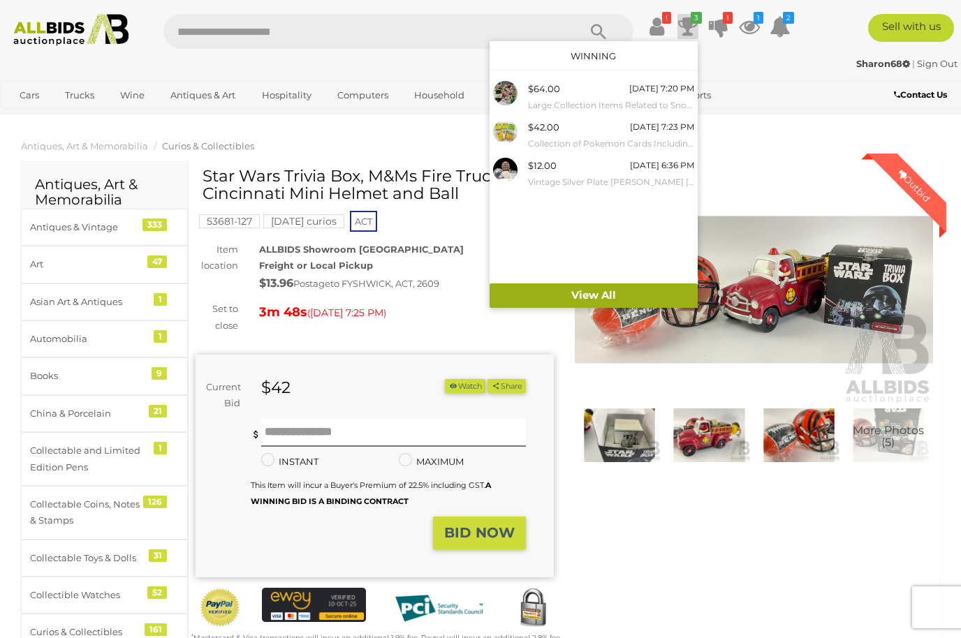
click at [590, 294] on link "View All" at bounding box center [593, 295] width 208 height 24
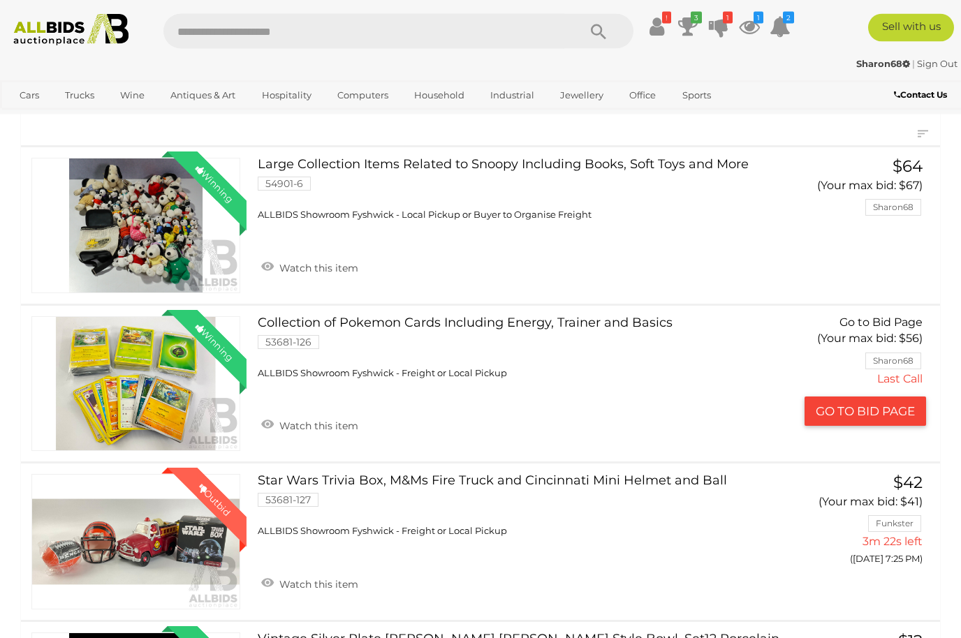
scroll to position [148, 0]
click at [696, 20] on icon "3" at bounding box center [696, 18] width 11 height 12
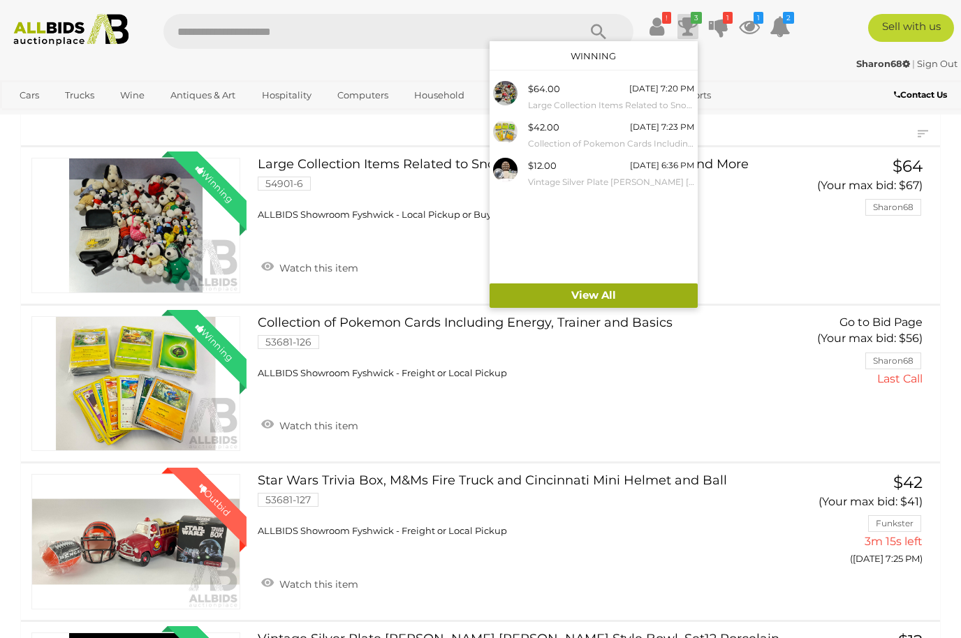
click at [597, 295] on link "View All" at bounding box center [593, 295] width 208 height 24
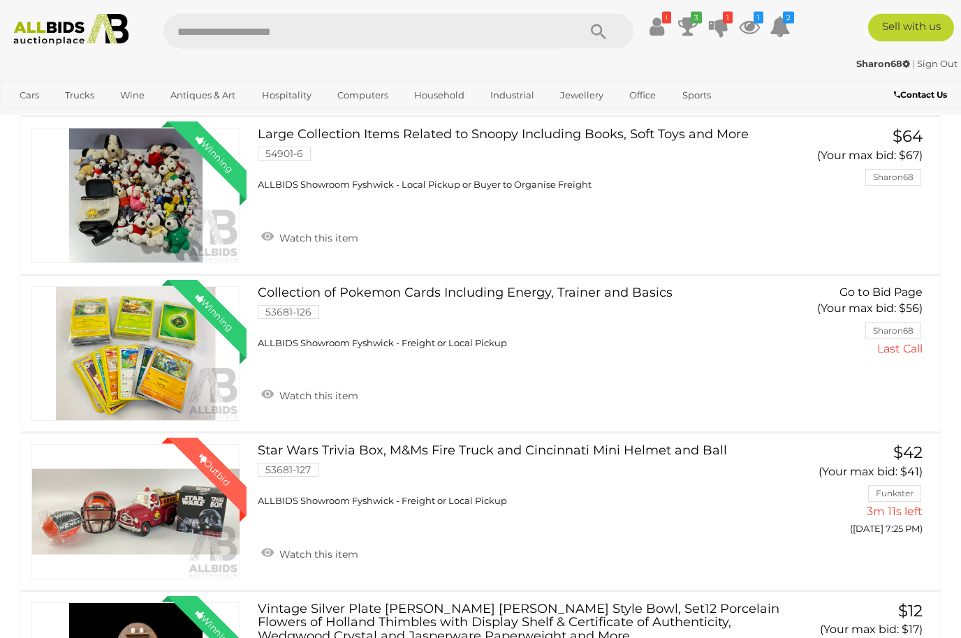
scroll to position [175, 0]
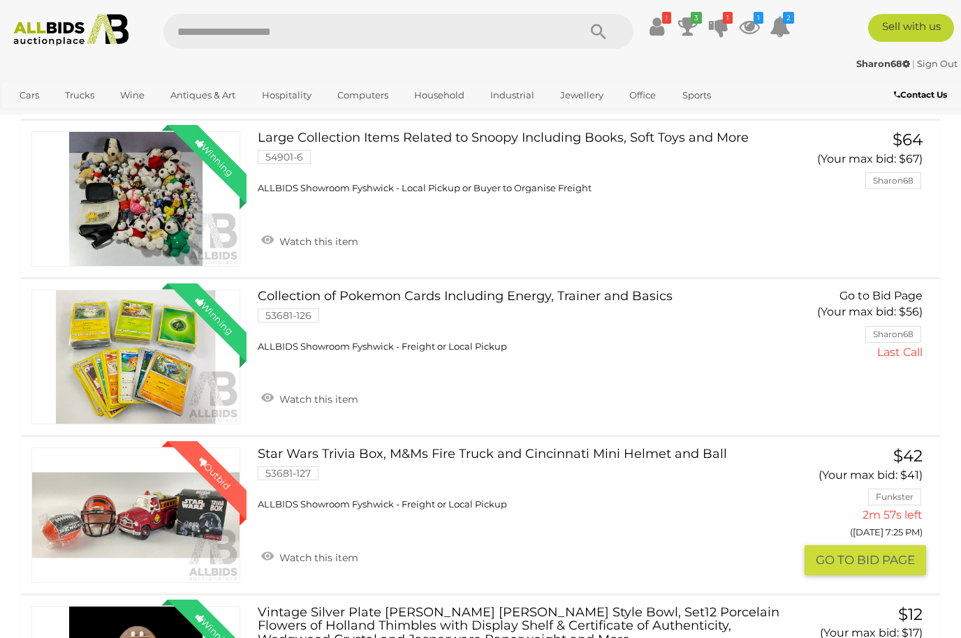
click at [841, 566] on button "GO TO BID PAGE" at bounding box center [864, 560] width 121 height 30
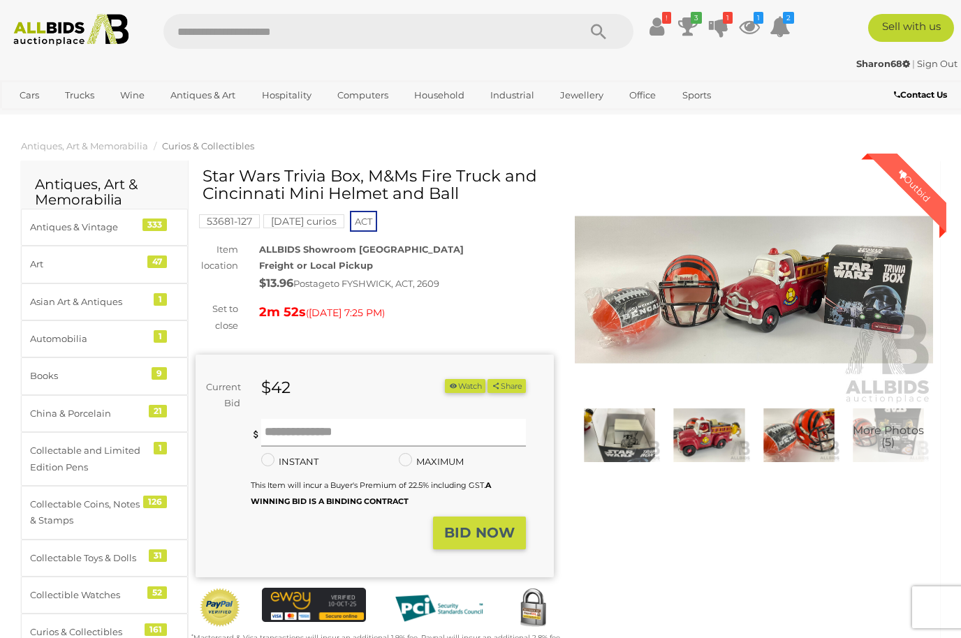
click at [290, 432] on input "text" at bounding box center [393, 433] width 265 height 28
type input "**"
click at [485, 531] on strong "BID NOW" at bounding box center [479, 532] width 71 height 17
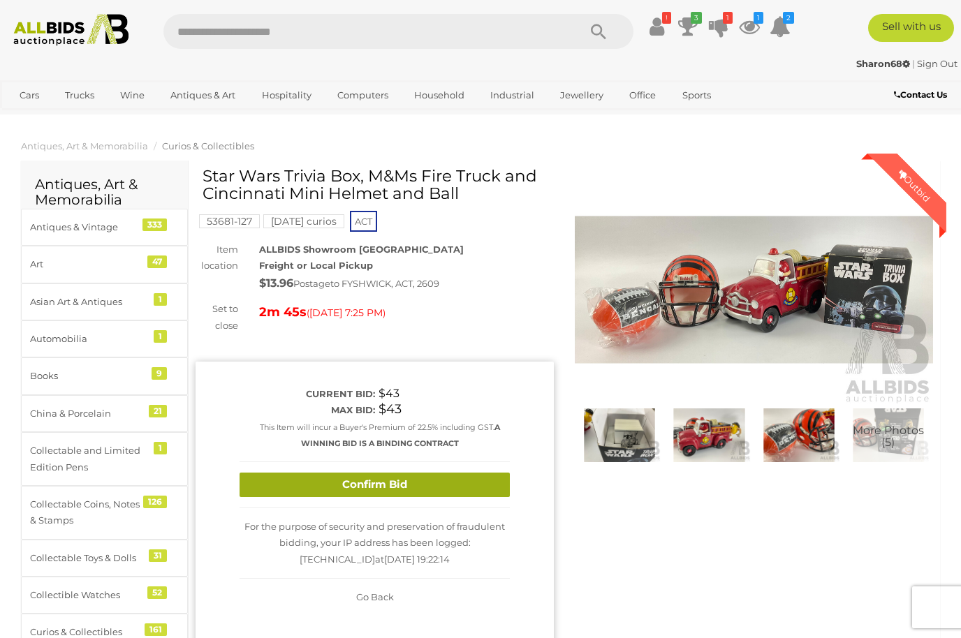
click at [371, 488] on button "Confirm Bid" at bounding box center [374, 485] width 270 height 24
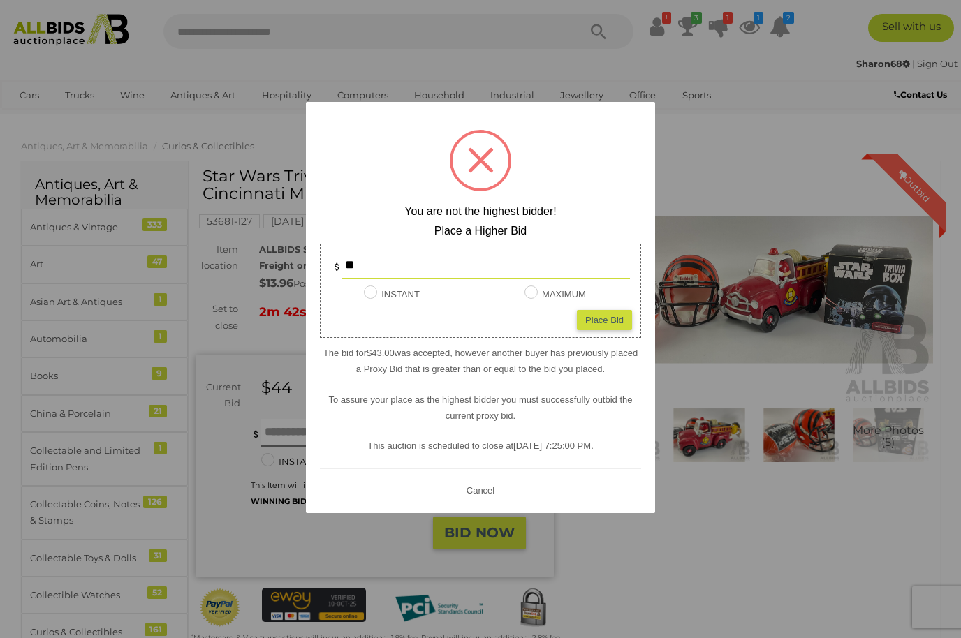
click at [600, 322] on div "Place Bid" at bounding box center [604, 320] width 55 height 20
type input "**"
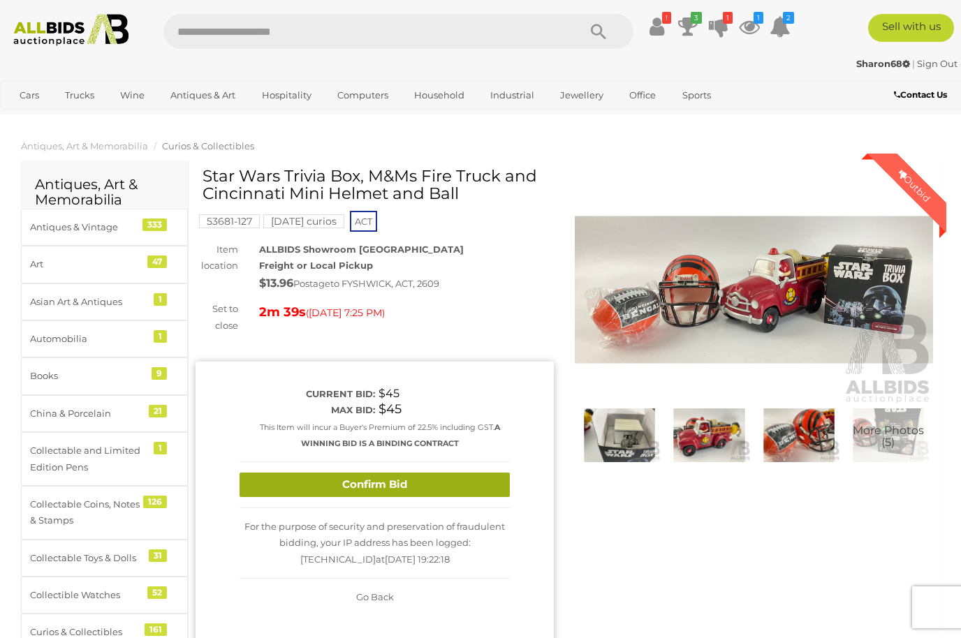
click at [386, 486] on button "Confirm Bid" at bounding box center [374, 485] width 270 height 24
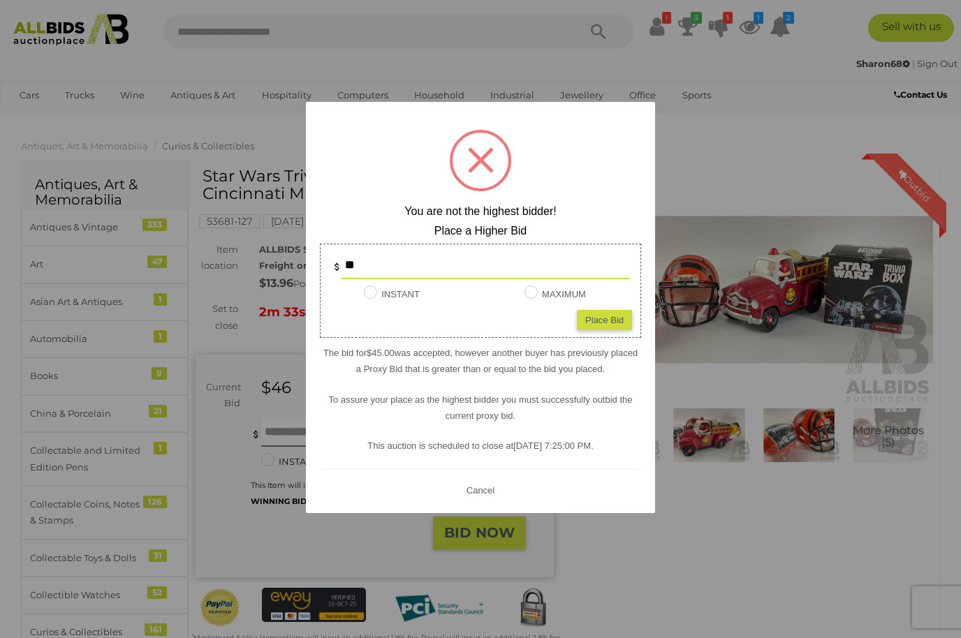
type input "*"
type input "**"
click at [600, 326] on div "Place Bid" at bounding box center [604, 320] width 55 height 20
type input "**"
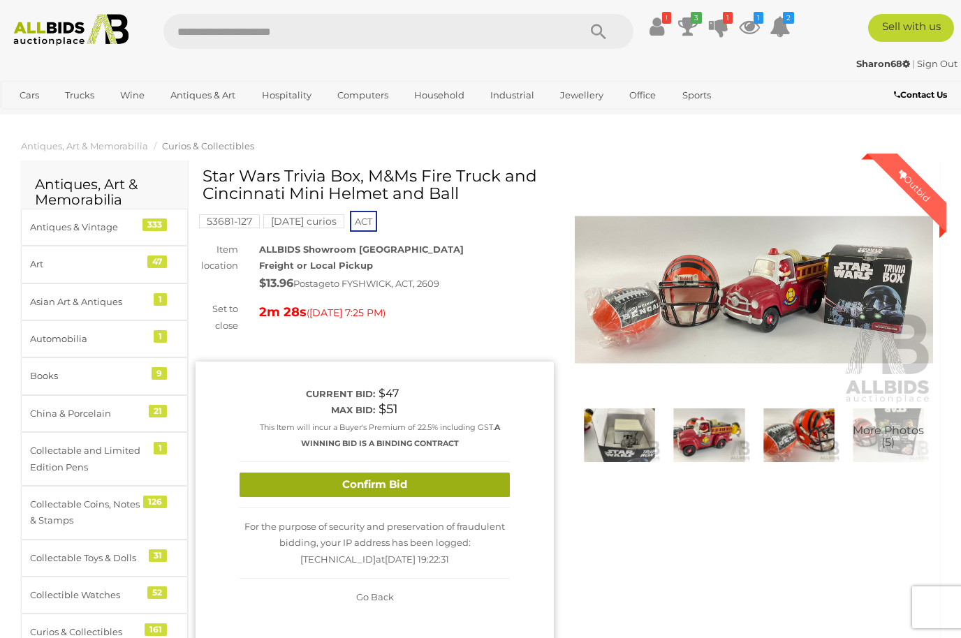
click at [378, 484] on button "Confirm Bid" at bounding box center [374, 485] width 270 height 24
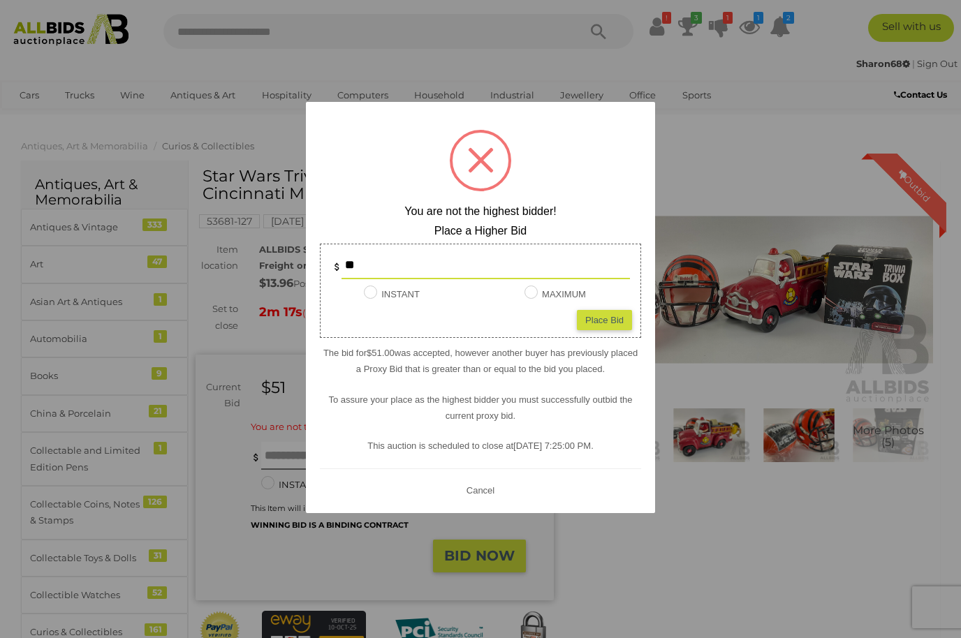
click at [896, 504] on div at bounding box center [480, 319] width 961 height 638
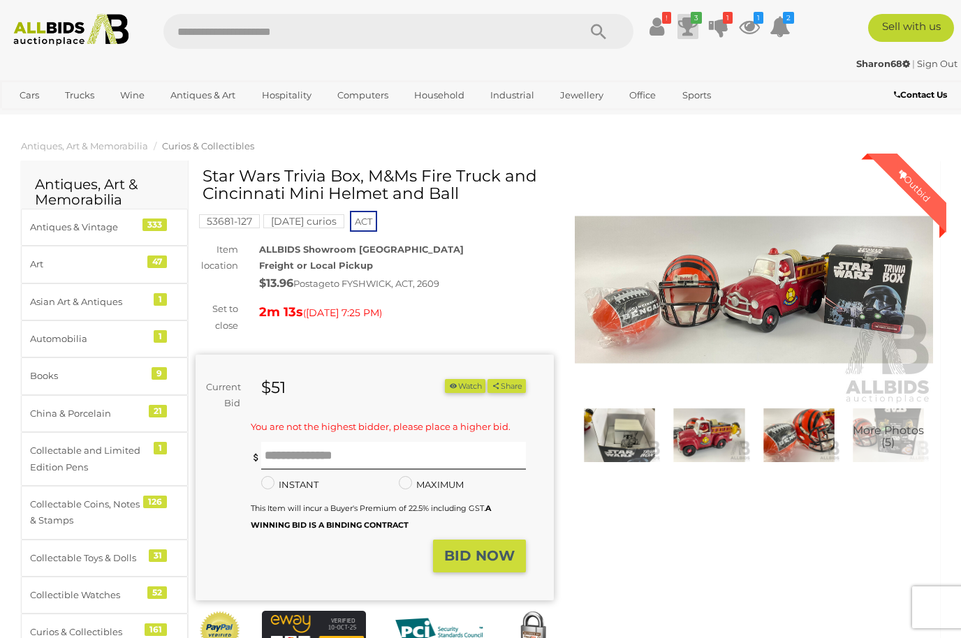
click at [693, 25] on icon at bounding box center [688, 26] width 20 height 25
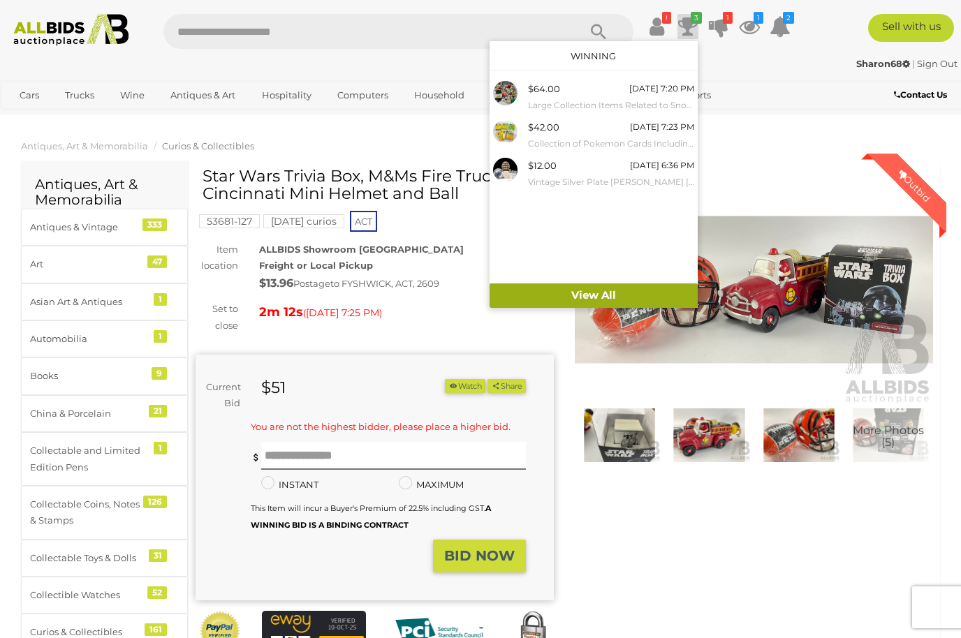
click at [591, 302] on link "View All" at bounding box center [593, 295] width 208 height 24
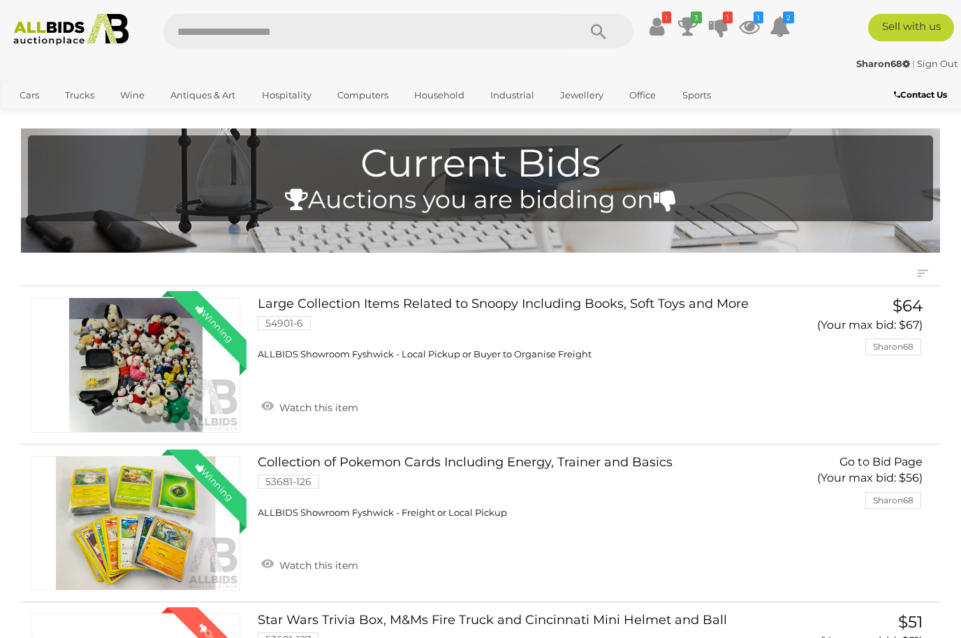
scroll to position [9, 0]
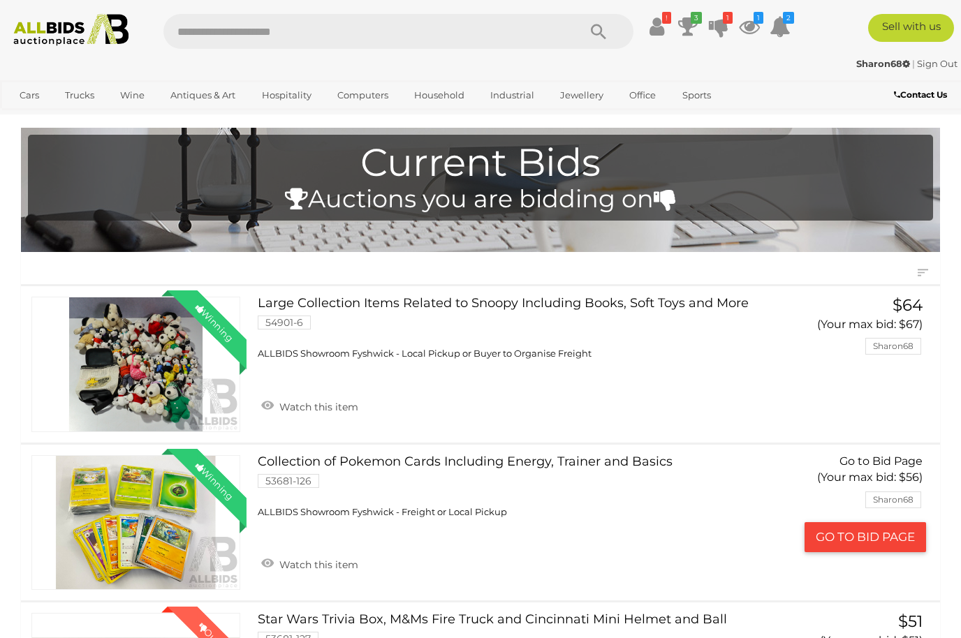
click at [175, 499] on link "Winning Outbid" at bounding box center [135, 522] width 209 height 135
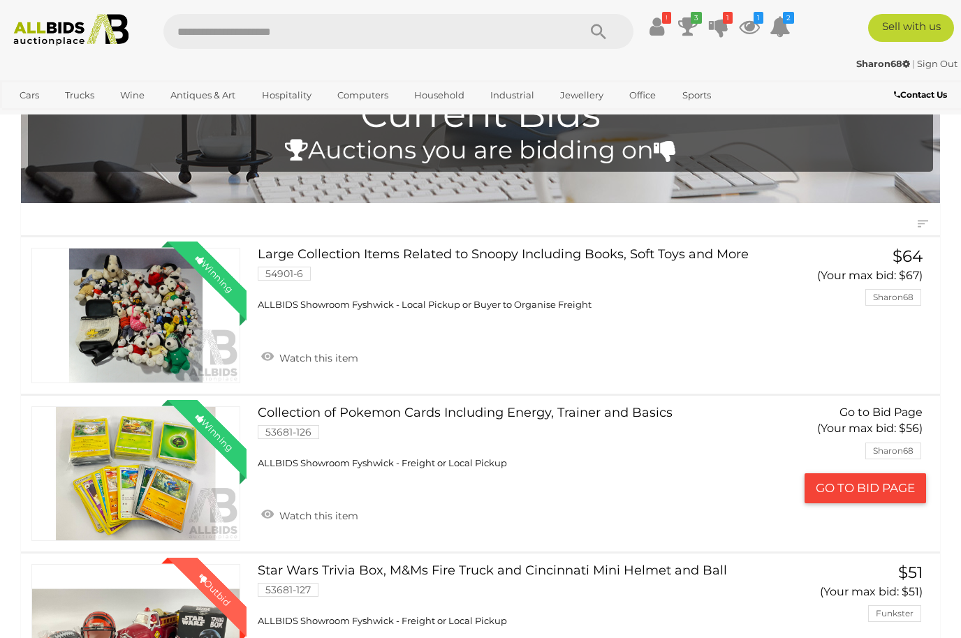
scroll to position [0, 0]
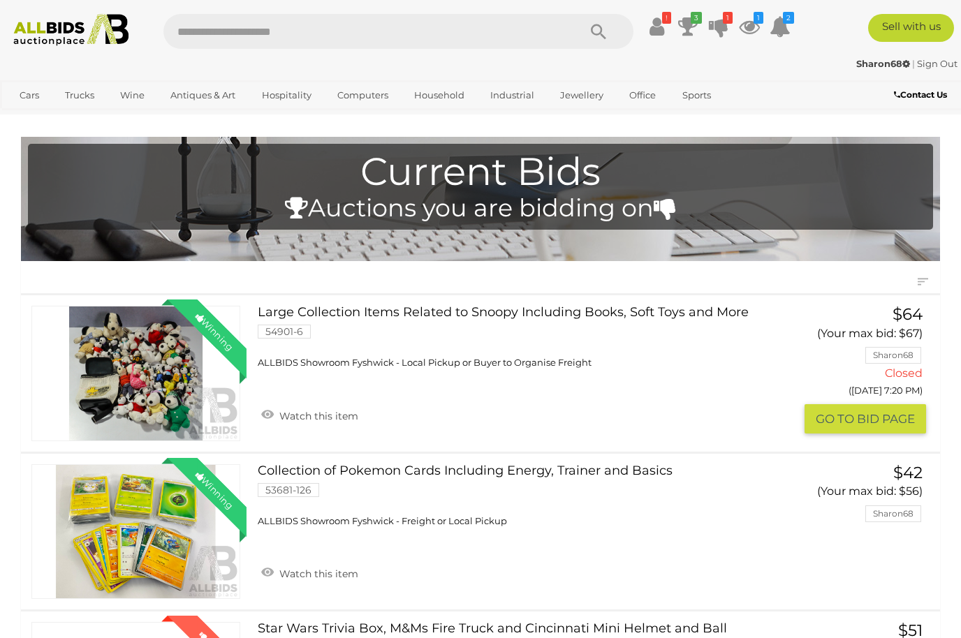
click at [339, 323] on link "Large Collection Items Related to Snoopy Including Books, Soft Toys and More 54…" at bounding box center [522, 337] width 508 height 63
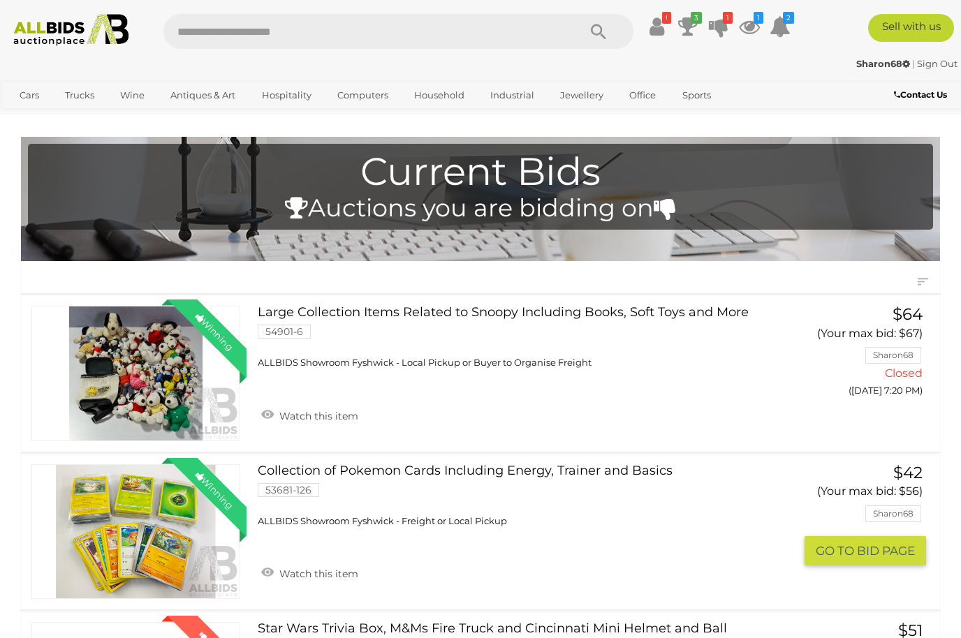
click at [407, 488] on link "Collection of Pokemon Cards Including Energy, Trainer and Basics 53681-126 ALLB…" at bounding box center [522, 495] width 508 height 63
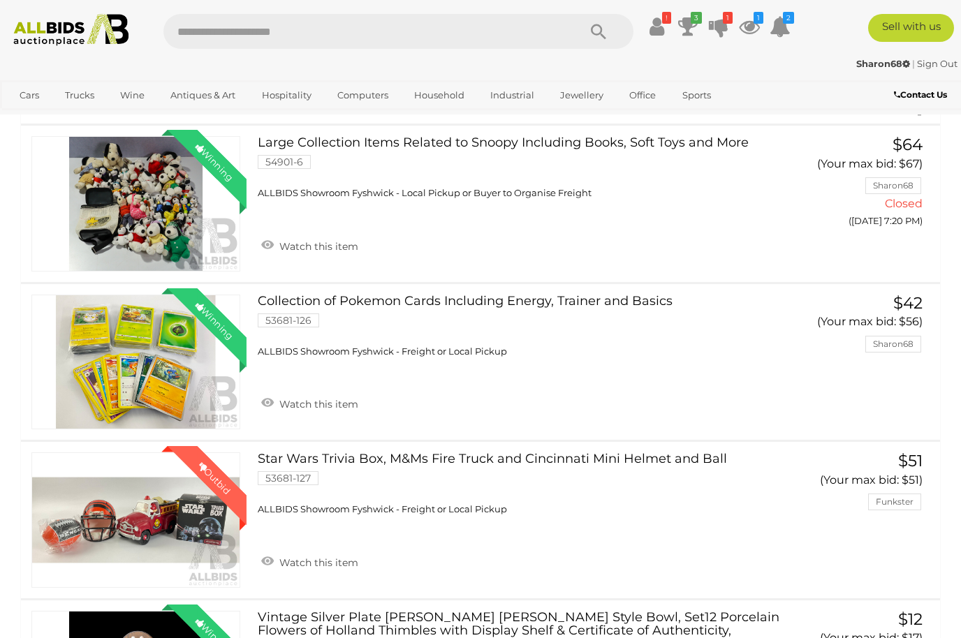
scroll to position [162, 0]
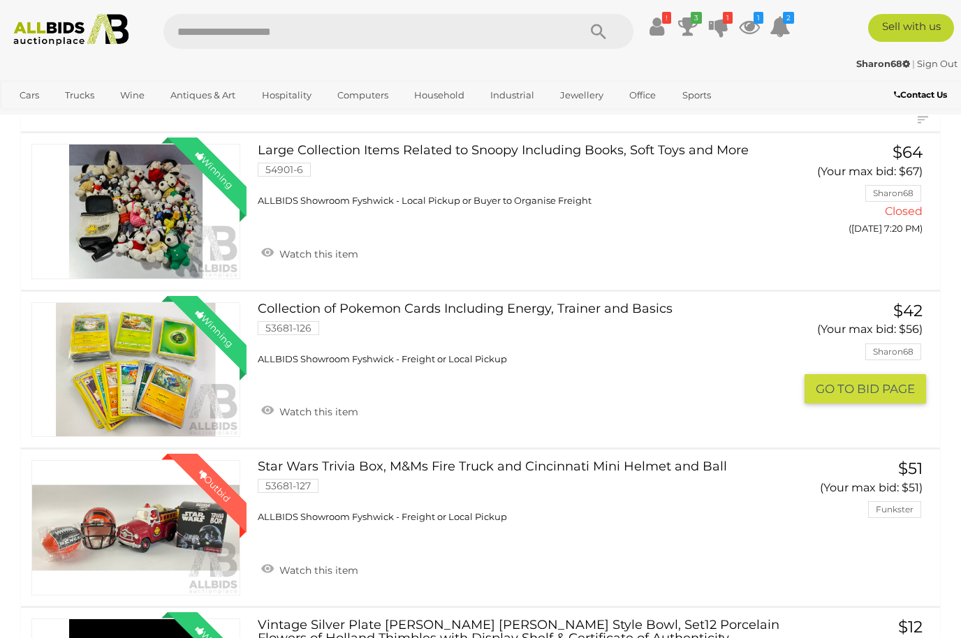
click at [315, 320] on link "Collection of Pokemon Cards Including Energy, Trainer and Basics 53681-126 ALLB…" at bounding box center [522, 333] width 508 height 63
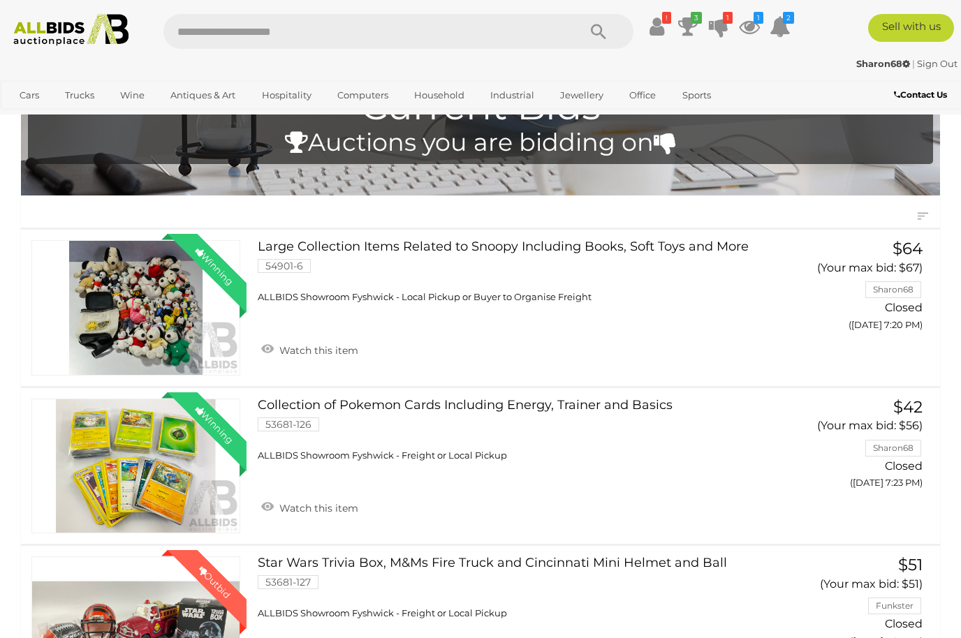
scroll to position [0, 0]
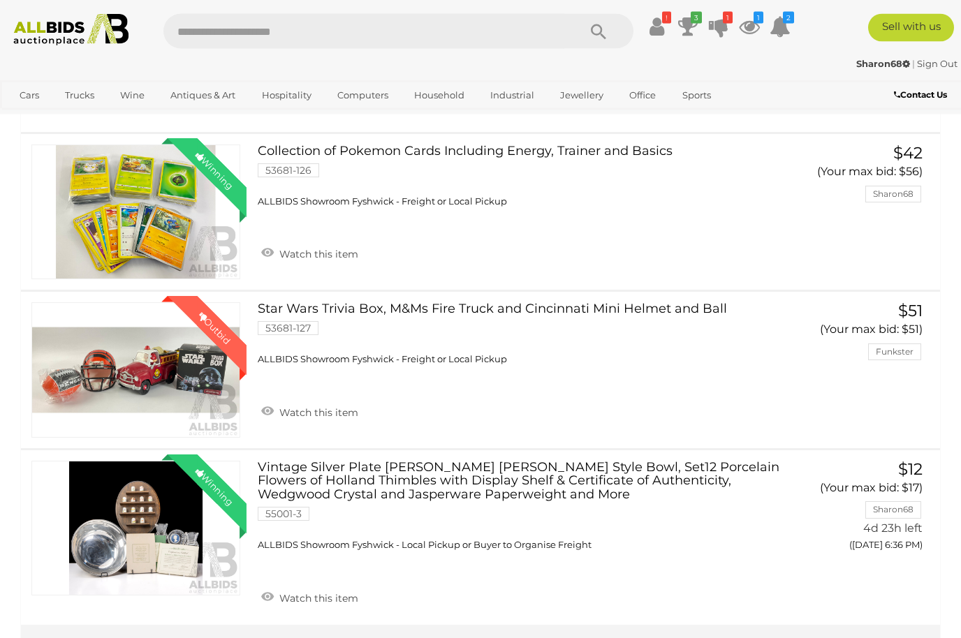
scroll to position [311, 0]
click at [282, 165] on link "Collection of Pokemon Cards Including Energy, Trainer and Basics 53681-126 ALLB…" at bounding box center [522, 176] width 508 height 63
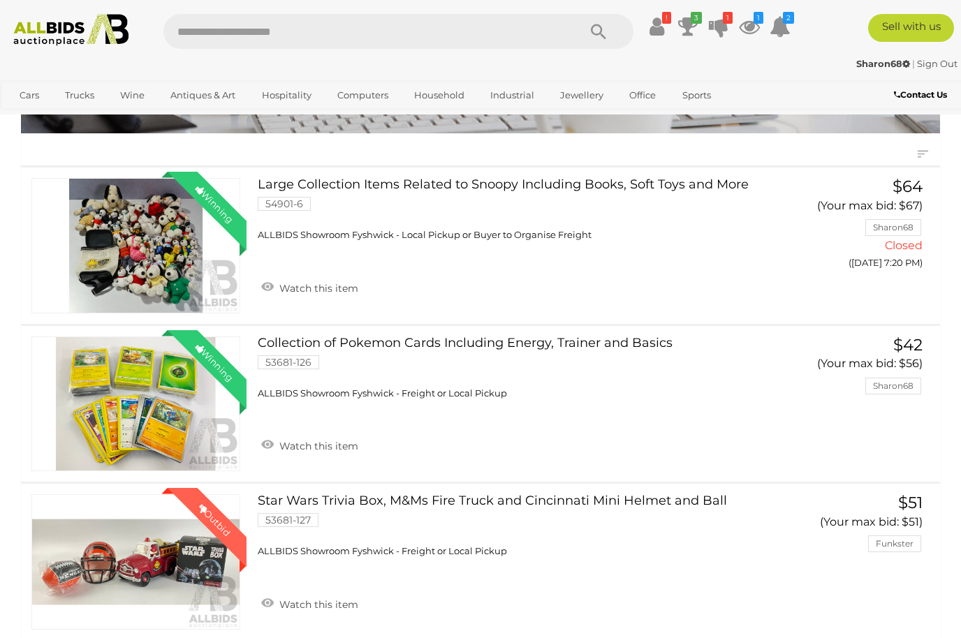
scroll to position [127, 0]
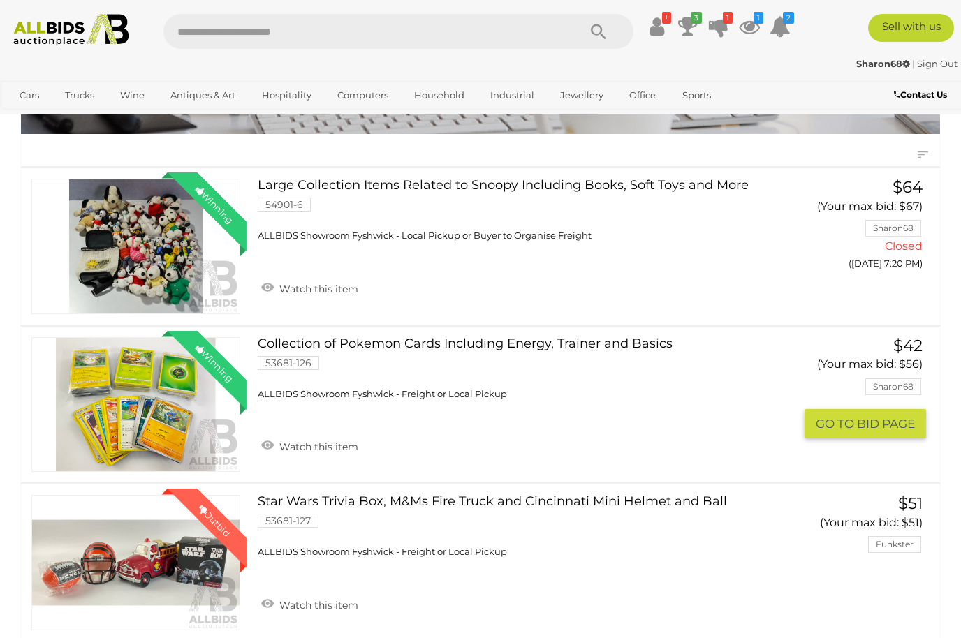
click at [200, 370] on link "Winning Outbid" at bounding box center [135, 404] width 209 height 135
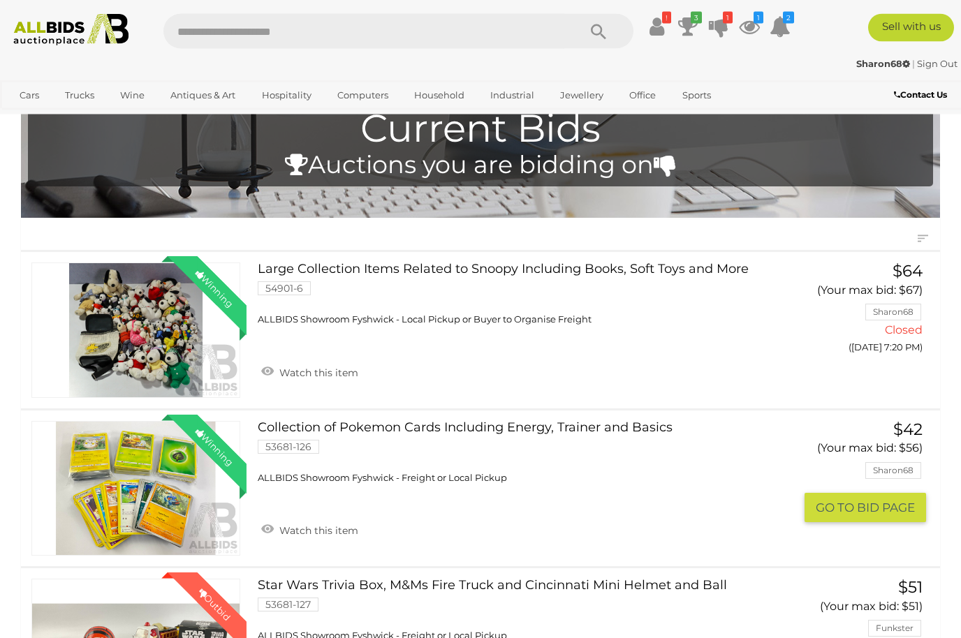
scroll to position [0, 0]
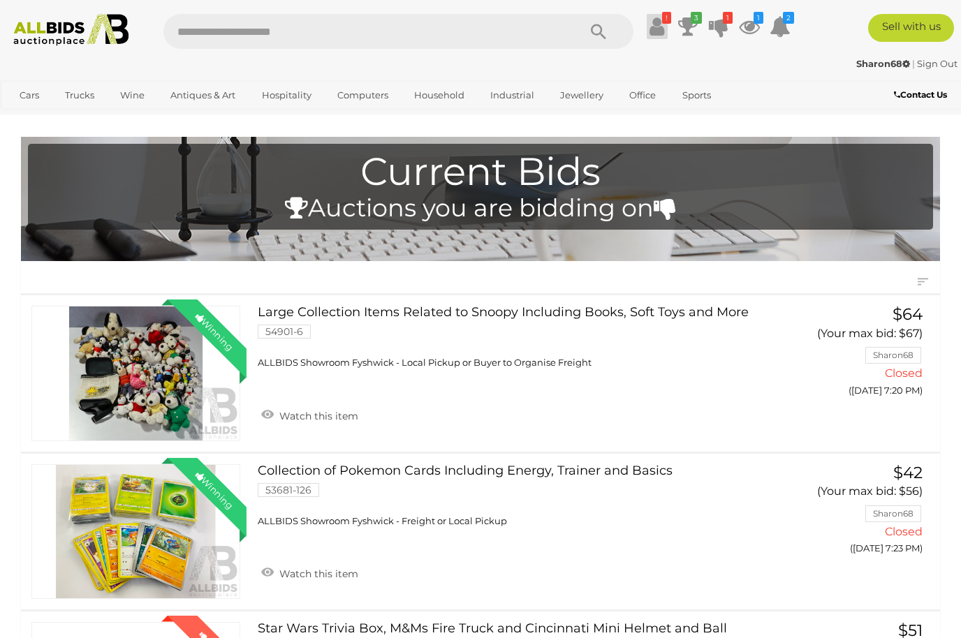
click at [664, 25] on link "!" at bounding box center [657, 26] width 21 height 25
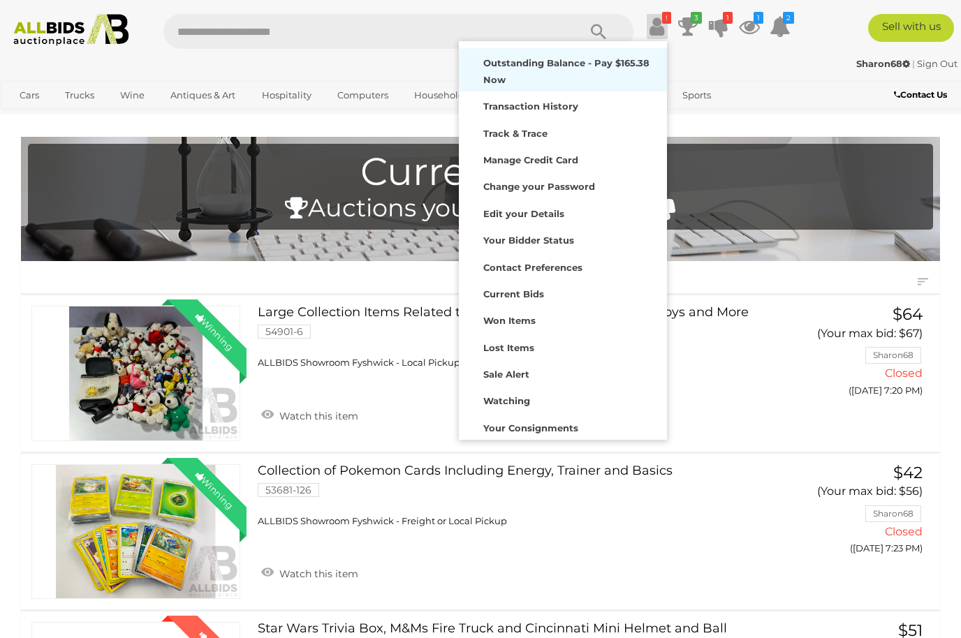
click at [554, 67] on strong "Outstanding Balance - Pay $165.38 Now" at bounding box center [566, 70] width 166 height 27
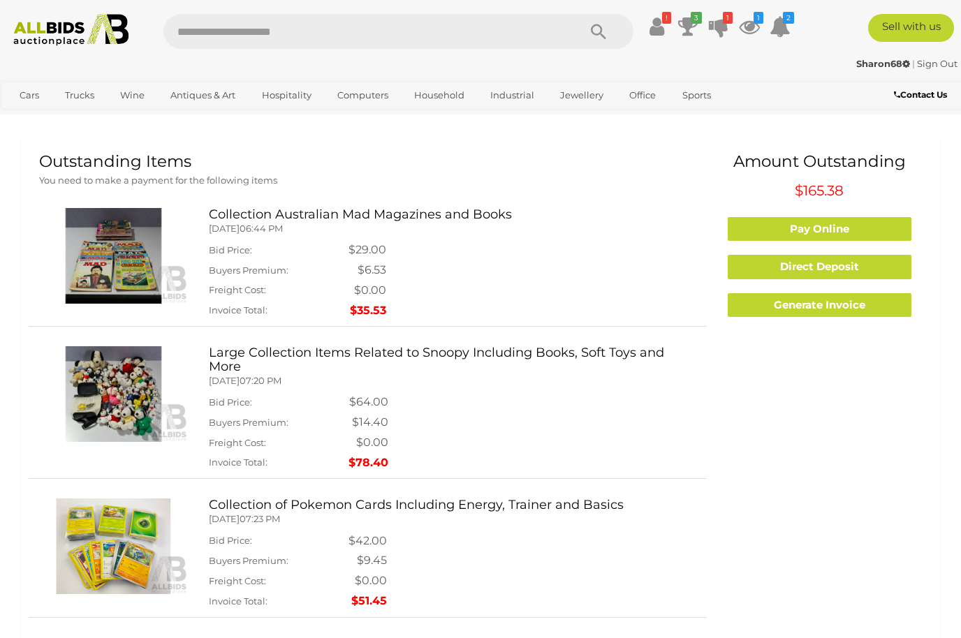
click at [931, 66] on link "Sign Out" at bounding box center [937, 63] width 40 height 11
